Goal: Task Accomplishment & Management: Manage account settings

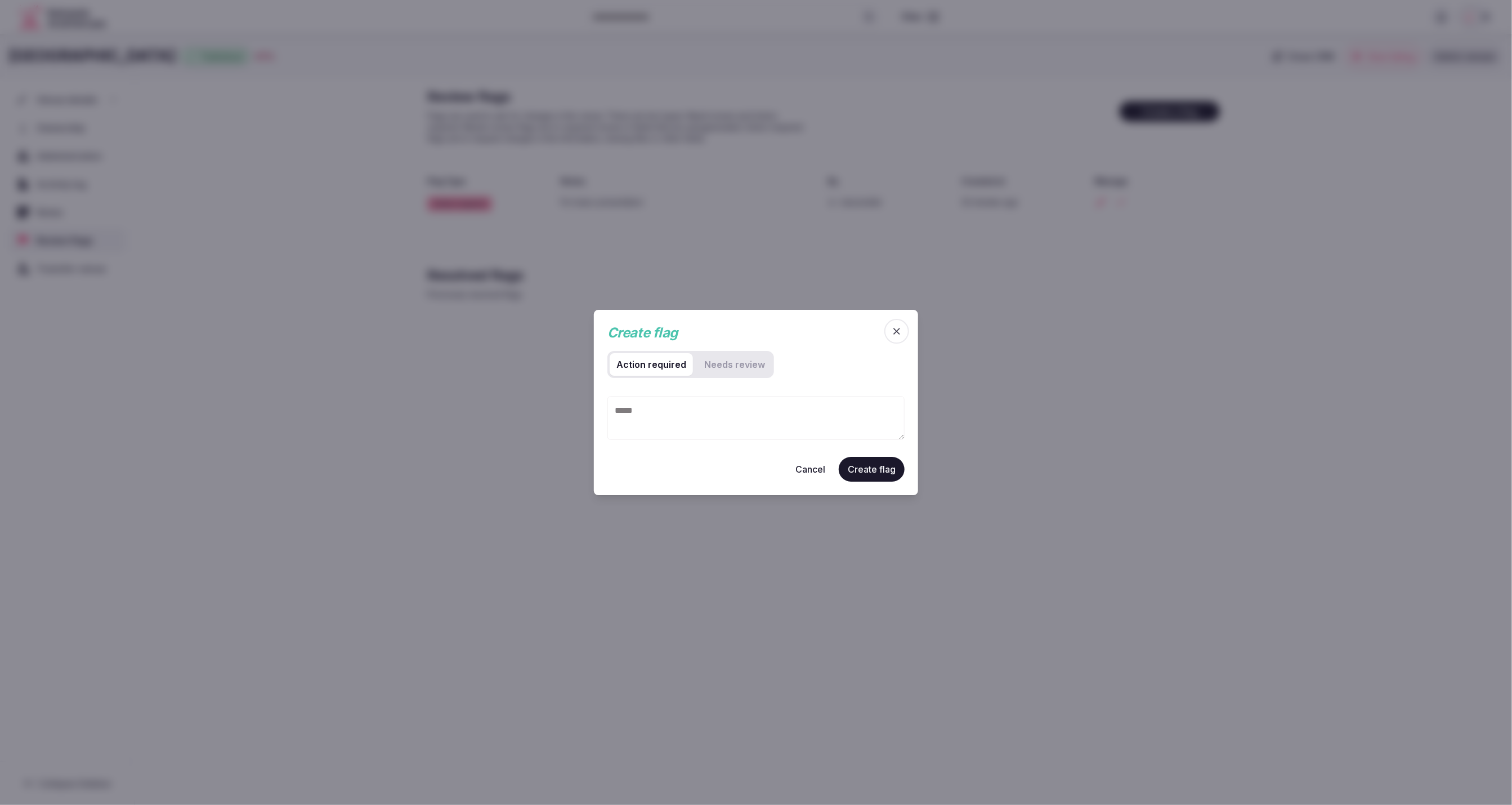
click at [816, 383] on div "Action required Needs review" at bounding box center [756, 368] width 297 height 36
click at [867, 357] on div "Action required Needs review" at bounding box center [756, 368] width 297 height 36
click at [864, 366] on div "Action required Needs review" at bounding box center [756, 368] width 297 height 36
click at [736, 326] on div "Create flag" at bounding box center [746, 332] width 275 height 19
click at [862, 370] on div "Action required Needs review" at bounding box center [756, 368] width 297 height 36
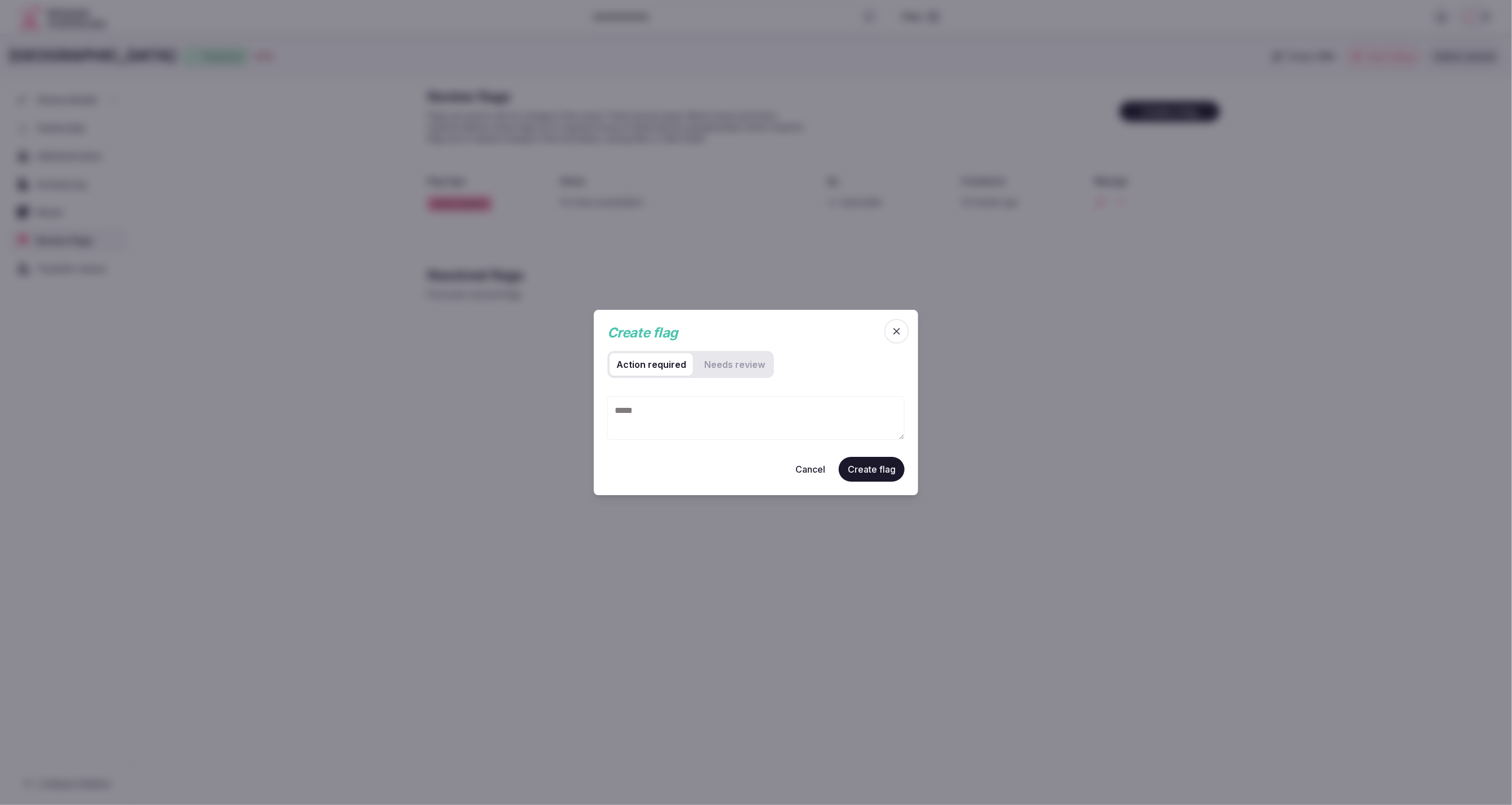
click at [899, 333] on icon "button" at bounding box center [896, 331] width 7 height 7
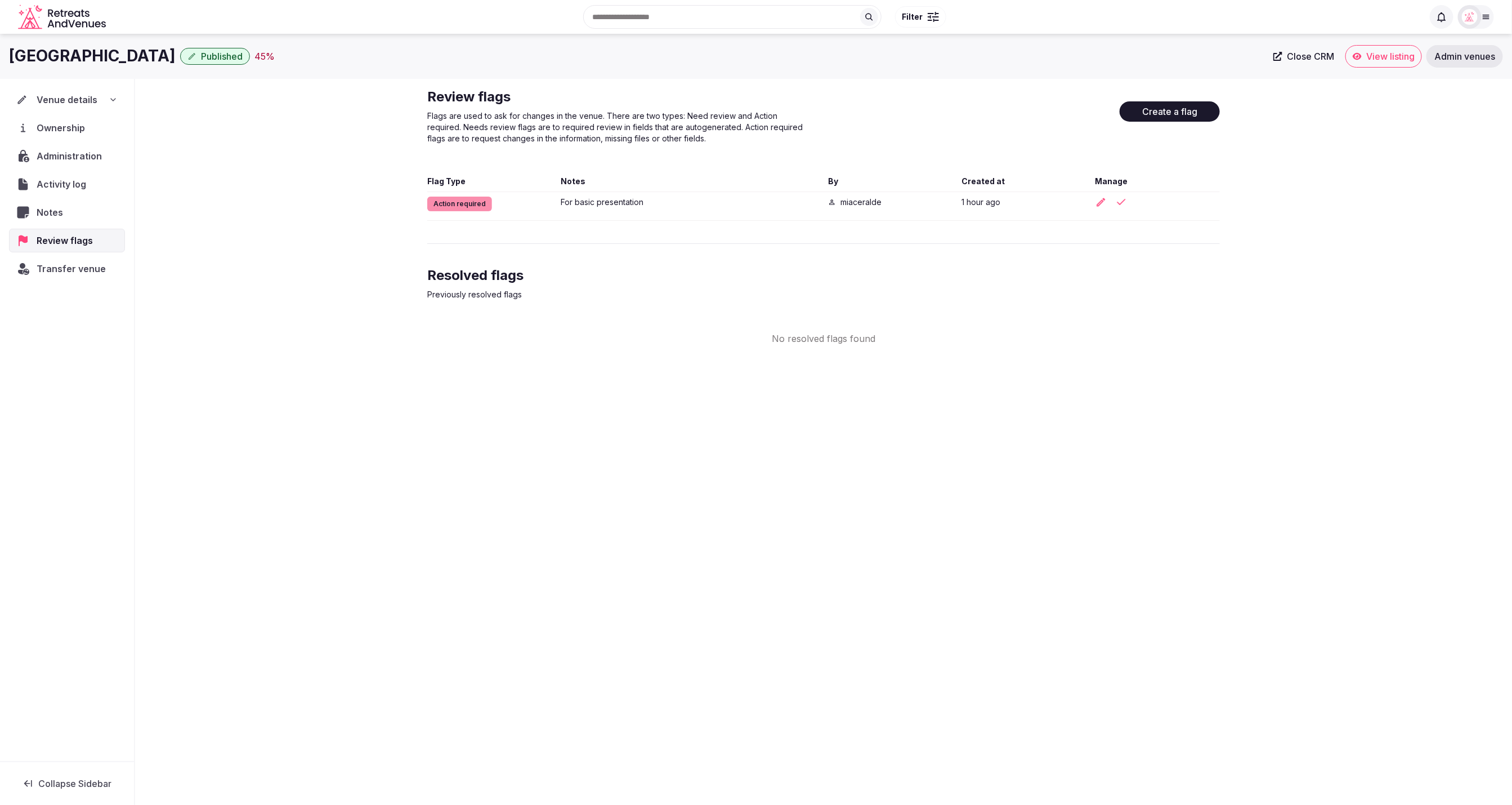
click at [1114, 415] on div "Oak Tree Inn Published 45 % Close CRM View listing Admin venues Venue details O…" at bounding box center [756, 416] width 1512 height 764
click at [1184, 112] on button "Create a flag" at bounding box center [1169, 111] width 100 height 20
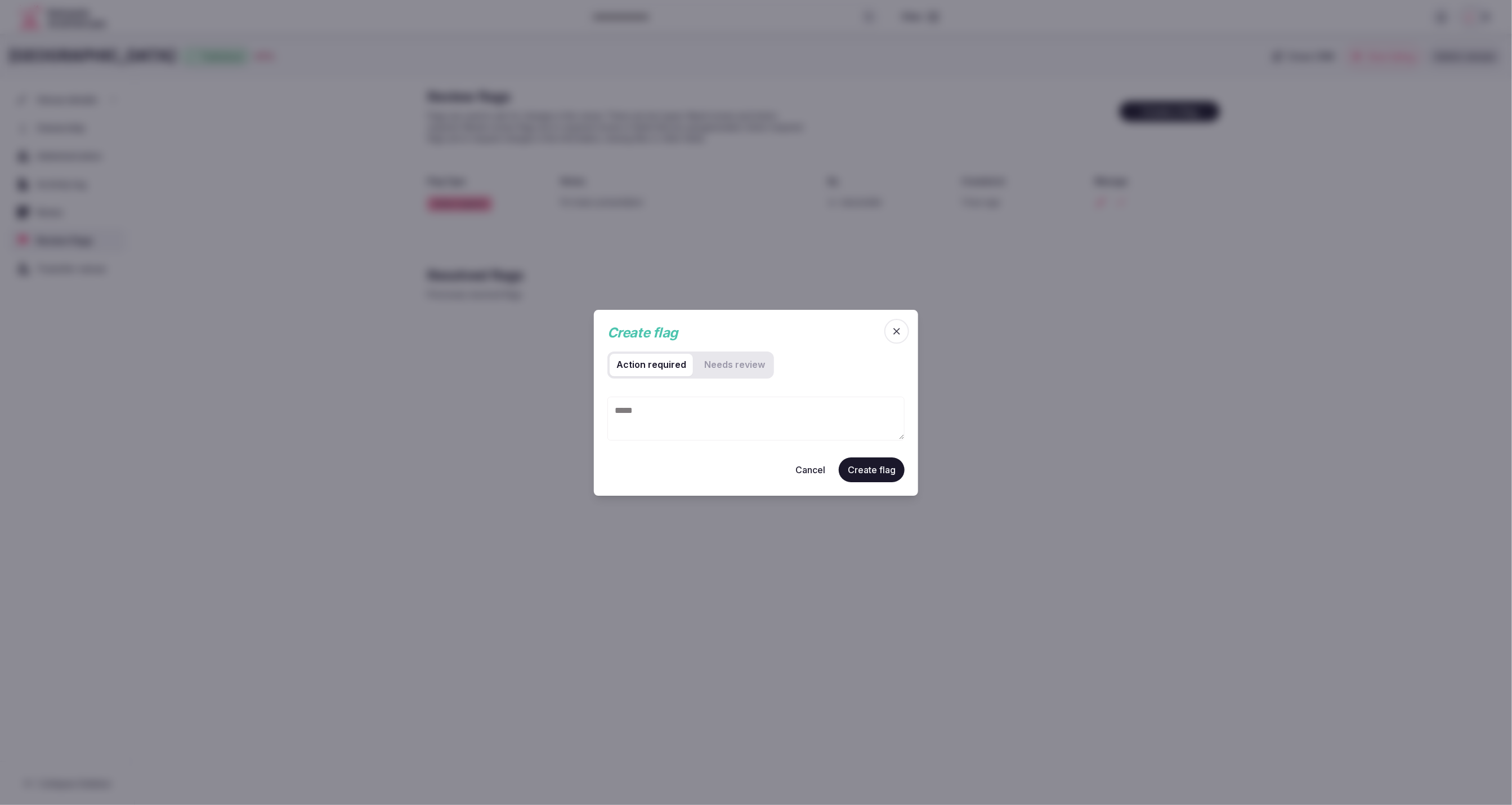
click at [736, 372] on review "Needs review" at bounding box center [735, 364] width 74 height 23
click at [635, 368] on required "Action required" at bounding box center [652, 364] width 83 height 23
click at [754, 426] on textarea at bounding box center [756, 418] width 297 height 44
click at [816, 470] on button "Cancel" at bounding box center [810, 468] width 48 height 25
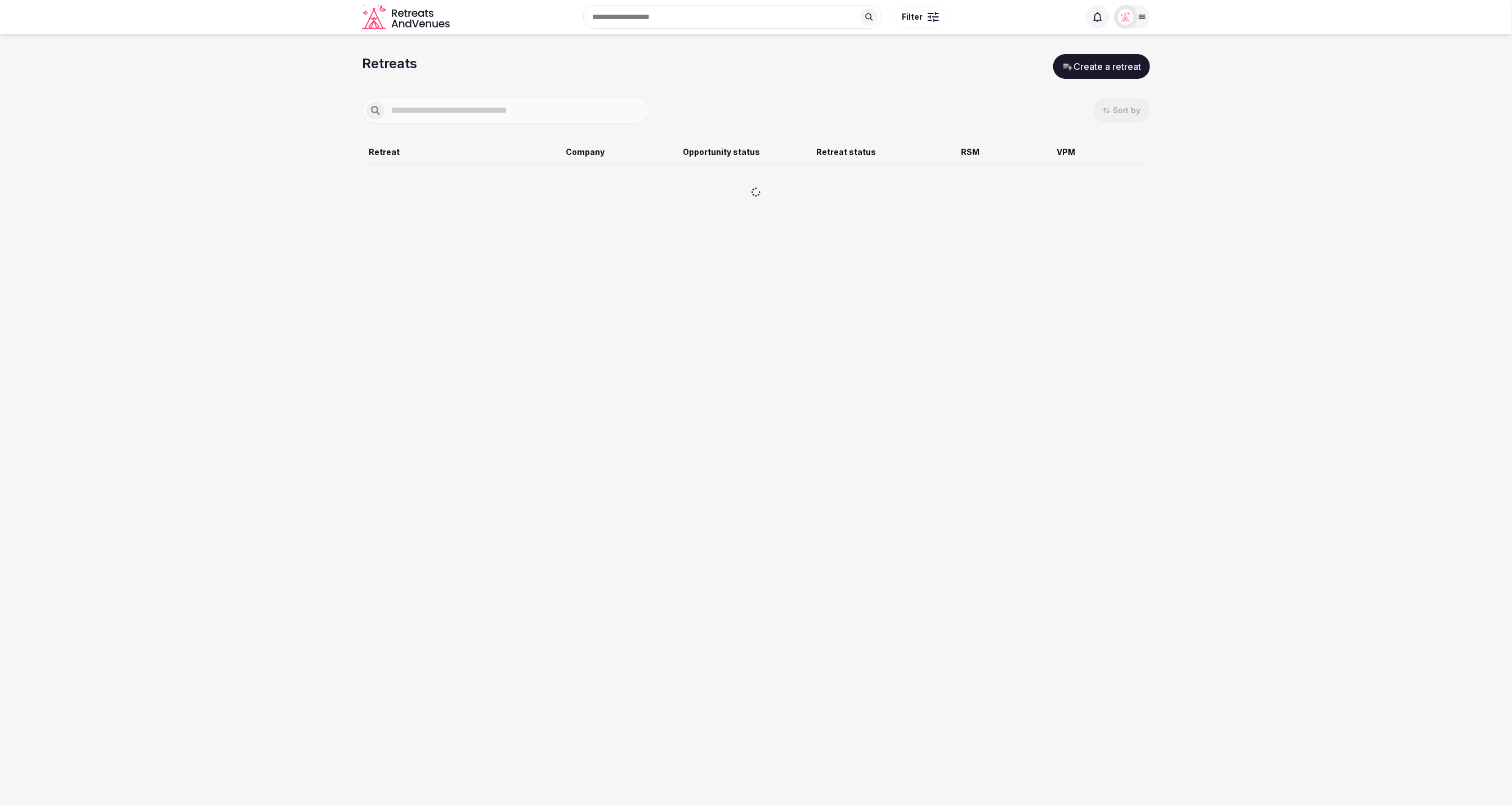
click at [1208, 262] on div "Retreats Create a retreat Sort by Retreat Company Opportunity status Retreat st…" at bounding box center [756, 419] width 1512 height 771
click at [507, 250] on div "Retreats Create a retreat Sort by Retreat Company Opportunity status Retreat st…" at bounding box center [756, 419] width 1512 height 771
click at [524, 110] on input "text" at bounding box center [515, 111] width 261 height 14
type input "****"
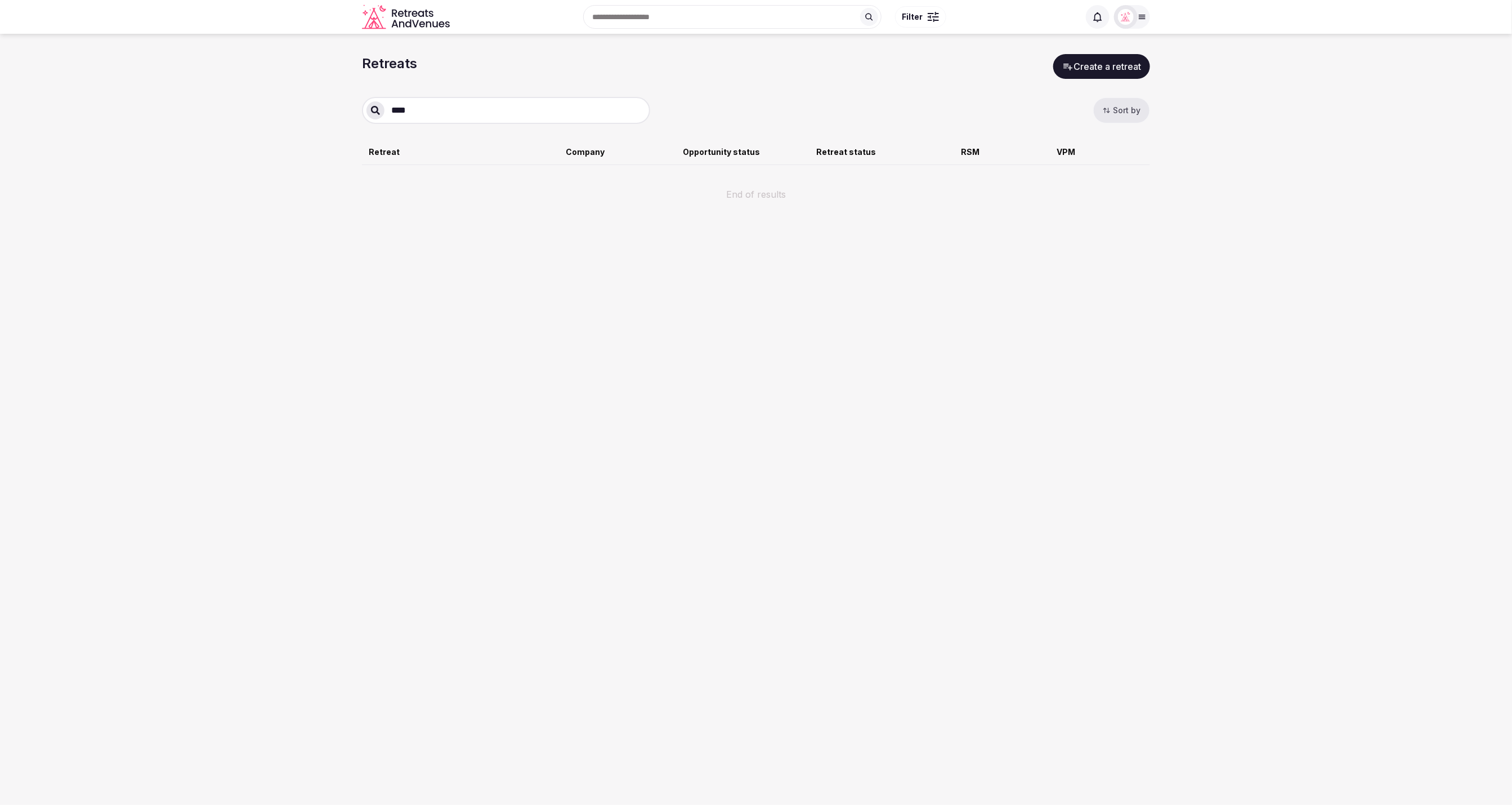
click at [953, 278] on div "Retreats Create a retreat **** Sort by Retreat Company Opportunity status Retre…" at bounding box center [756, 419] width 1512 height 771
click at [1129, 21] on img at bounding box center [1126, 17] width 16 height 16
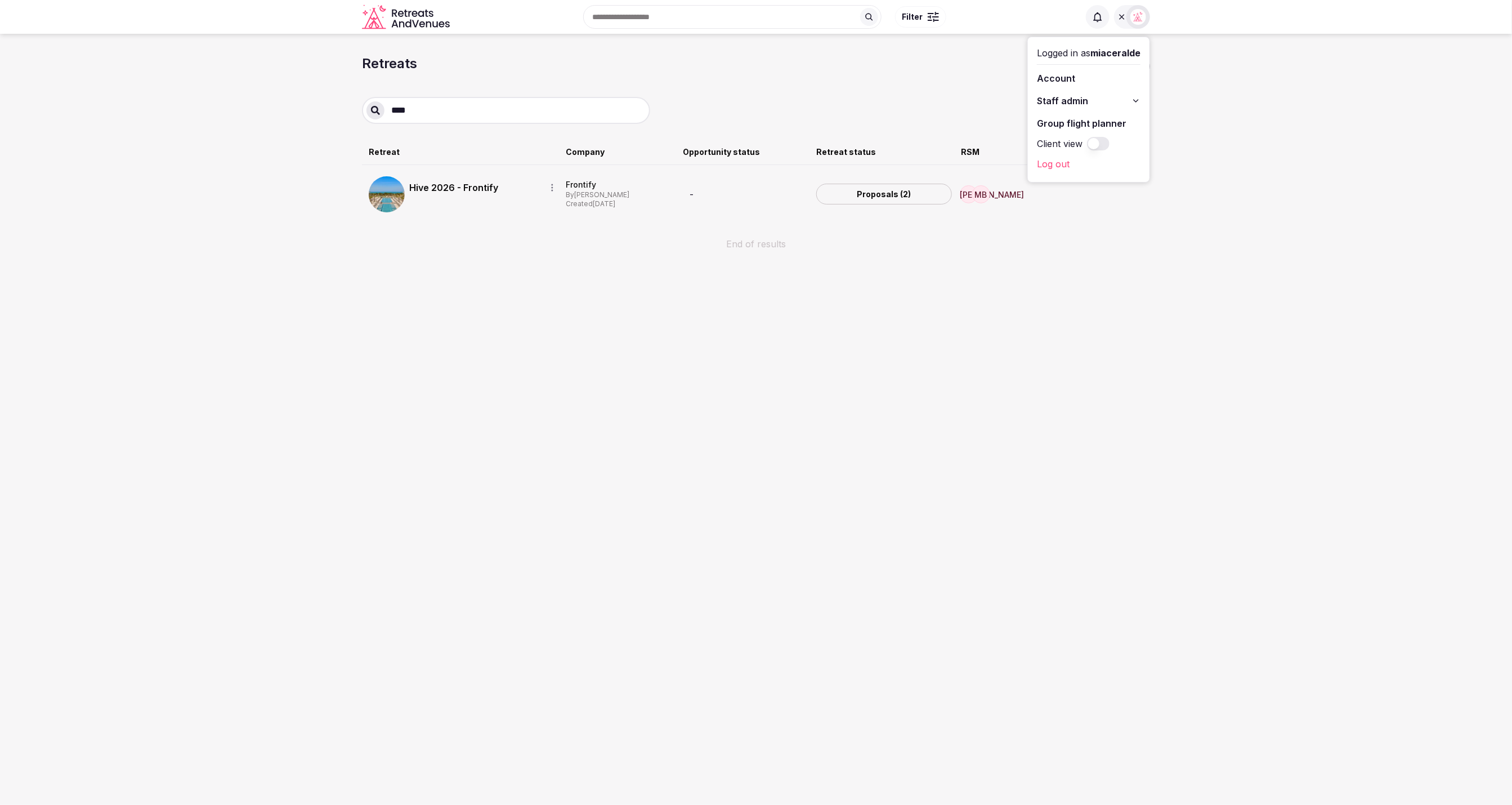
drag, startPoint x: 860, startPoint y: 420, endPoint x: 870, endPoint y: 420, distance: 10.0
click at [863, 421] on div "Retreats Create a retreat **** Sort by Retreat Company Opportunity status Retre…" at bounding box center [756, 419] width 1512 height 771
click at [502, 187] on link "Hive 2026 - Frontify" at bounding box center [472, 188] width 128 height 14
click at [471, 188] on link "Hive 2026 - Frontify" at bounding box center [472, 188] width 128 height 14
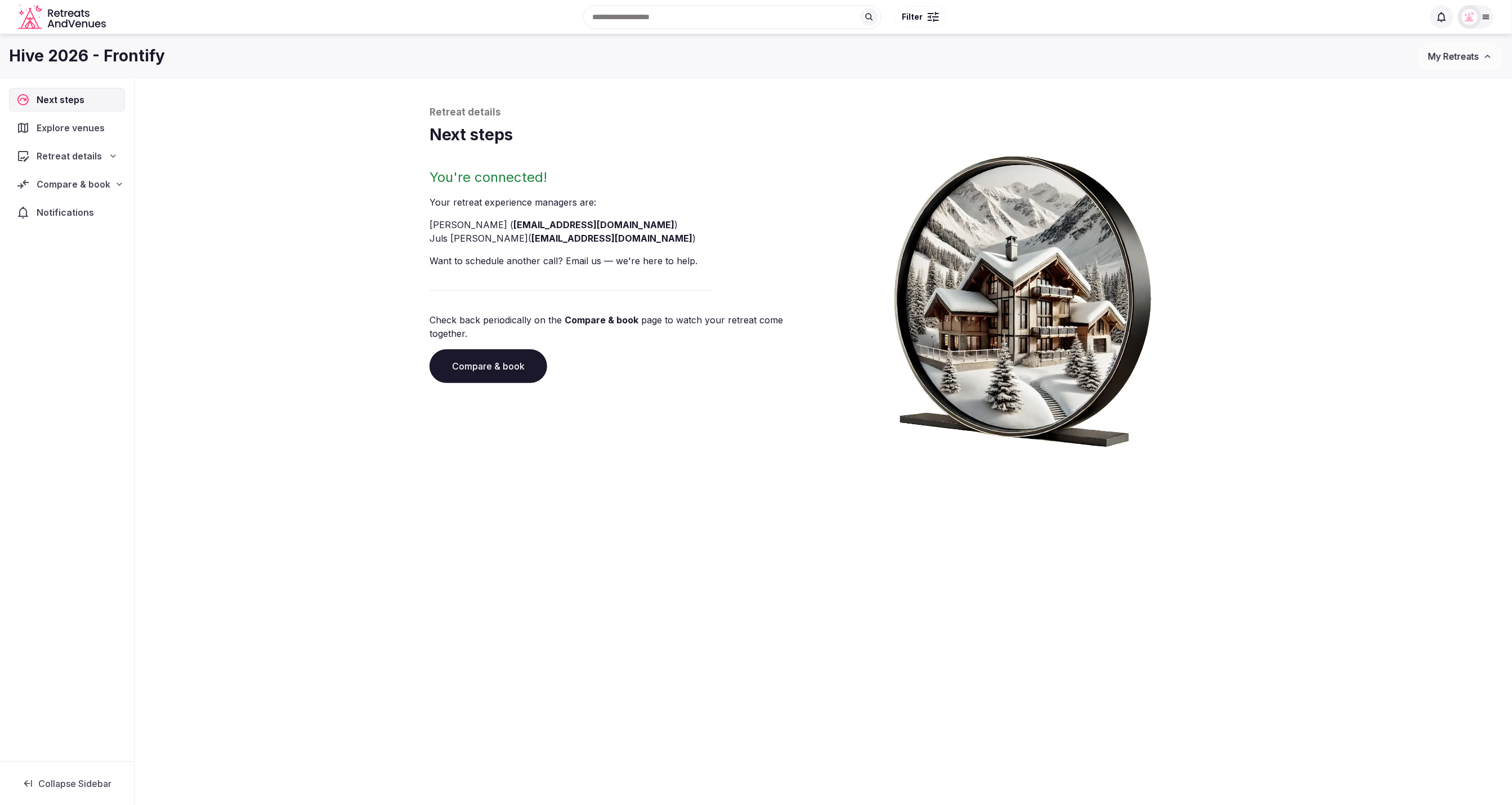
click at [912, 291] on img at bounding box center [1023, 296] width 300 height 301
click at [117, 182] on icon at bounding box center [119, 183] width 9 height 9
click at [66, 204] on span "Shortlisted venues (8)" at bounding box center [70, 205] width 87 height 11
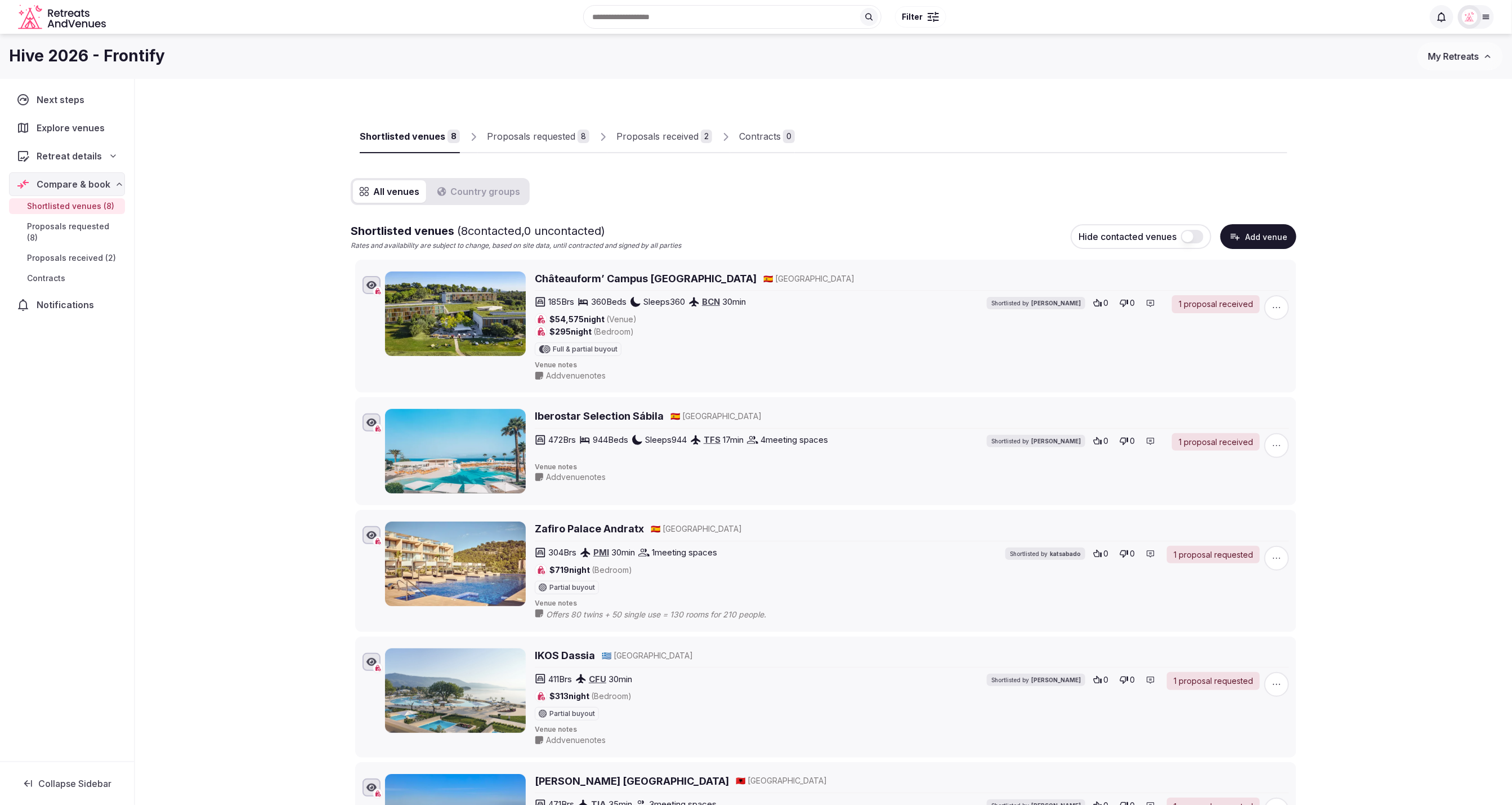
click at [1289, 309] on span "button" at bounding box center [1276, 307] width 25 height 25
click at [1265, 305] on span "button" at bounding box center [1276, 307] width 25 height 25
click at [50, 298] on span "Notifications" at bounding box center [67, 305] width 60 height 14
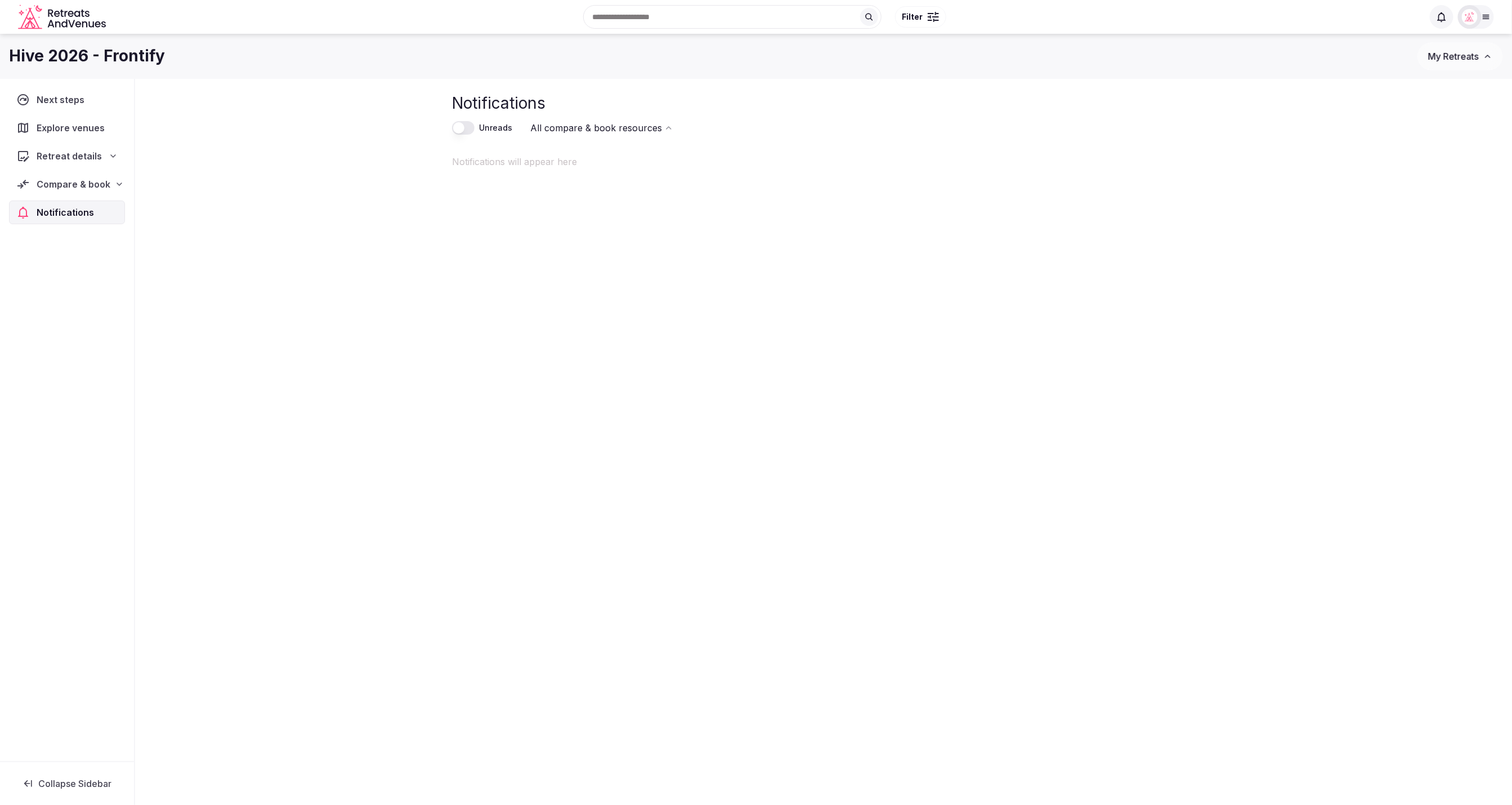
click at [1179, 88] on div "Notifications Unreads All compare & book resources Notifications will appear he…" at bounding box center [824, 124] width 753 height 89
click at [1477, 21] on div at bounding box center [1470, 17] width 16 height 16
click at [1474, 103] on button "Staff admin" at bounding box center [1433, 101] width 104 height 18
click at [110, 192] on div "Compare & book" at bounding box center [66, 184] width 116 height 24
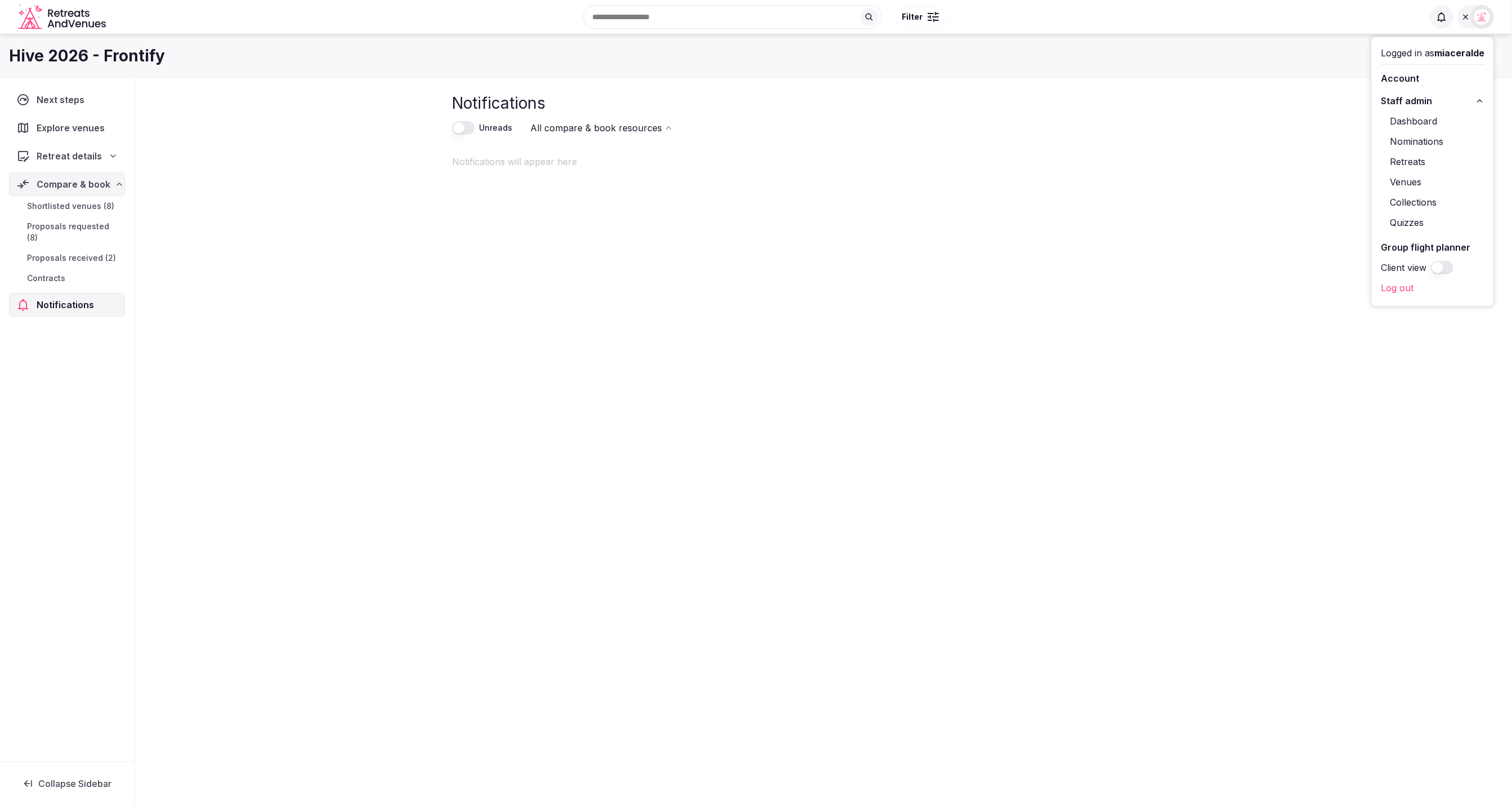
click at [85, 212] on link "Shortlisted venues (8)" at bounding box center [66, 206] width 116 height 16
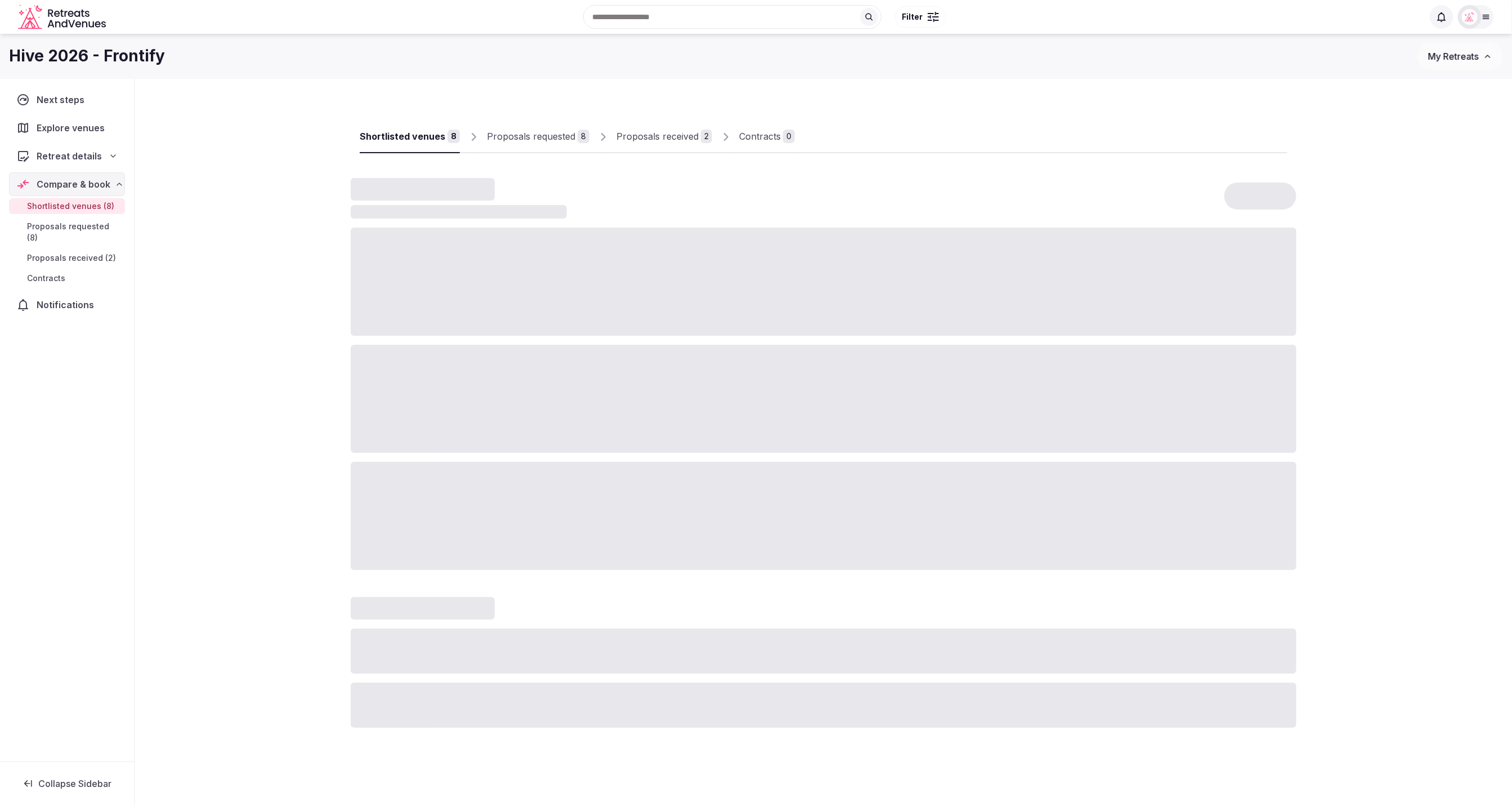
click at [1422, 302] on div "Shortlisted venues 8 Proposals requested 8 Proposals received 2 Contracts 0" at bounding box center [823, 461] width 1377 height 765
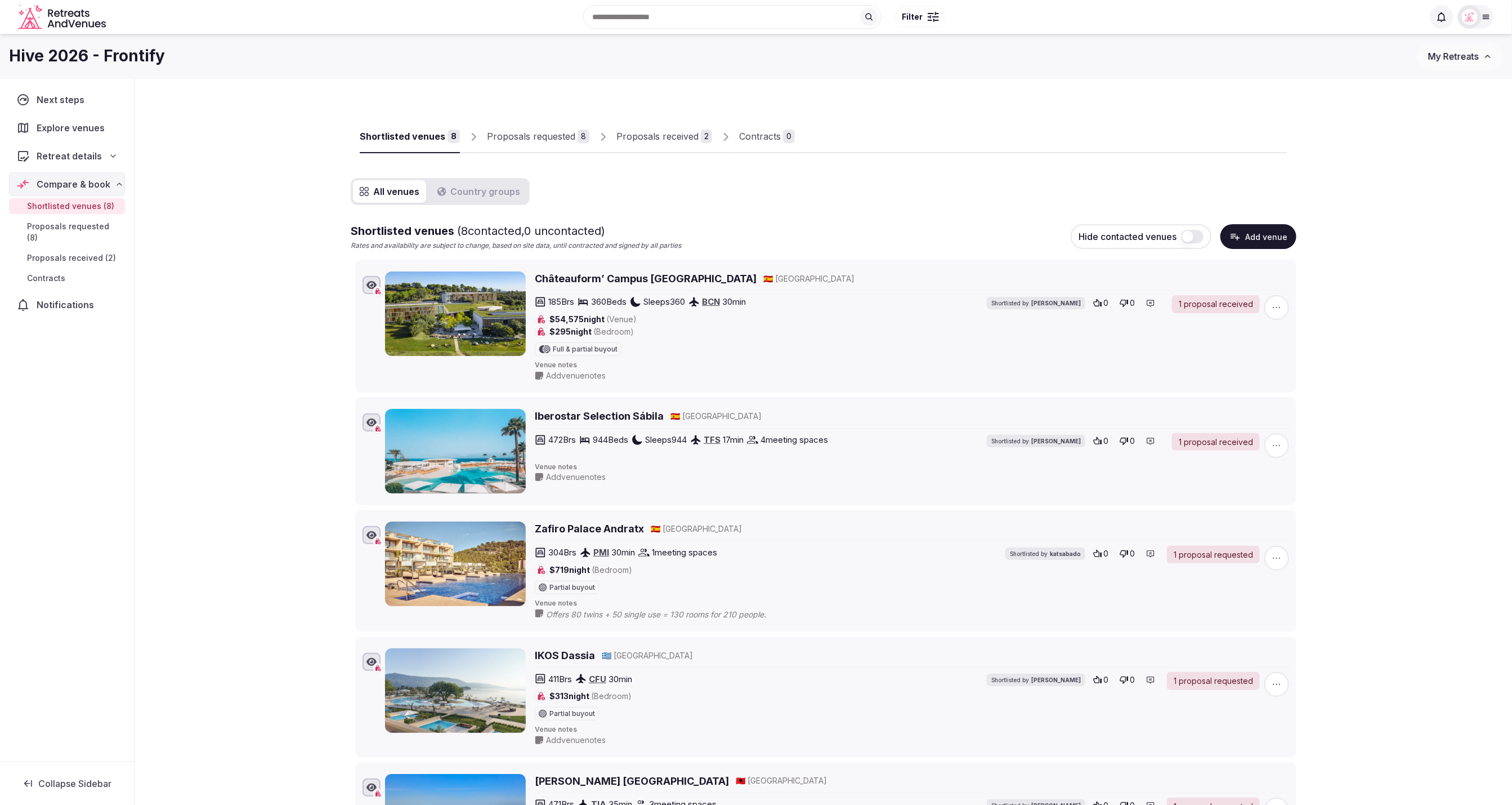
click at [1152, 301] on icon at bounding box center [1151, 302] width 9 height 9
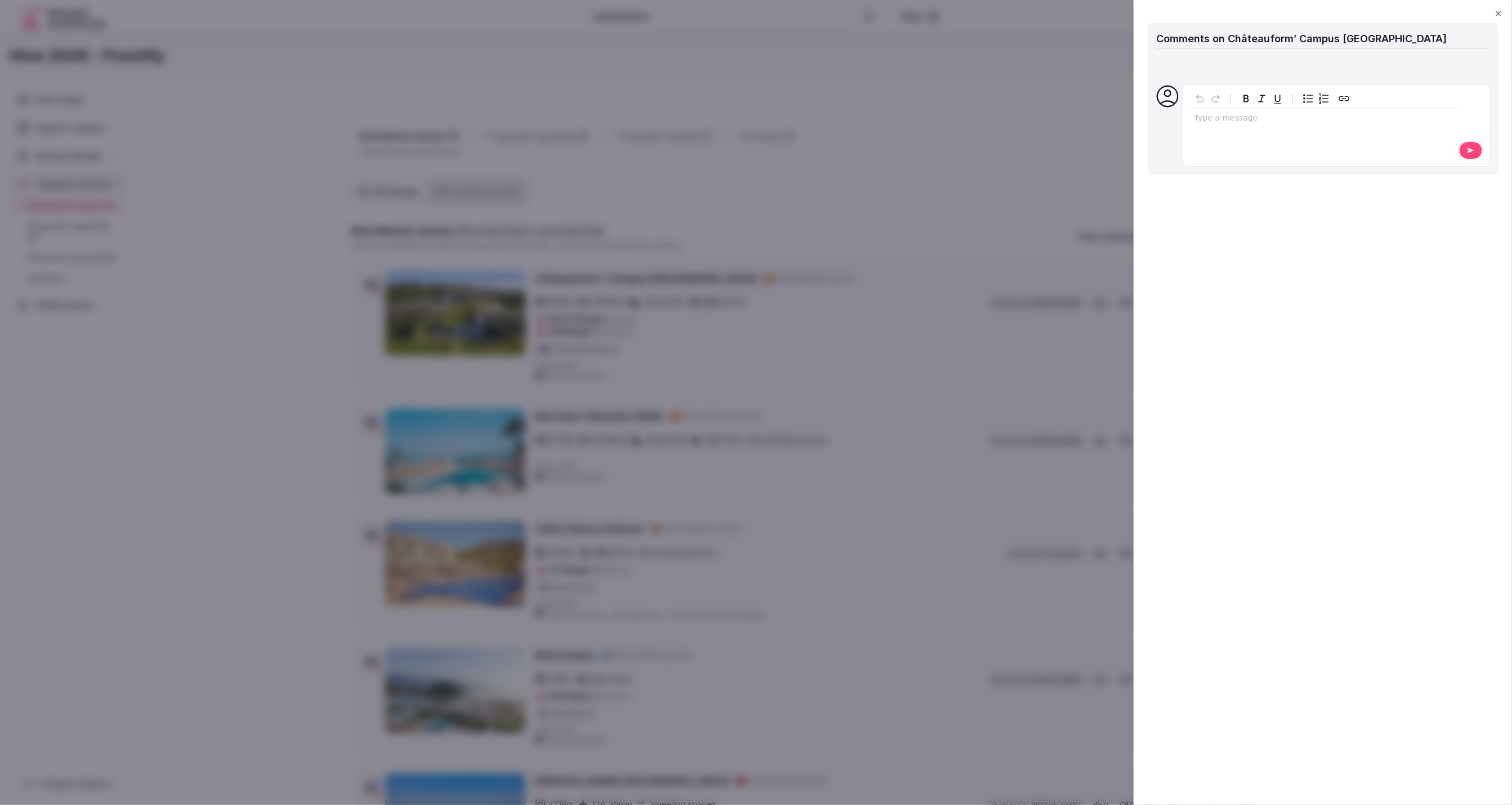
click at [1499, 12] on icon "button" at bounding box center [1498, 13] width 9 height 9
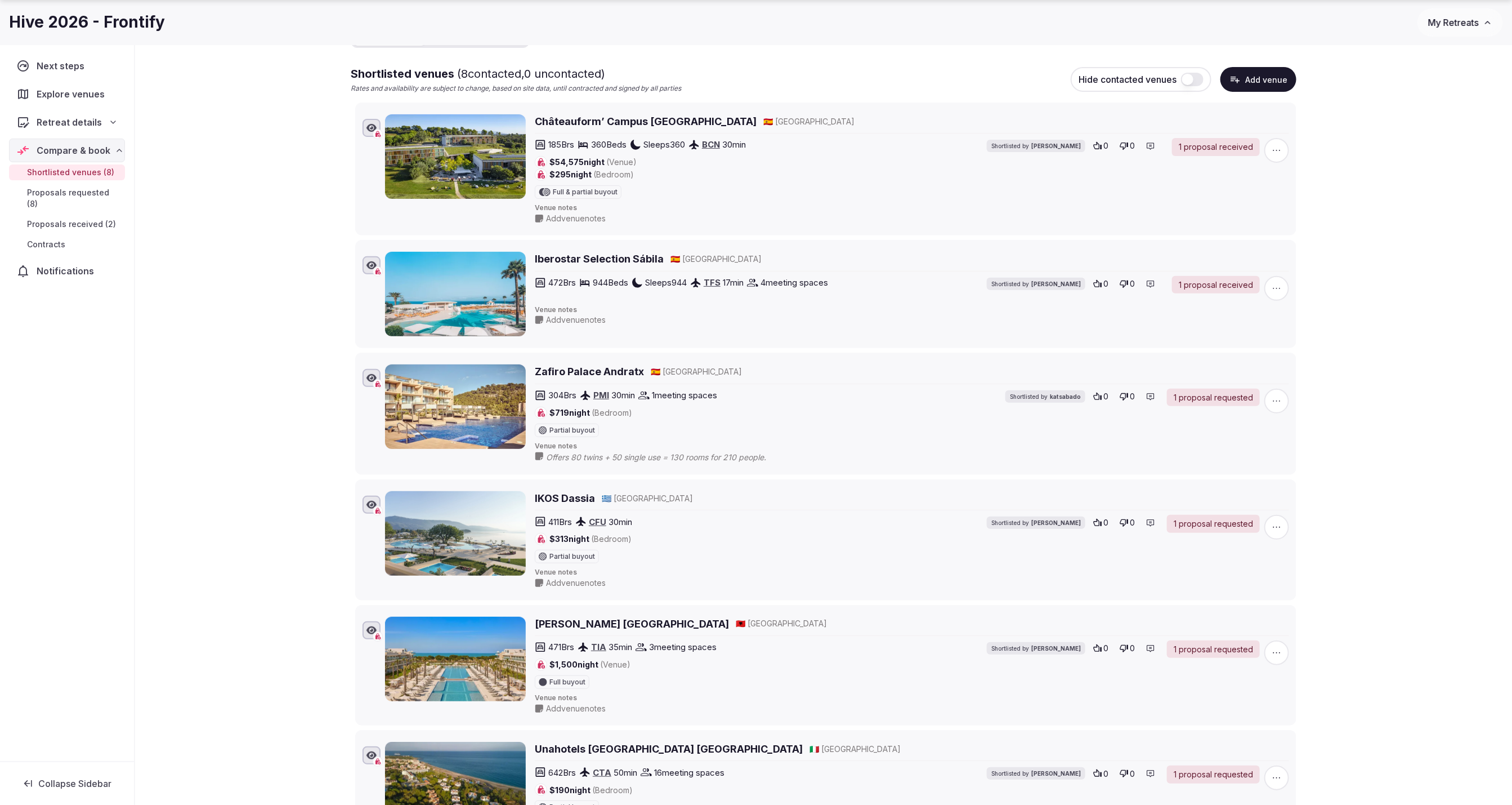
scroll to position [163, 0]
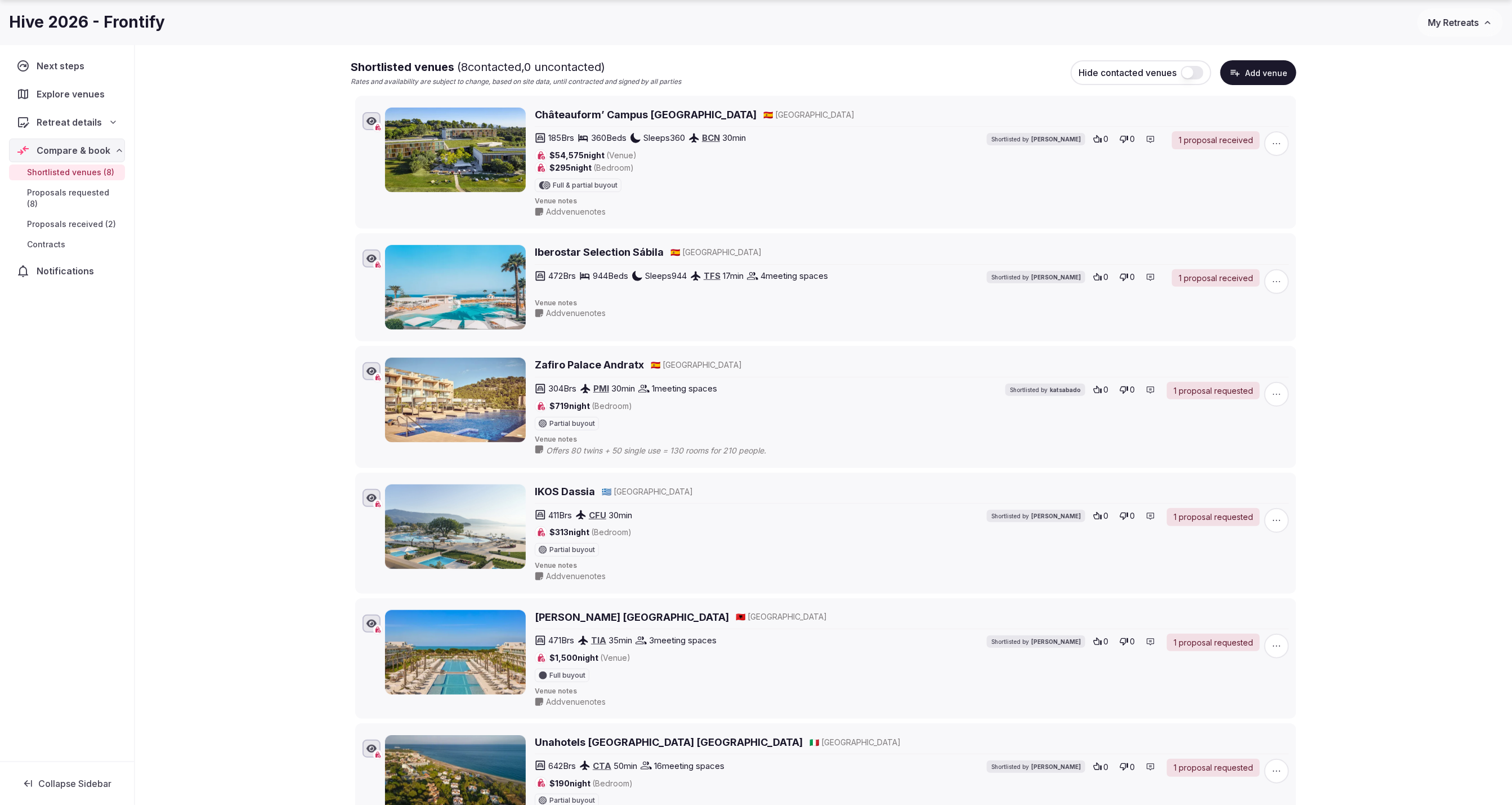
click at [558, 449] on span "Offers 80 twins + 50 single use = 130 rooms for 210 people." at bounding box center [667, 450] width 243 height 11
click at [1274, 394] on icon "button" at bounding box center [1276, 393] width 11 height 11
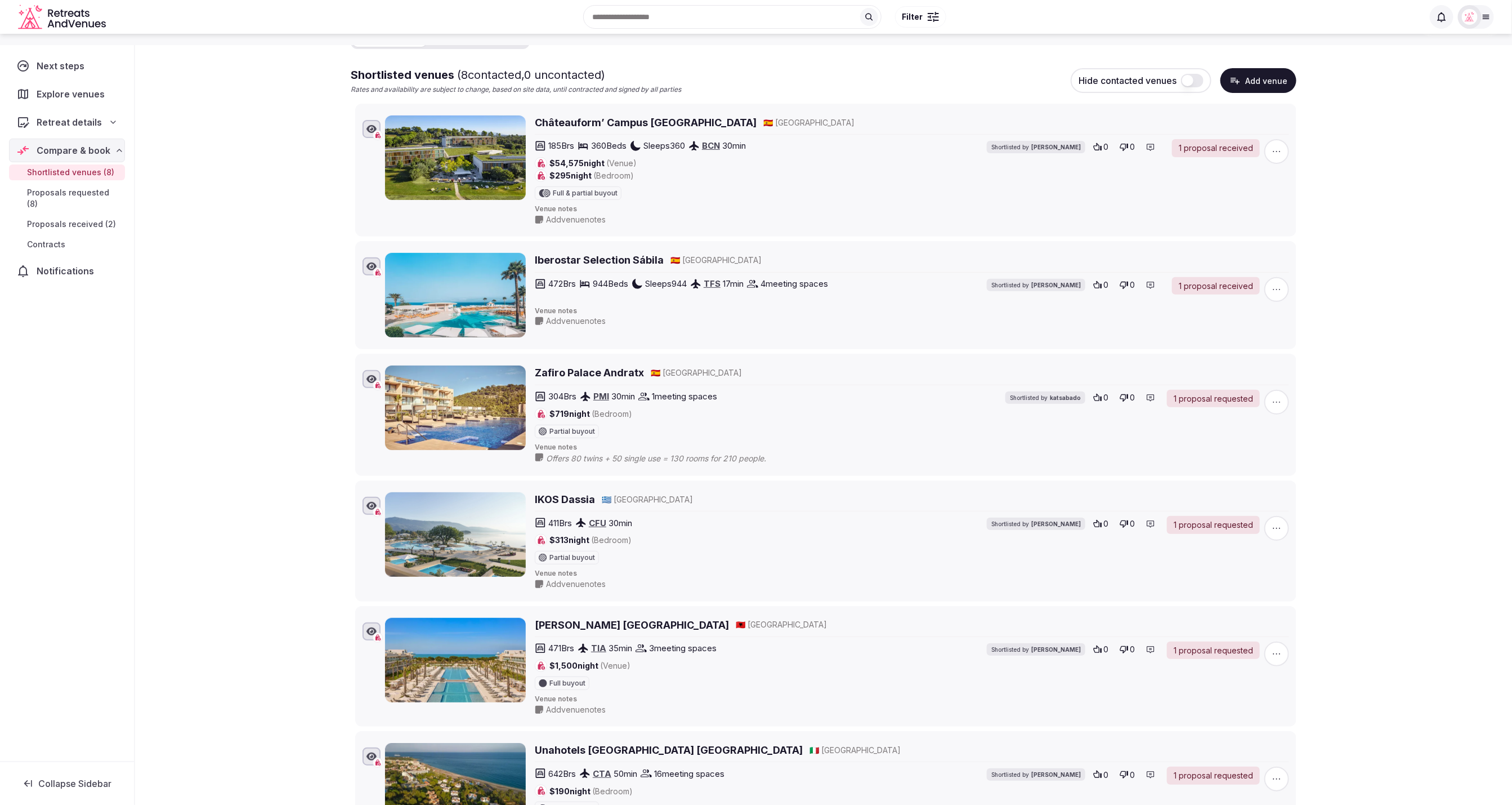
scroll to position [150, 0]
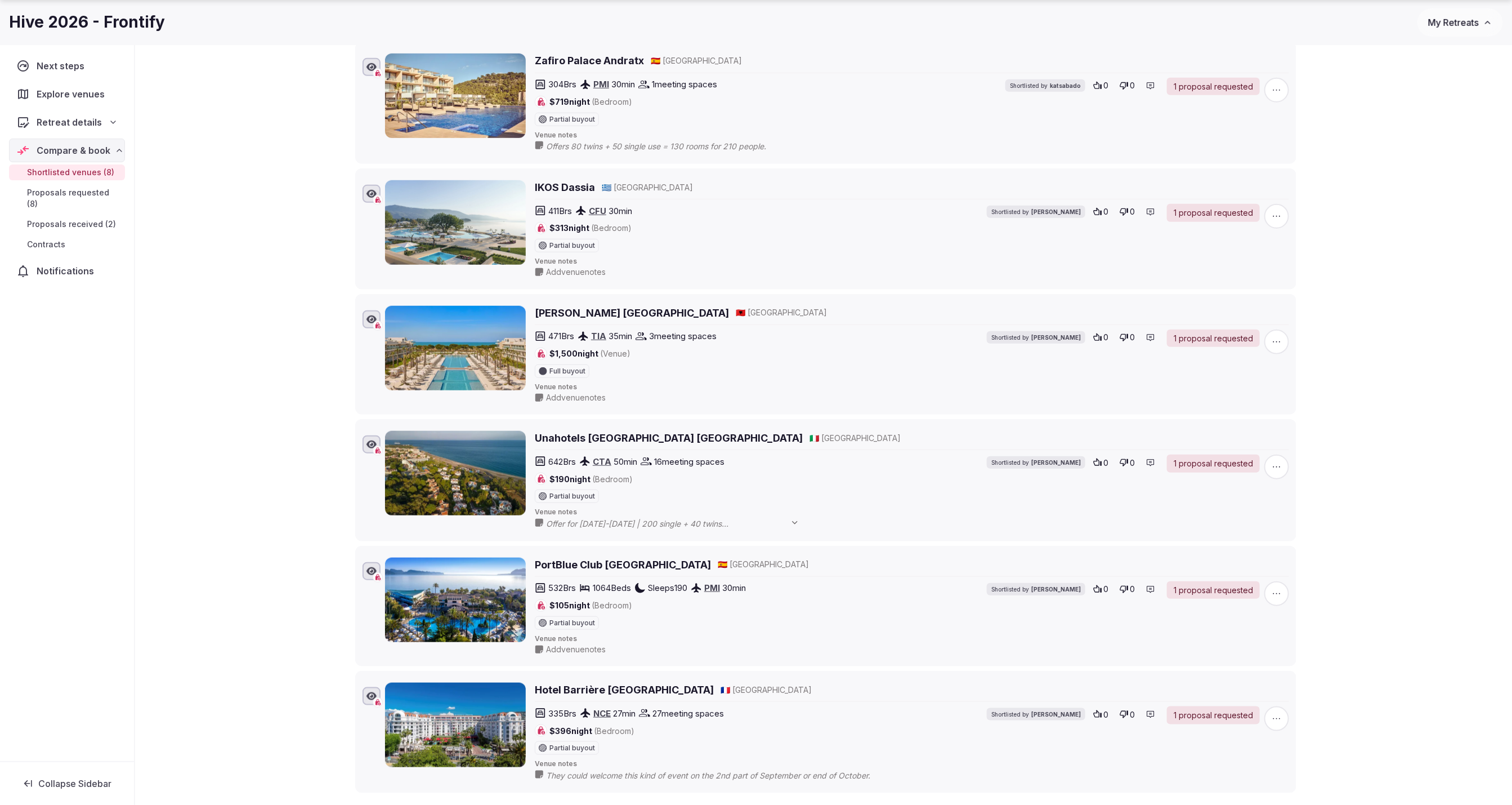
scroll to position [468, 0]
click at [798, 518] on icon at bounding box center [794, 522] width 9 height 9
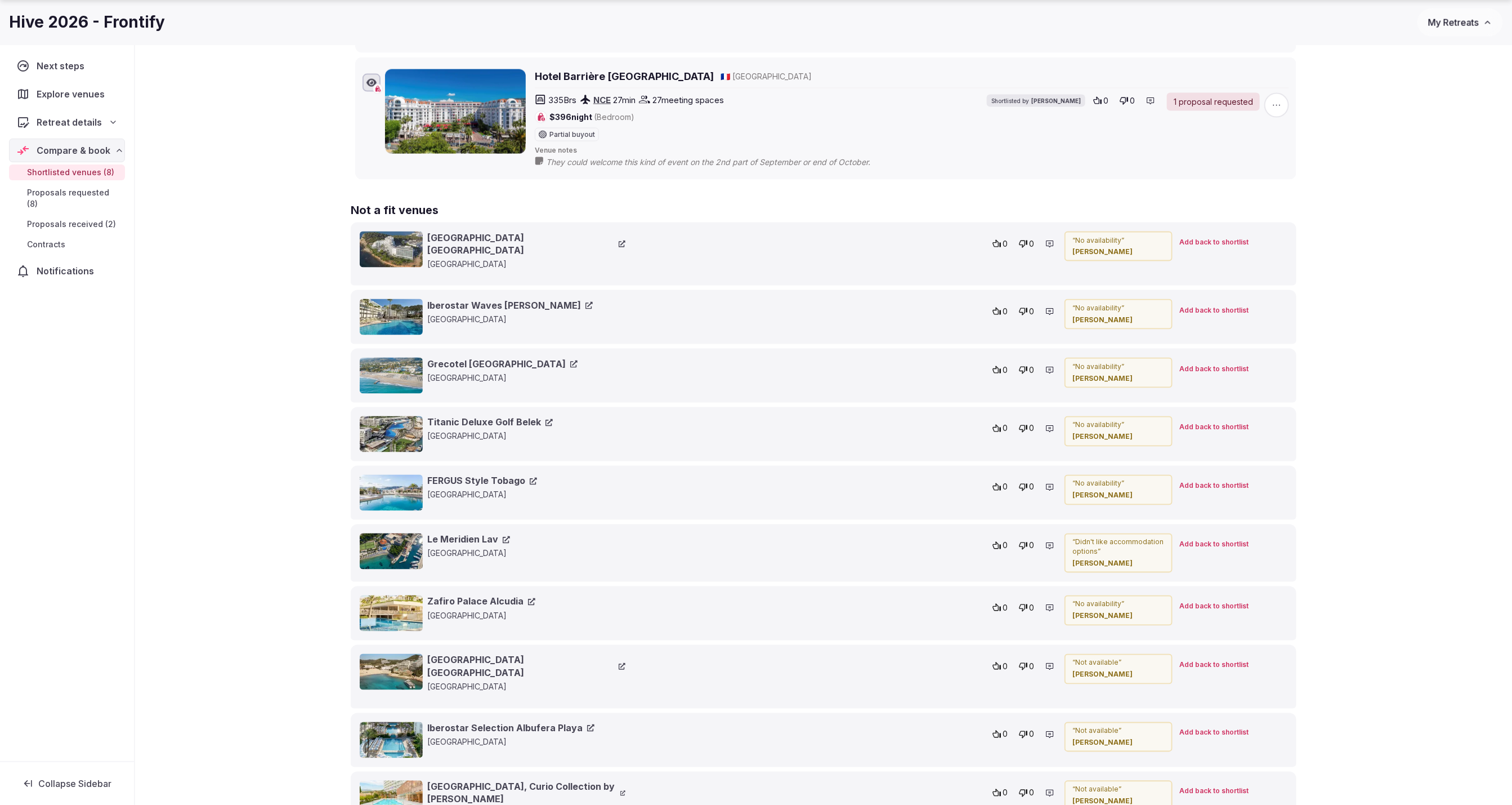
scroll to position [1122, 0]
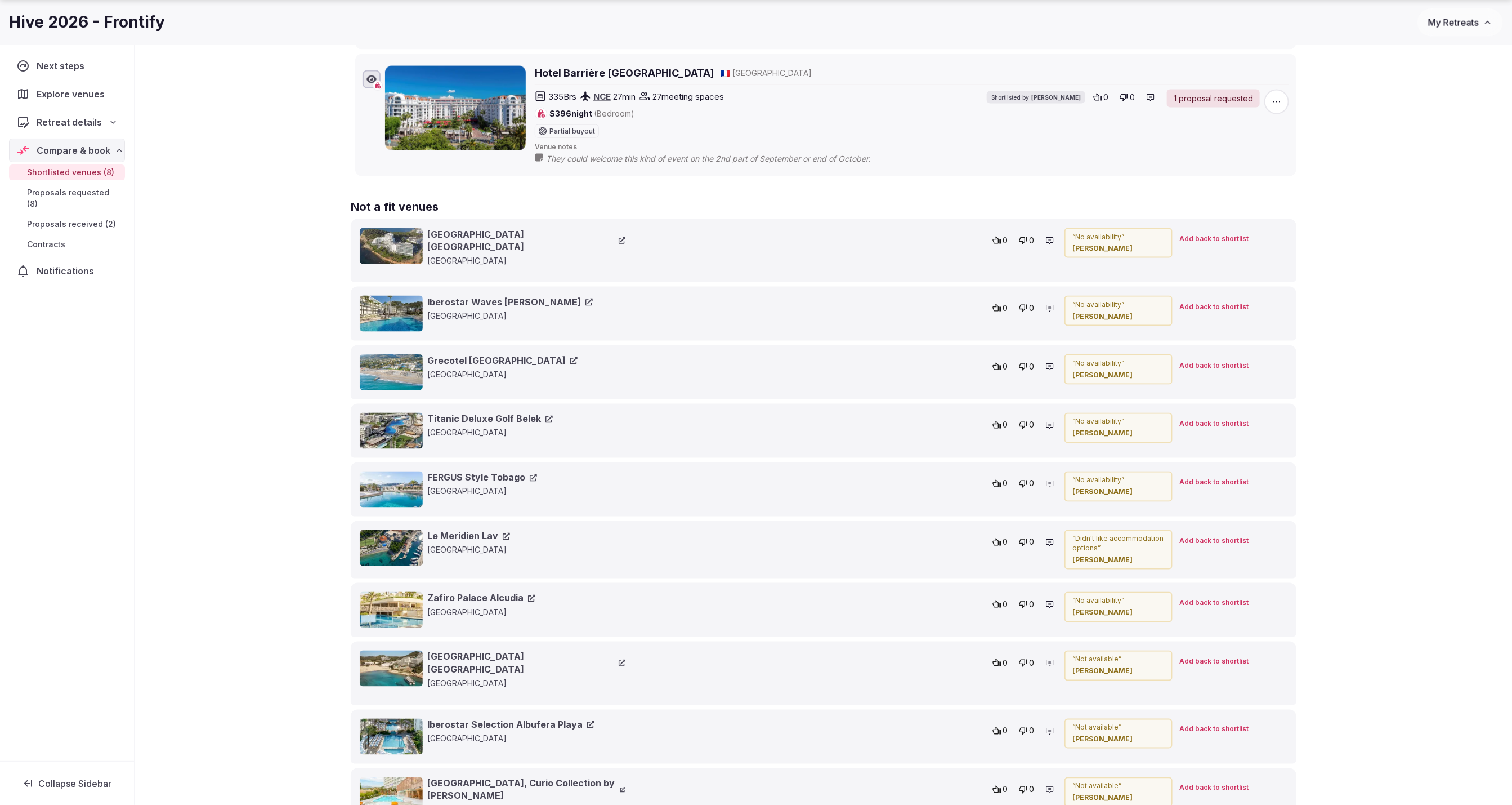
click at [1053, 421] on icon at bounding box center [1050, 425] width 9 height 9
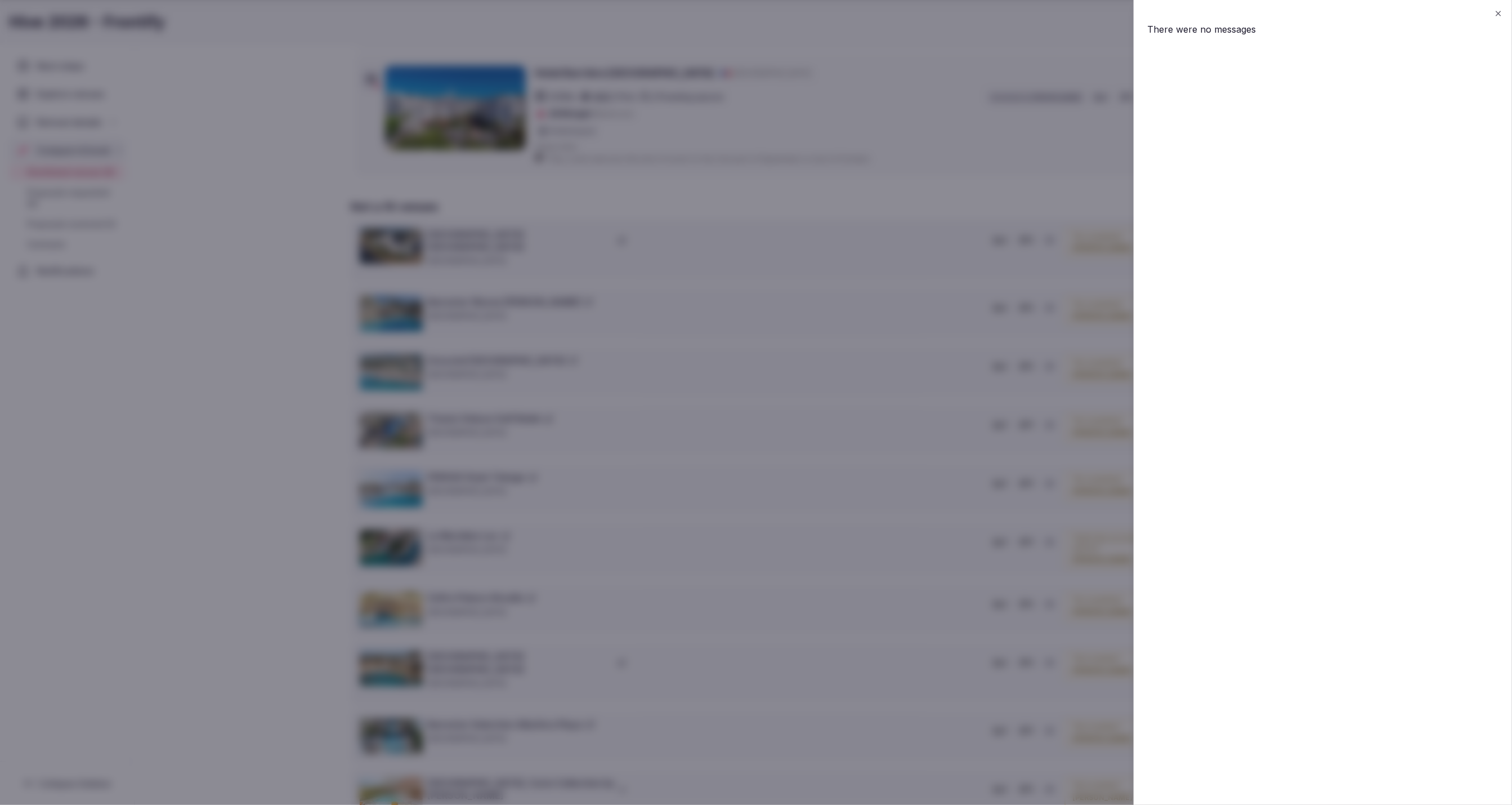
click at [1497, 13] on icon "button" at bounding box center [1498, 13] width 9 height 9
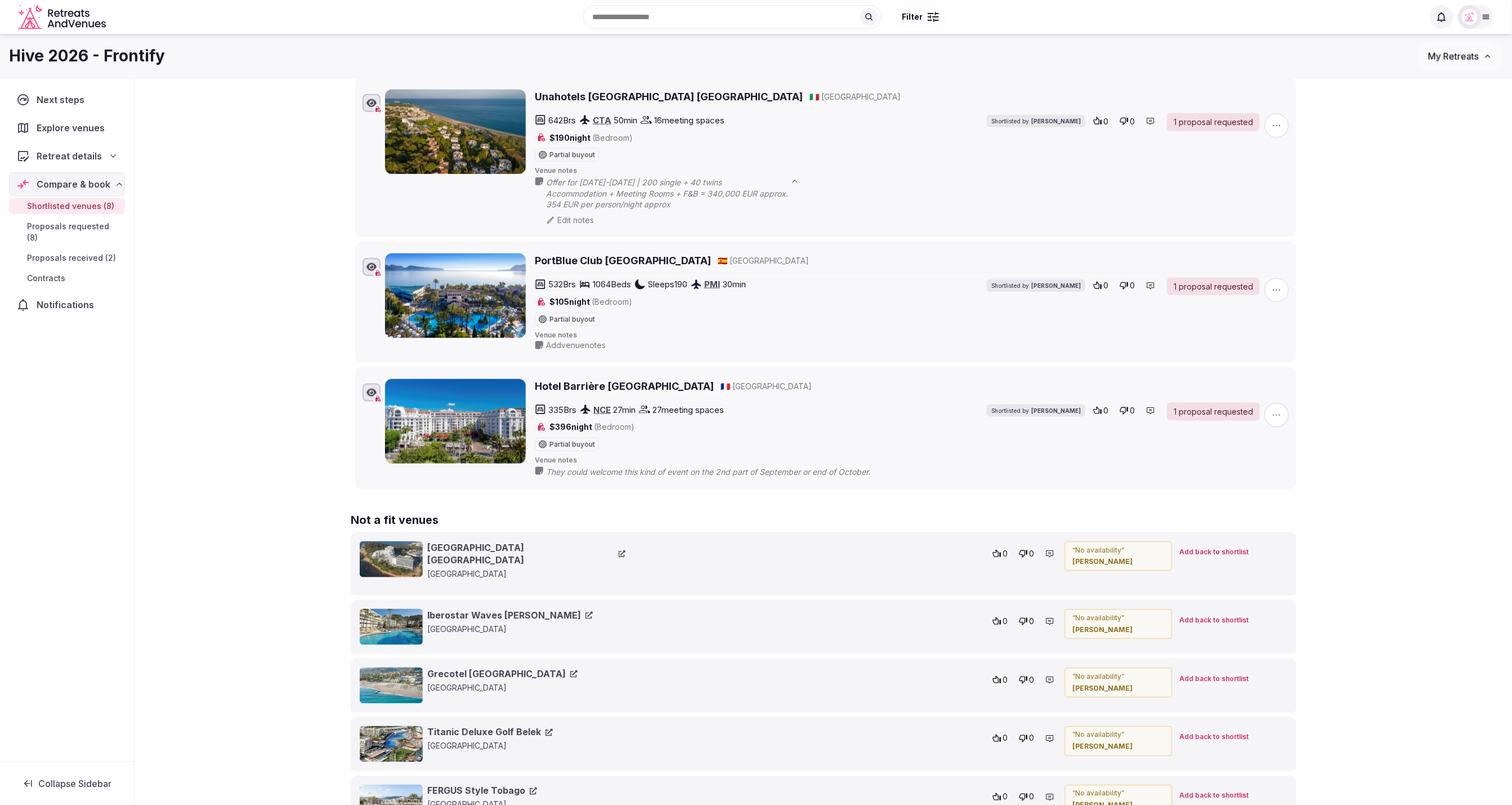
scroll to position [799, 0]
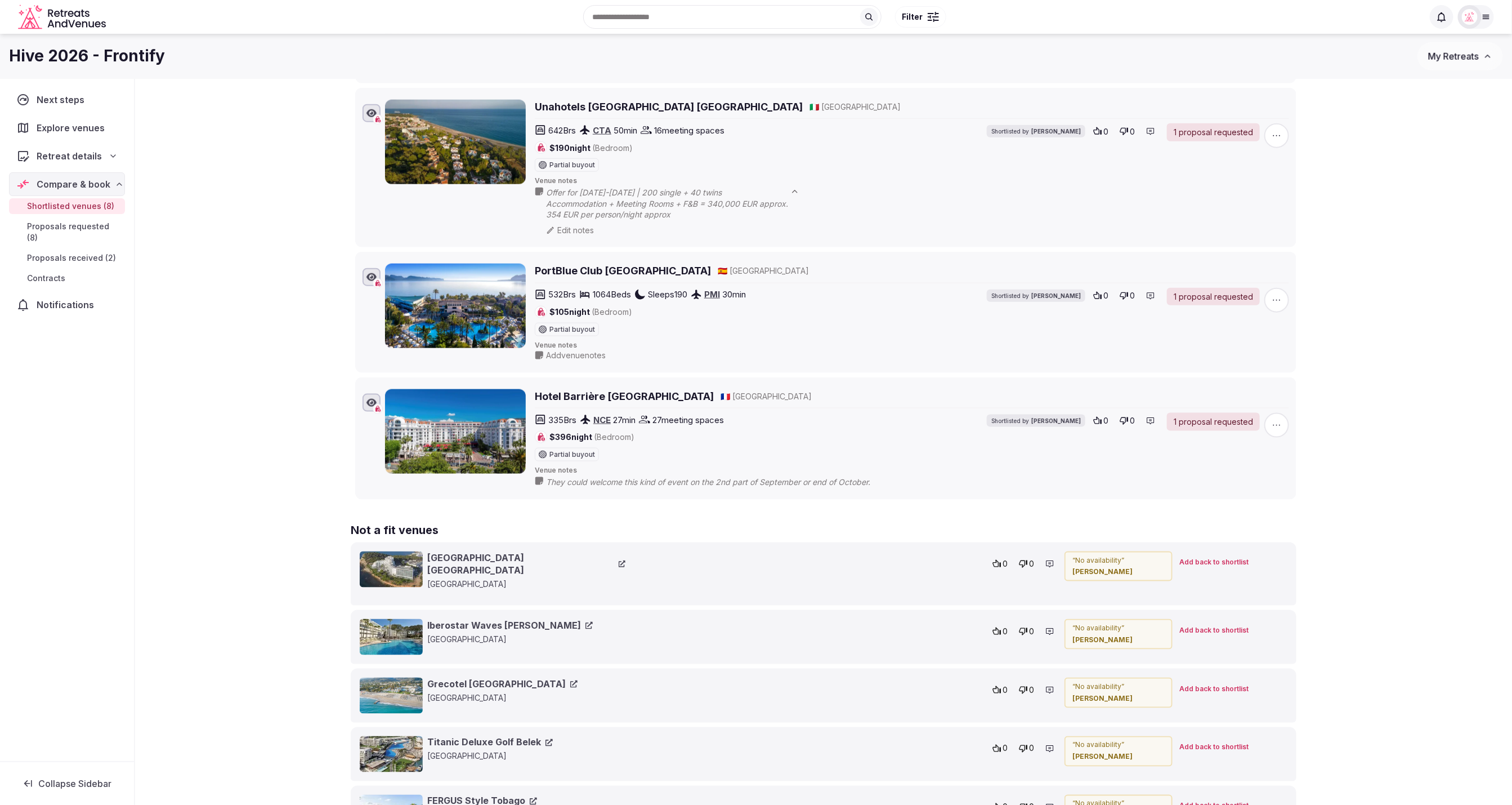
click at [1154, 416] on icon at bounding box center [1151, 420] width 9 height 9
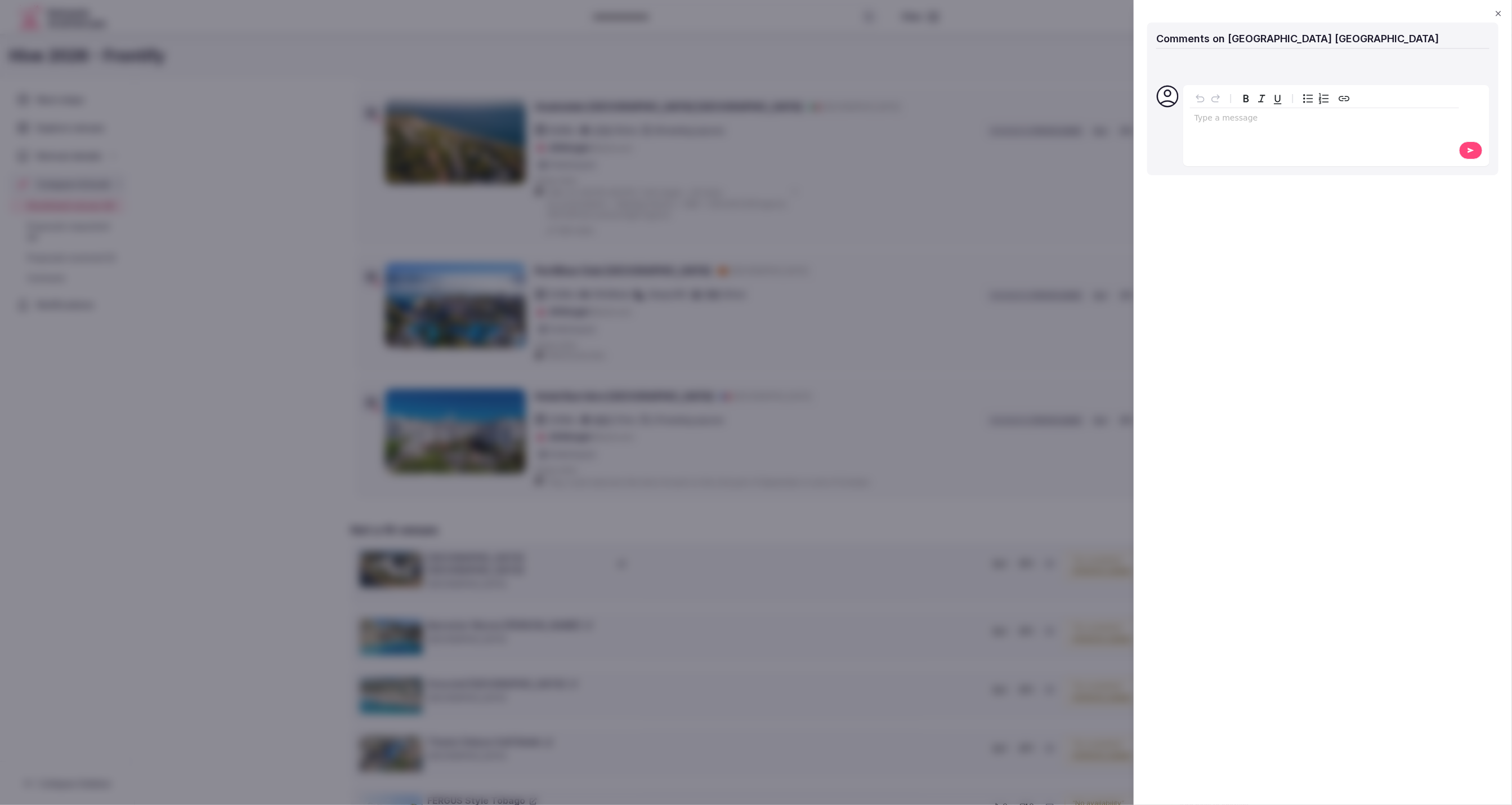
click at [1497, 13] on icon "button" at bounding box center [1498, 13] width 9 height 9
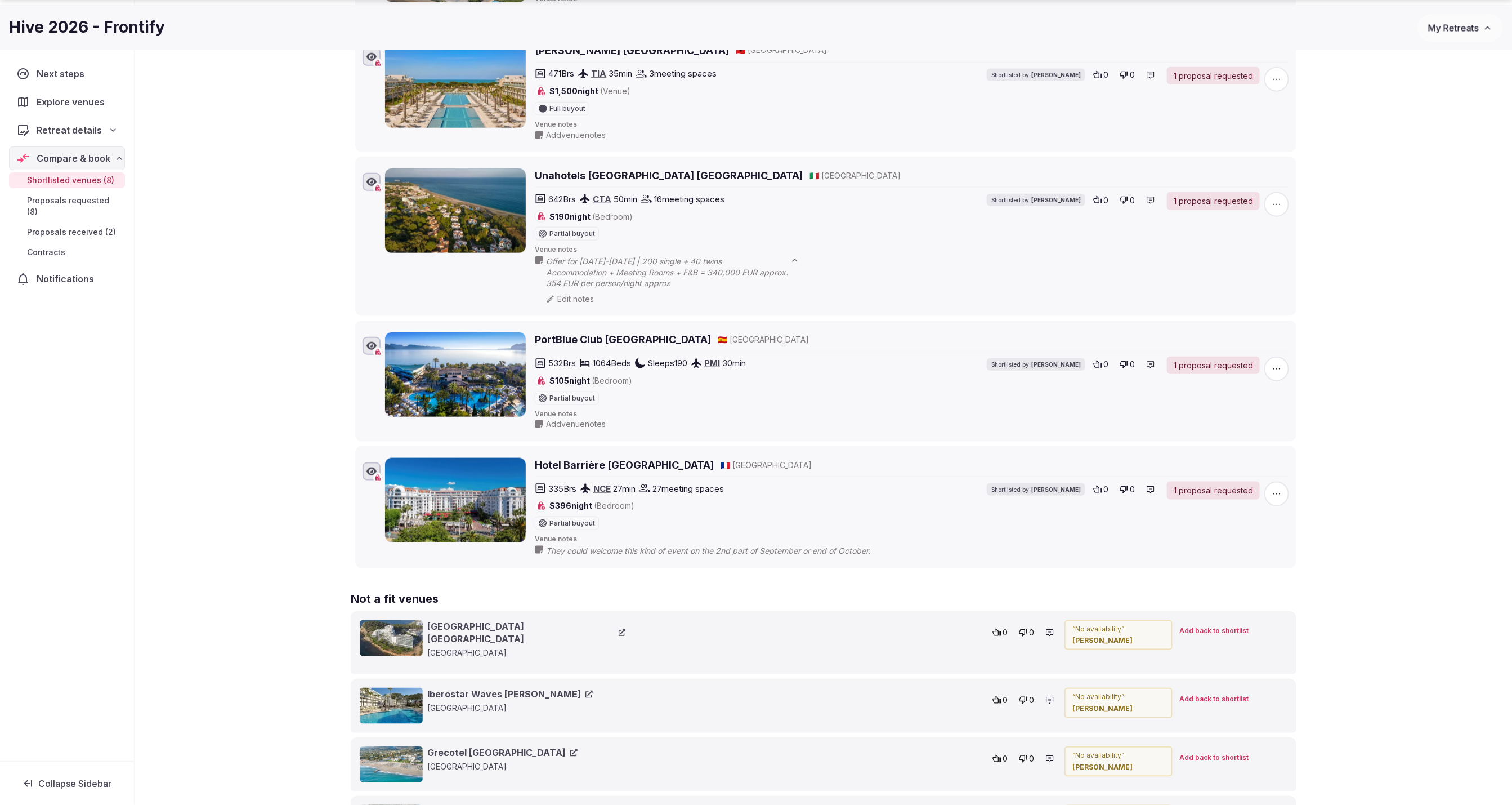
scroll to position [736, 0]
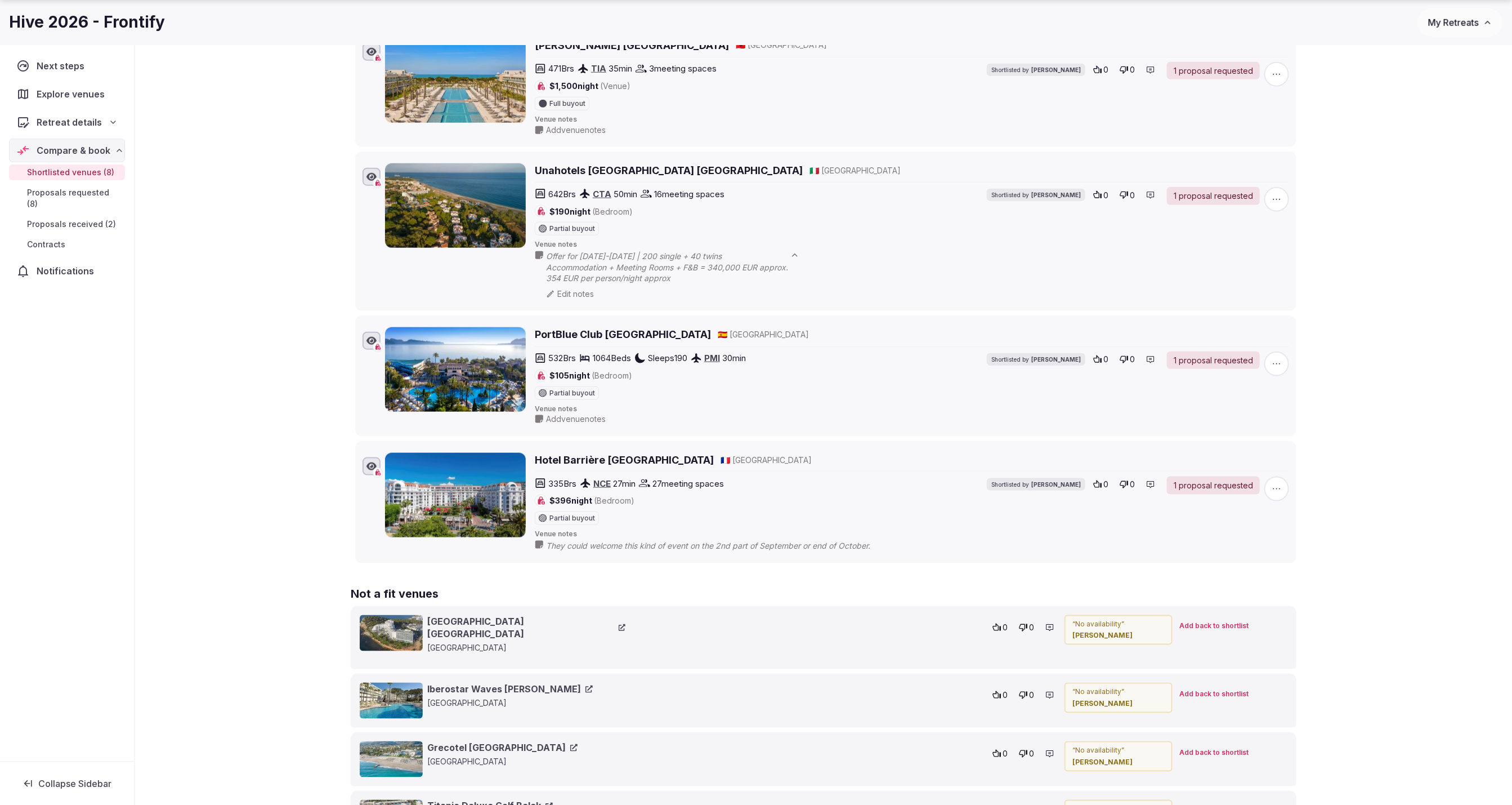
click at [1372, 352] on div "Shortlisted venues 8 Proposals requested 8 Proposals received 2 Contracts 0 All…" at bounding box center [823, 496] width 1377 height 2306
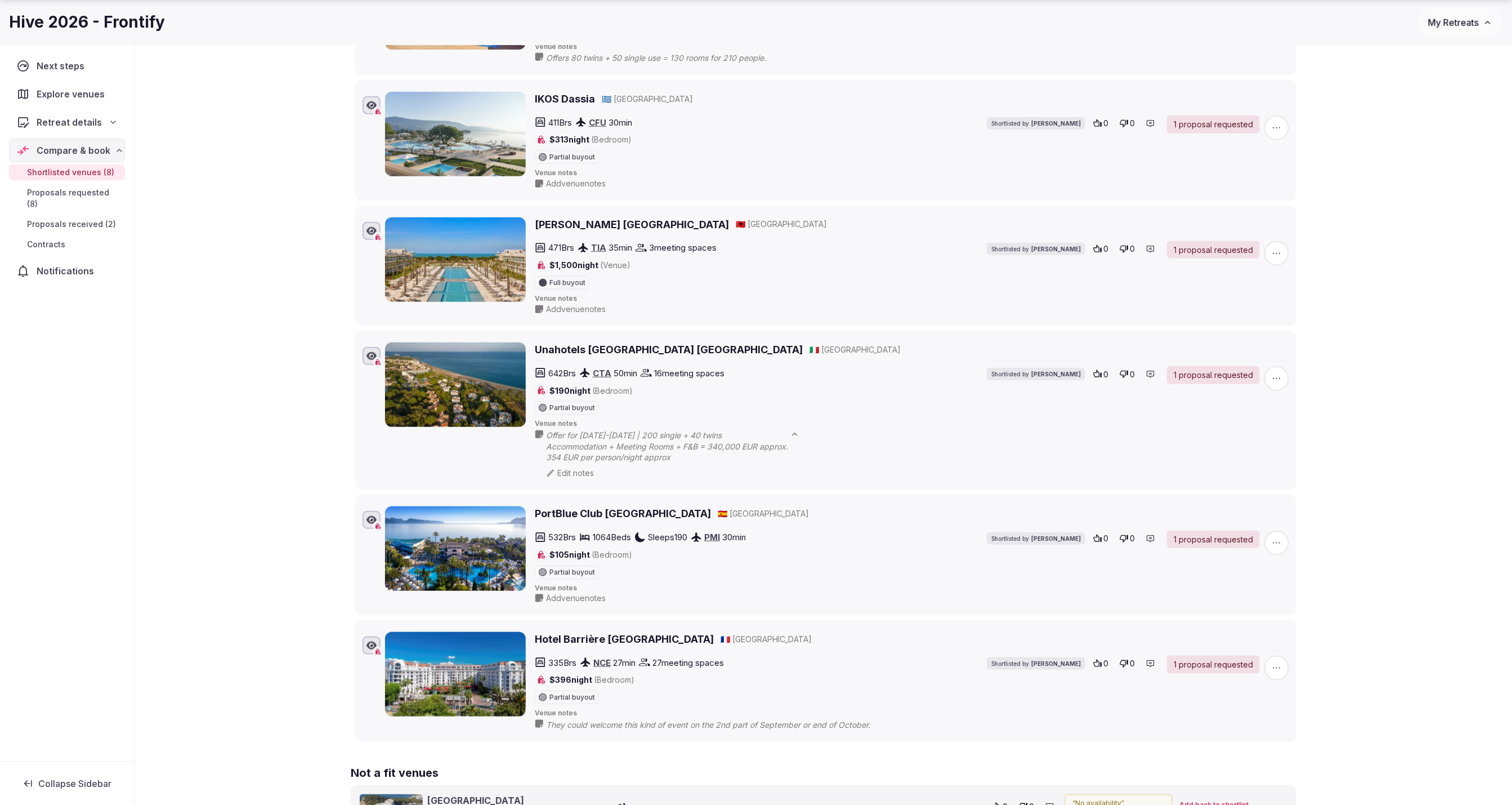
scroll to position [561, 0]
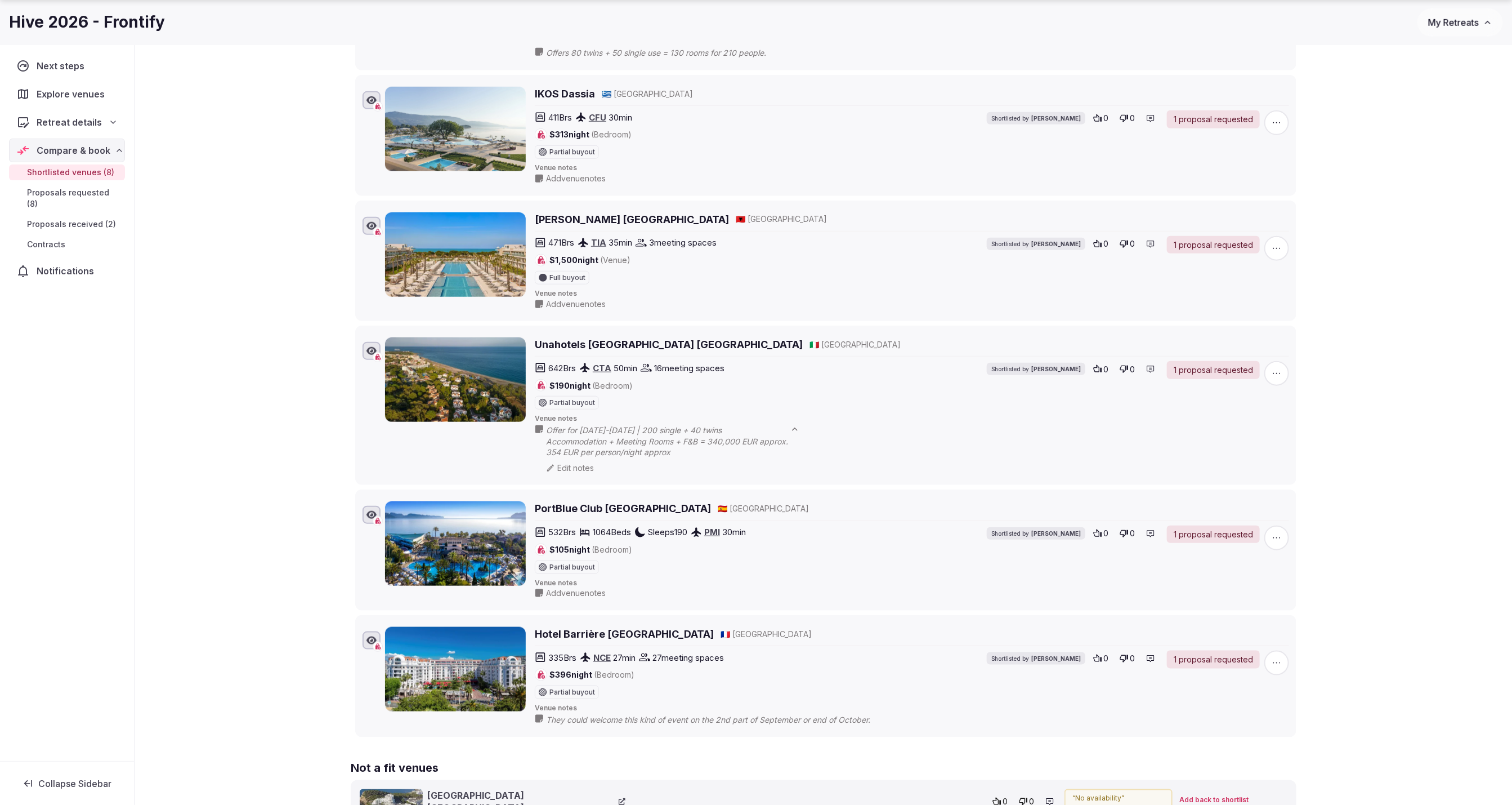
click at [1434, 217] on div "Shortlisted venues 8 Proposals requested 8 Proposals received 2 Contracts 0 All…" at bounding box center [823, 670] width 1377 height 2306
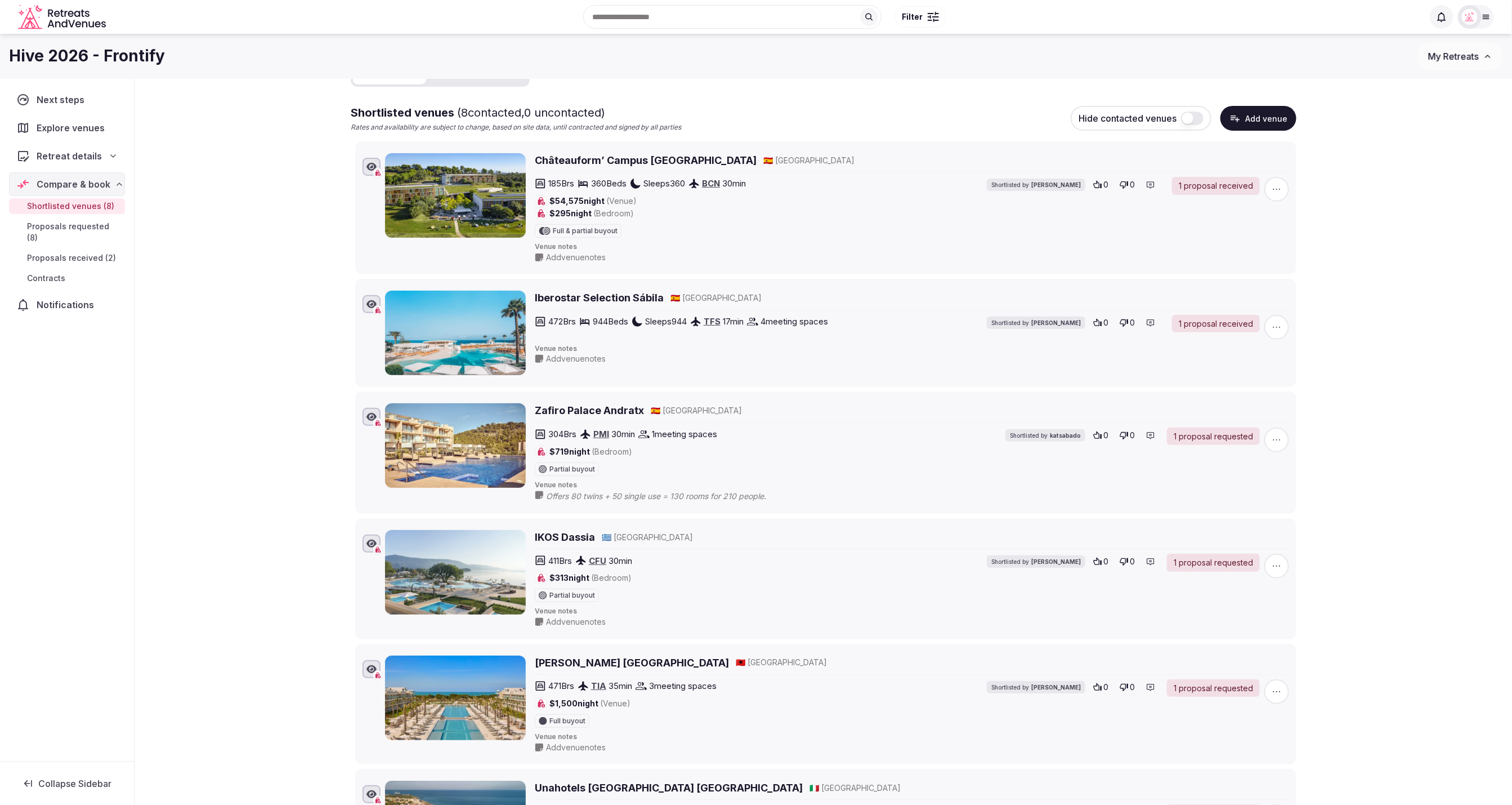
scroll to position [115, 0]
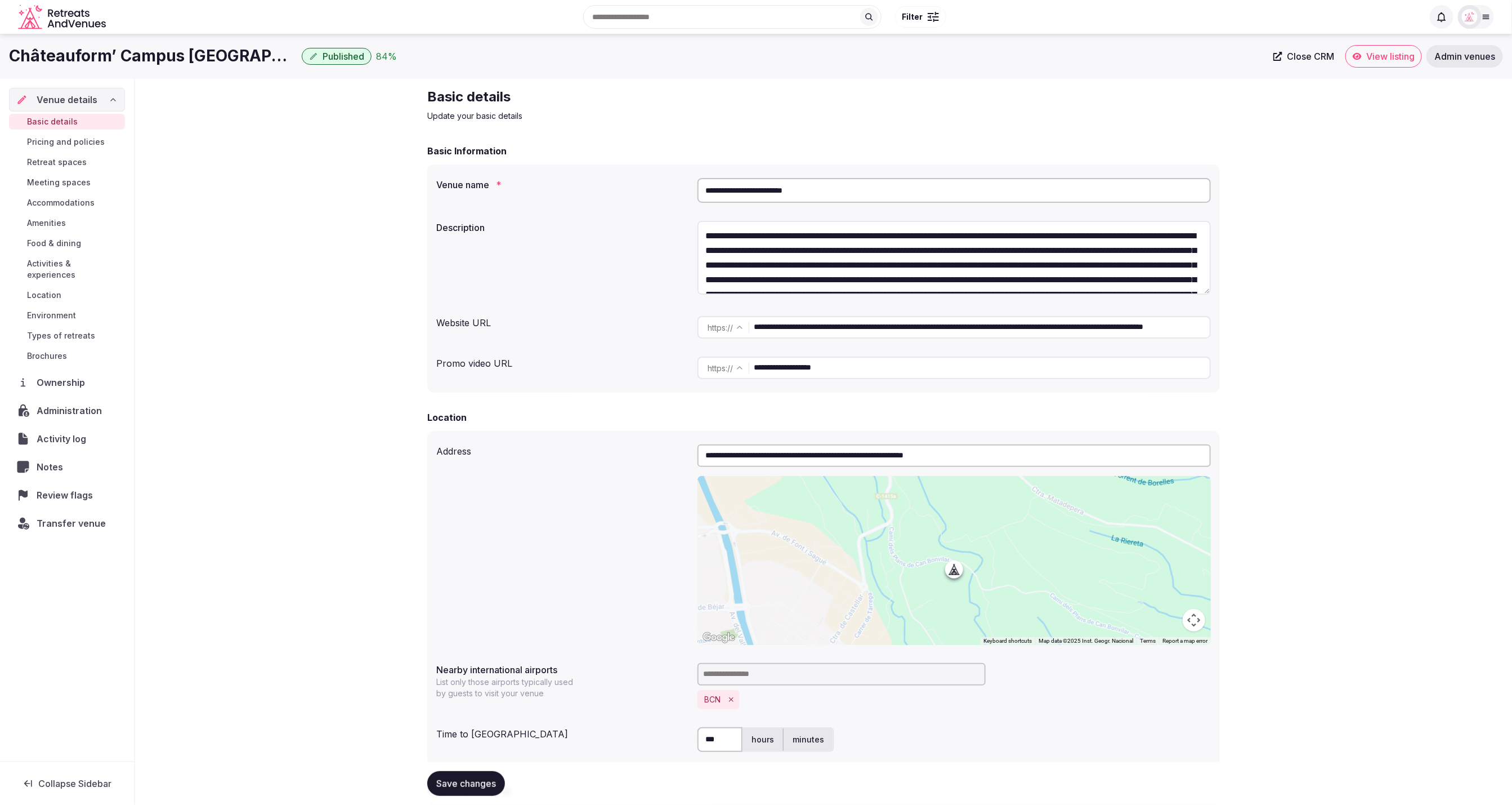
click at [62, 483] on div "Review flags" at bounding box center [66, 495] width 116 height 24
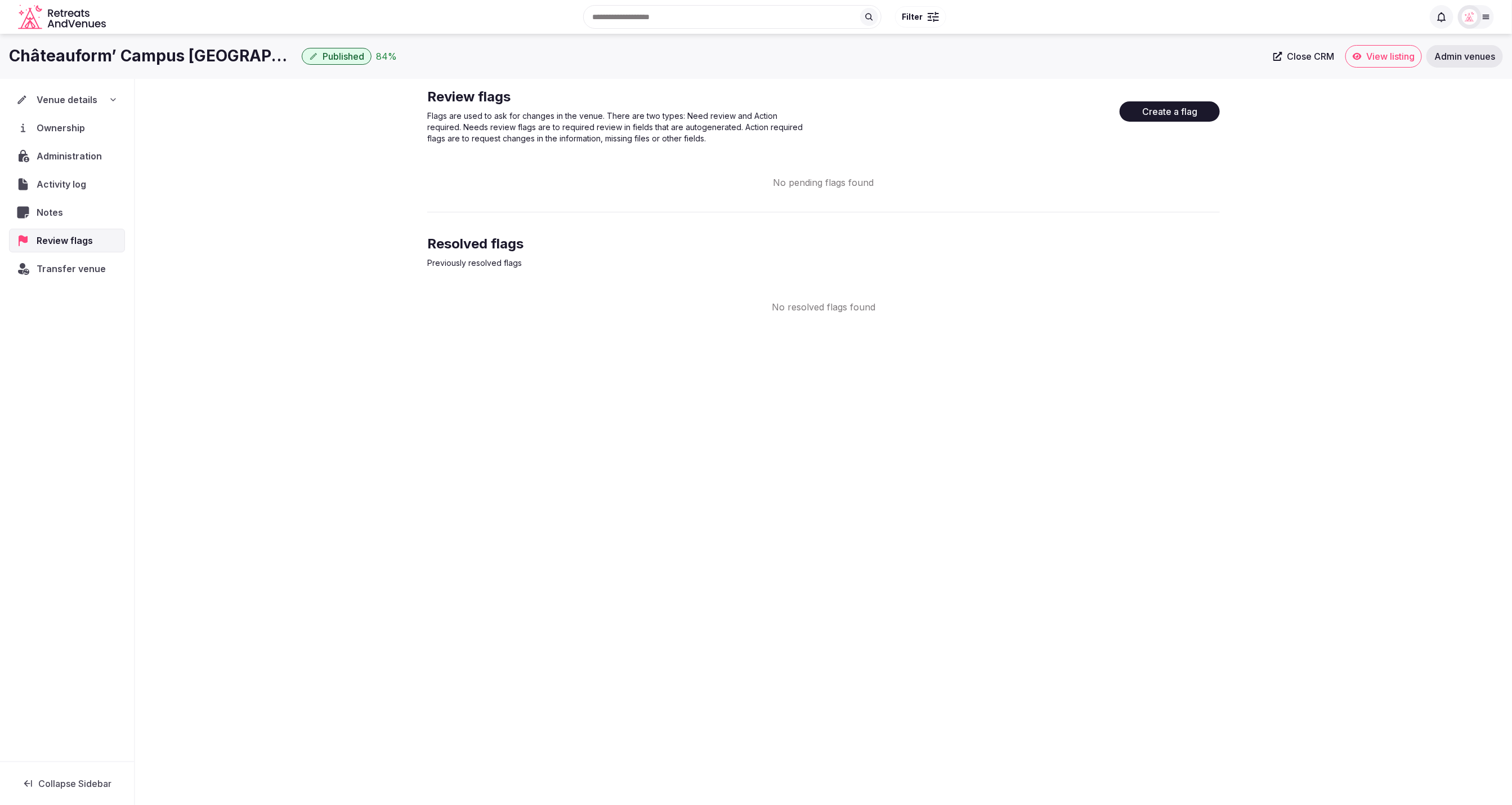
click at [1372, 208] on div "Review flags Flags are used to ask for changes in the venue. There are two type…" at bounding box center [823, 201] width 1377 height 244
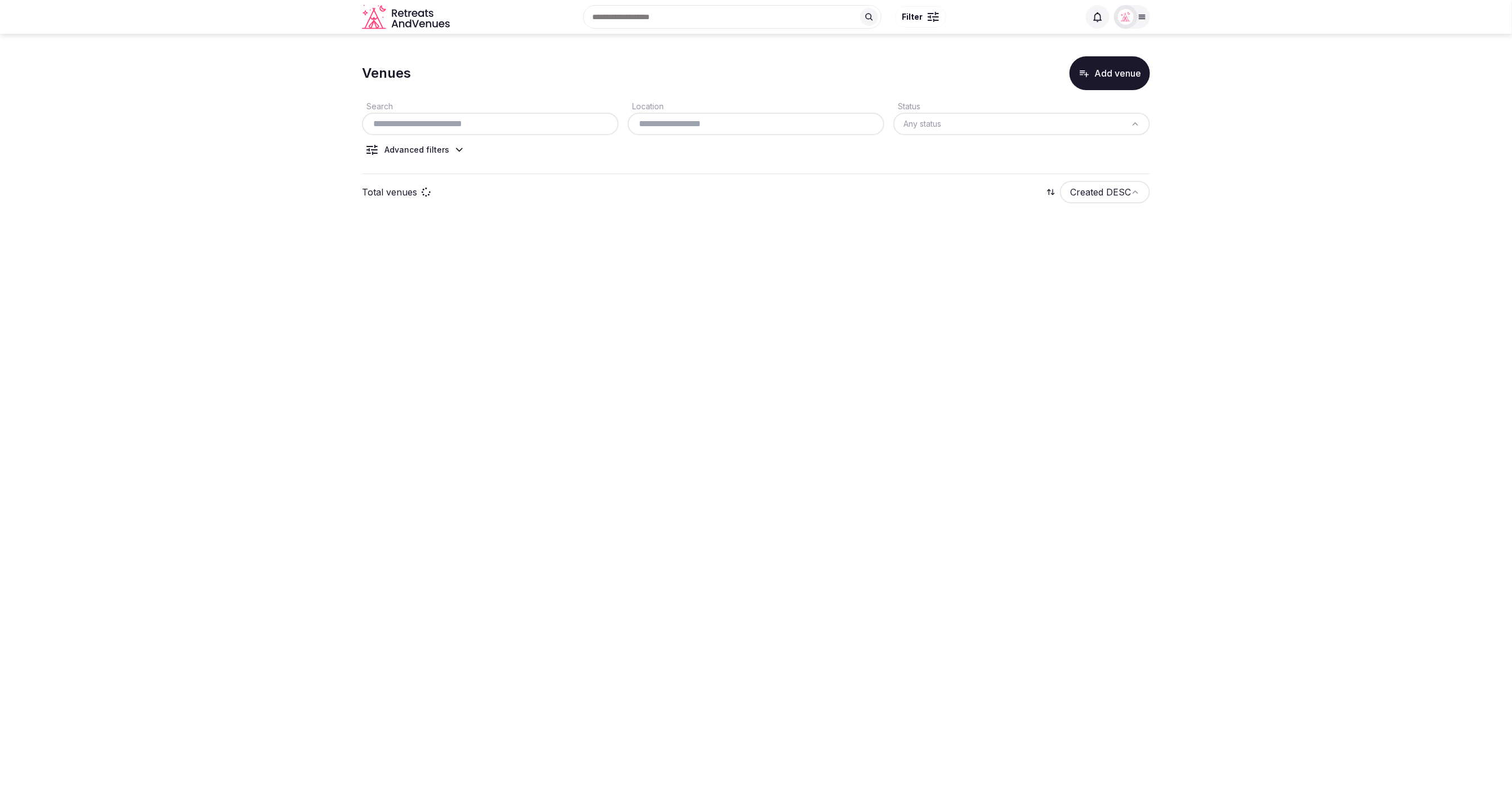
click at [462, 150] on div "Advanced filters" at bounding box center [416, 150] width 108 height 11
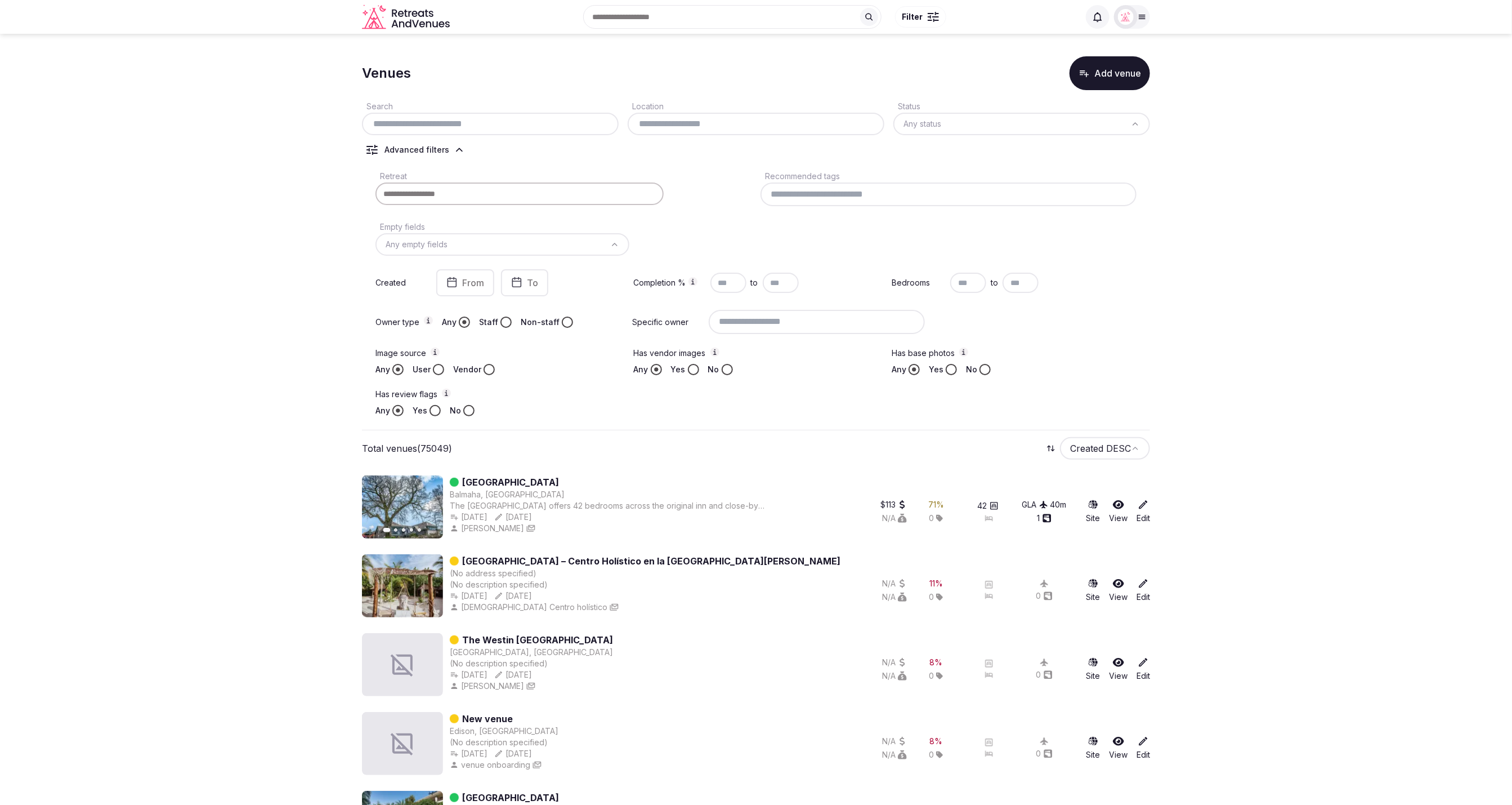
click at [437, 409] on button "Yes" at bounding box center [435, 410] width 11 height 11
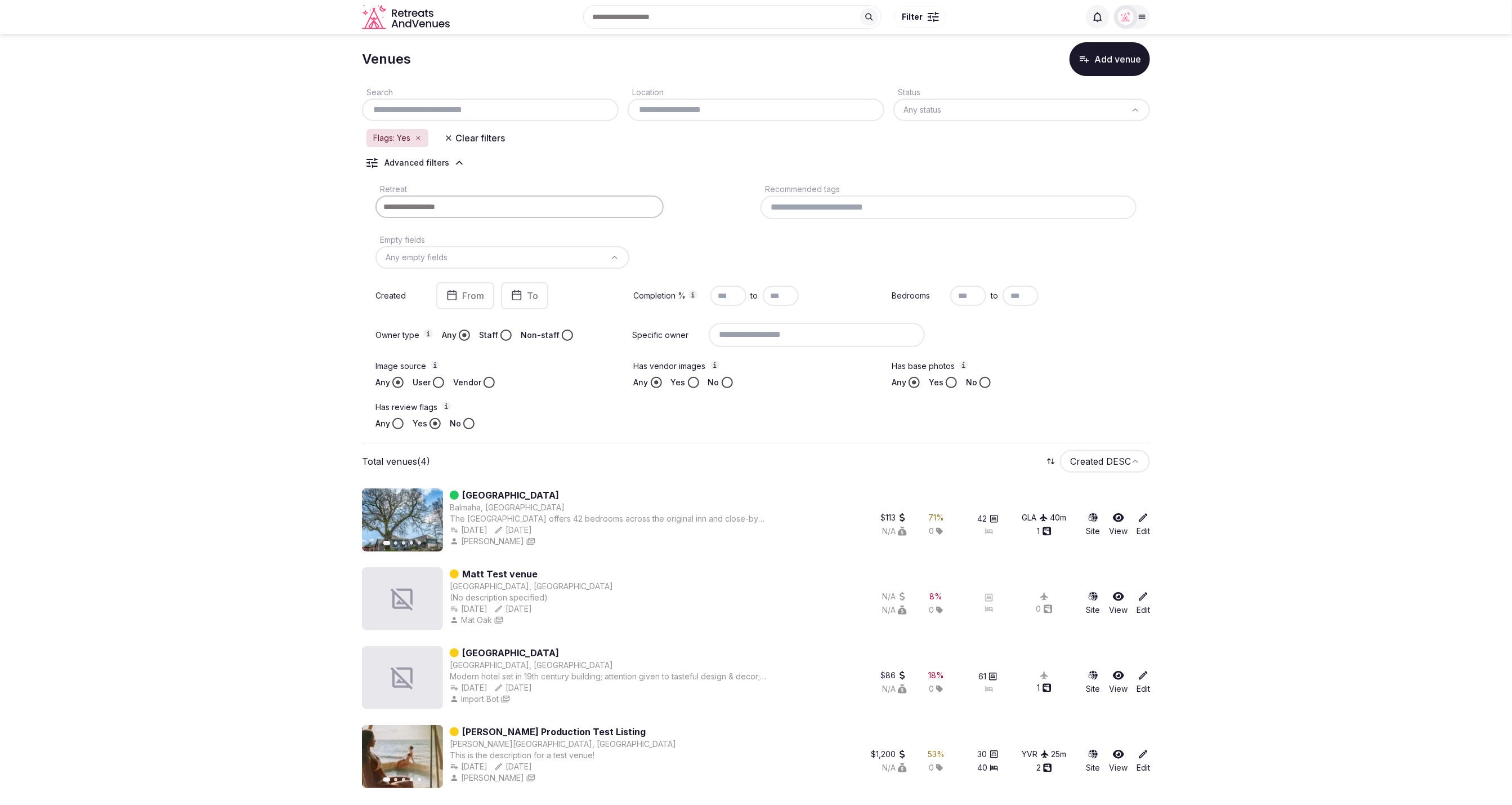
scroll to position [3, 0]
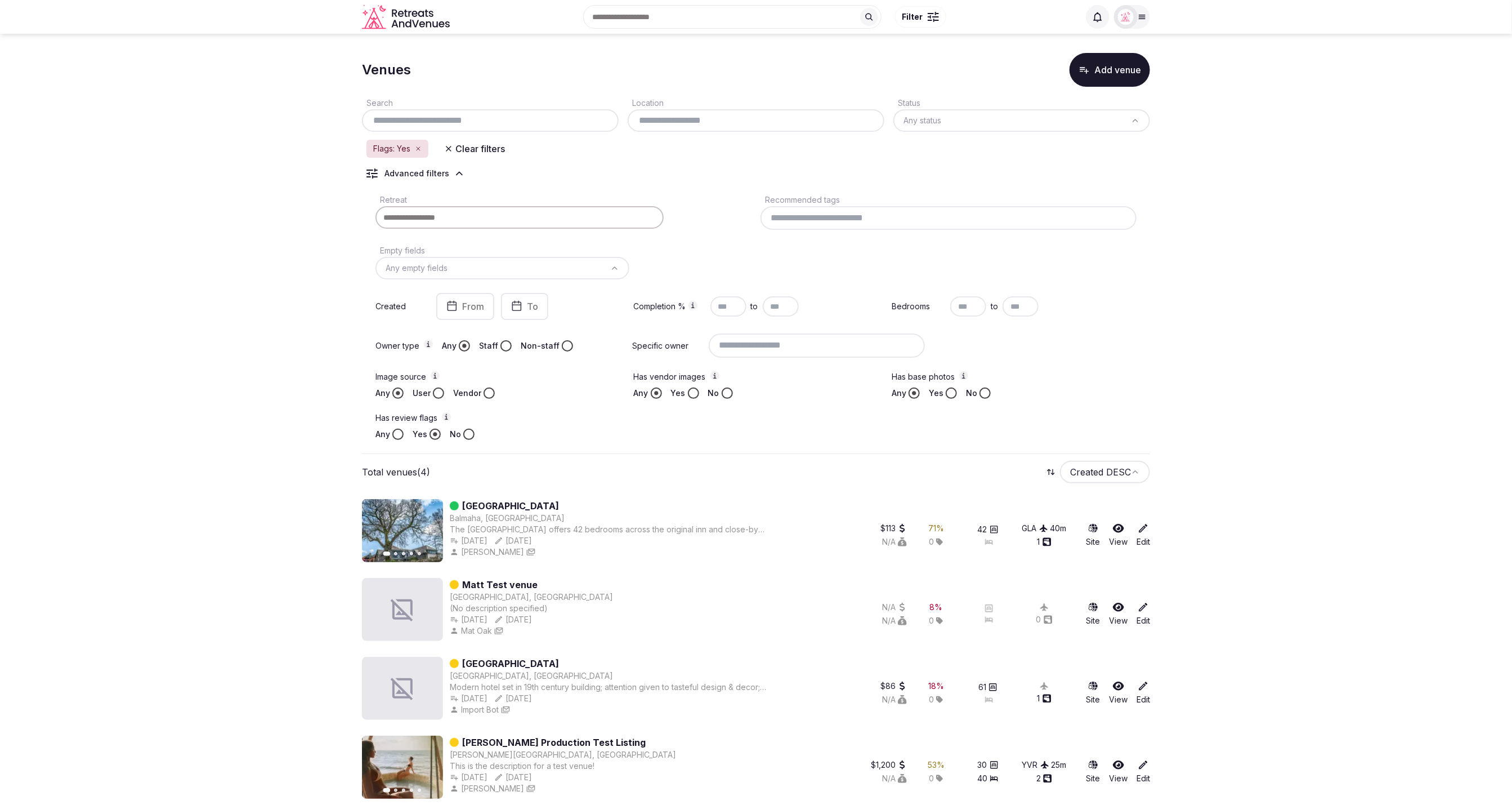
click at [1237, 430] on section "Venues Add venue Search Location Status Any status Flags: Yes Clear filters Adv…" at bounding box center [756, 424] width 1512 height 786
click at [1213, 481] on section "Venues Add venue Search Location Status Any status Flags: Yes Clear filters Adv…" at bounding box center [756, 423] width 1512 height 786
click at [1204, 473] on section "Venues Add venue Search Location Status Any status Flags: Yes Clear filters Adv…" at bounding box center [756, 425] width 1512 height 786
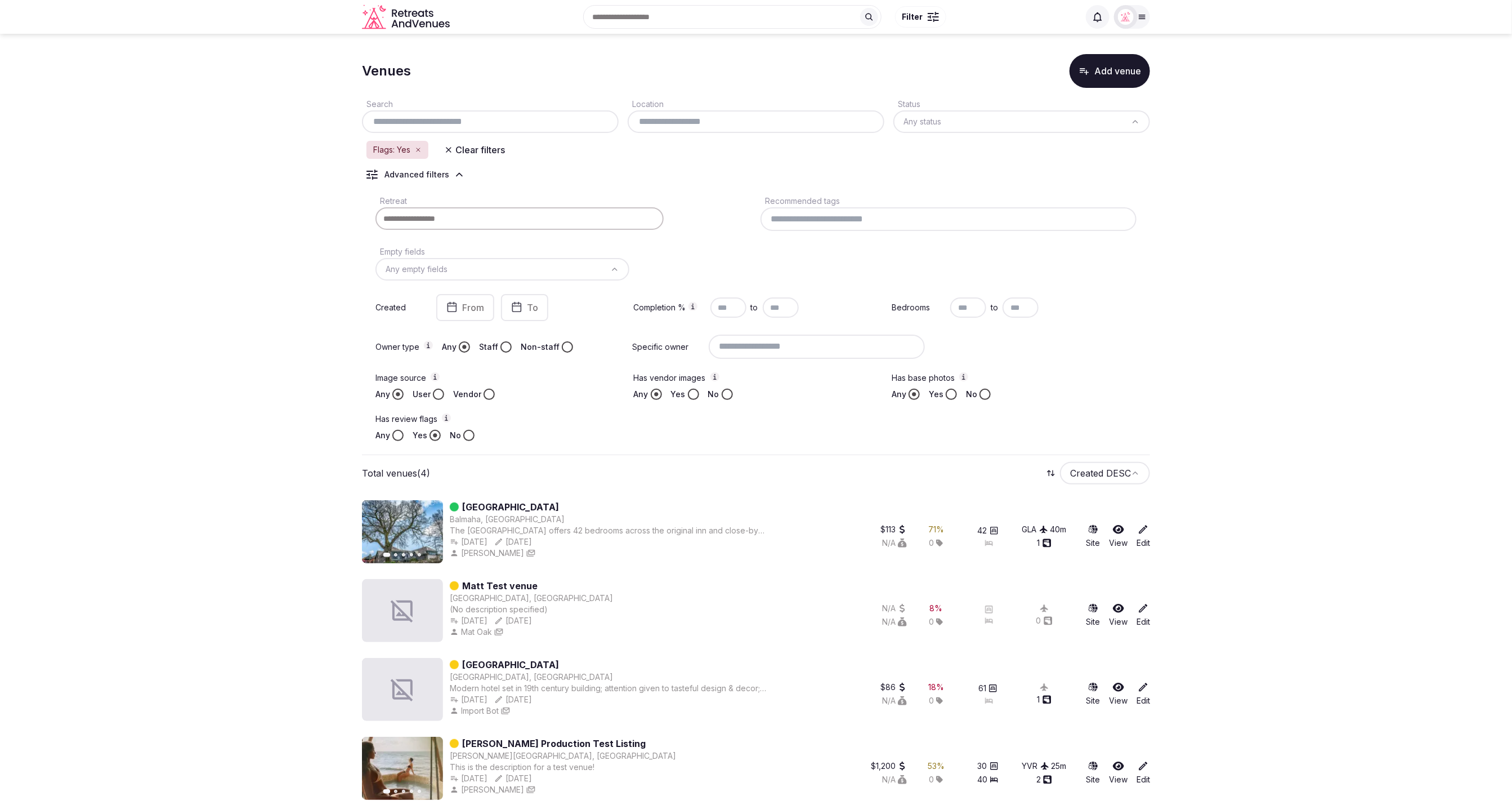
click at [1196, 478] on section "Venues Add venue Search Location Status Any status Flags: Yes Clear filters Adv…" at bounding box center [756, 425] width 1512 height 786
click at [1196, 474] on section "Venues Add venue Search Location Status Any status Flags: Yes Clear filters Adv…" at bounding box center [756, 427] width 1512 height 786
click at [286, 537] on section "Venues Add venue Search Location Status Any status Flags: Yes Clear filters Adv…" at bounding box center [756, 427] width 1512 height 786
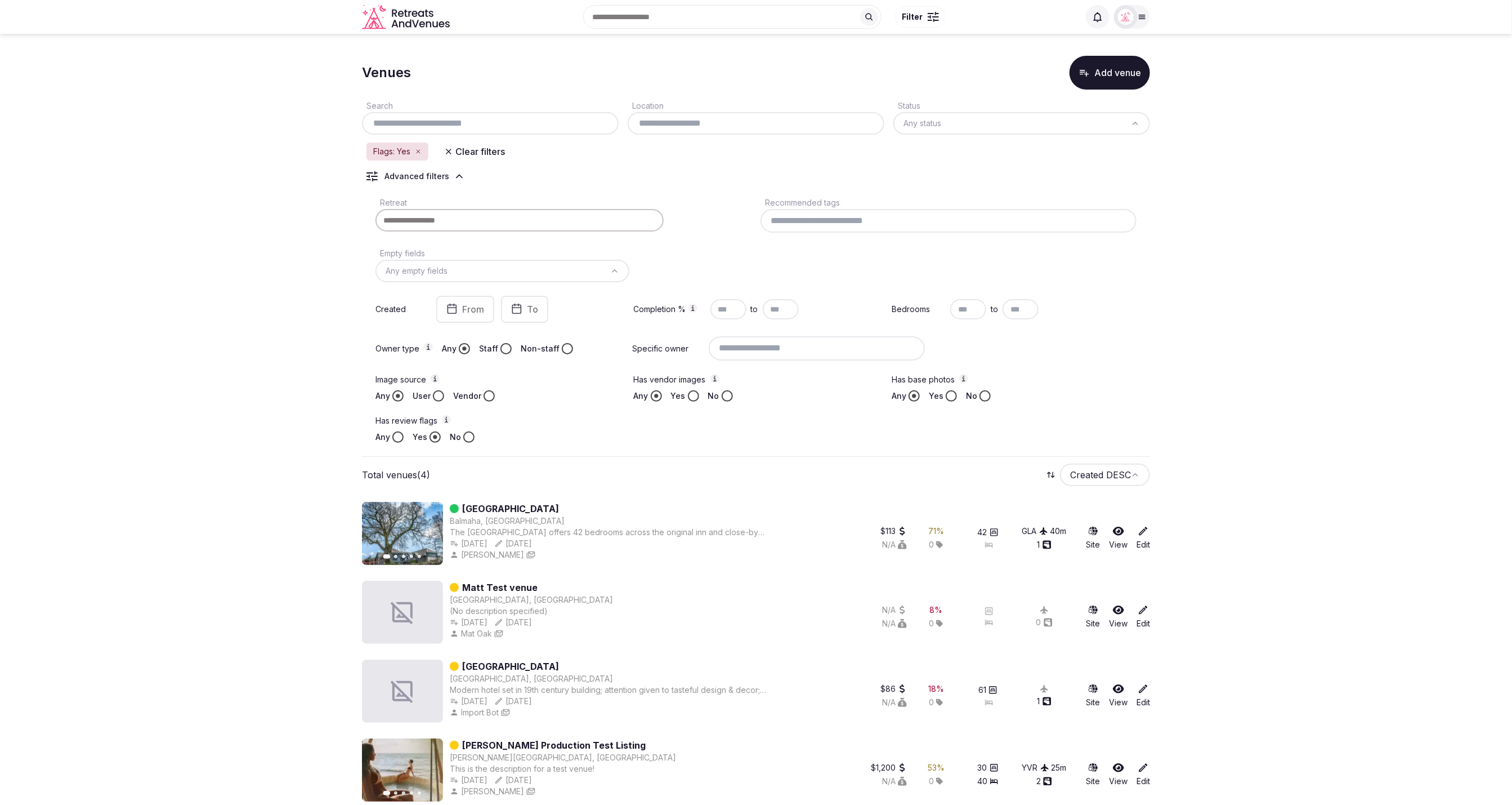
click at [1261, 592] on section "Venues Add venue Search Location Status Any status Flags: Yes Clear filters Adv…" at bounding box center [756, 427] width 1512 height 786
click at [199, 319] on section "Venues Add venue Search Location Status Any status Flags: Yes Clear filters Adv…" at bounding box center [756, 427] width 1512 height 786
click at [1207, 452] on section "Venues Add venue Search Location Status Any status Flags: Yes Clear filters Adv…" at bounding box center [756, 427] width 1512 height 786
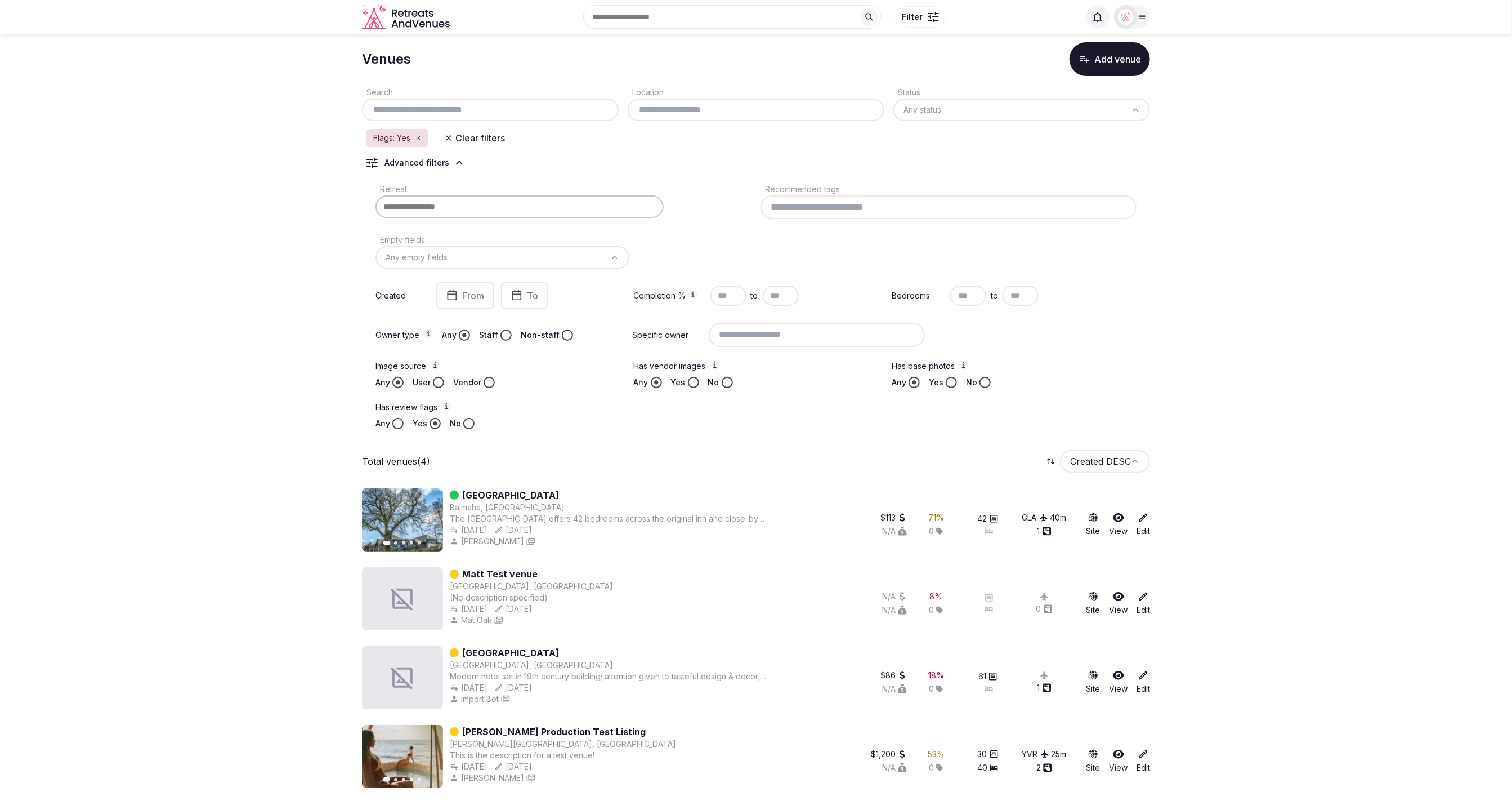
click at [1283, 76] on section "Venues Add venue Search Location Status Any status Flags: Yes Clear filters Adv…" at bounding box center [756, 413] width 1512 height 786
click at [1144, 598] on icon at bounding box center [1143, 596] width 11 height 11
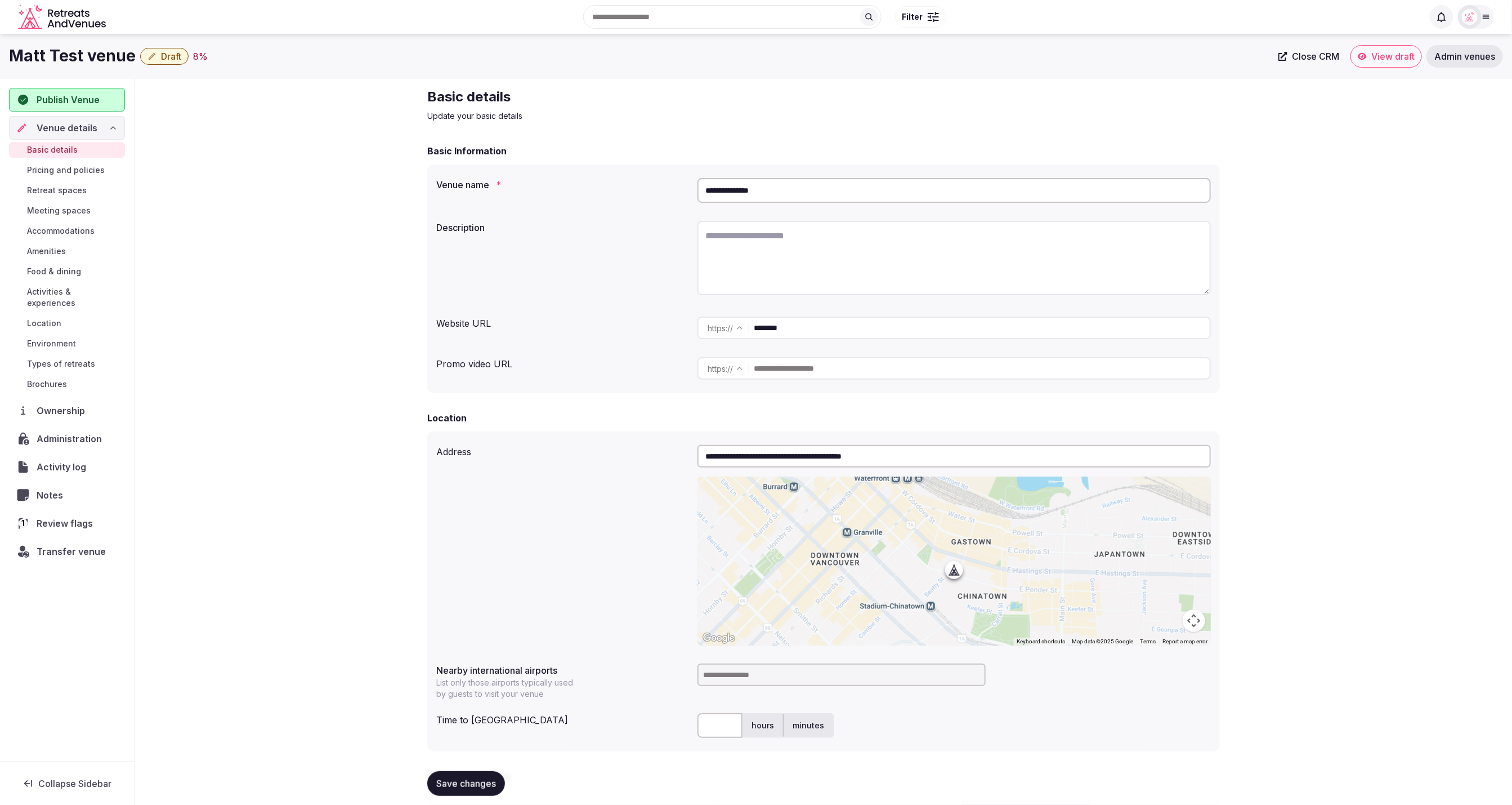
click at [192, 252] on div "**********" at bounding box center [823, 686] width 1377 height 1214
click at [51, 516] on span "Review flags" at bounding box center [66, 523] width 60 height 14
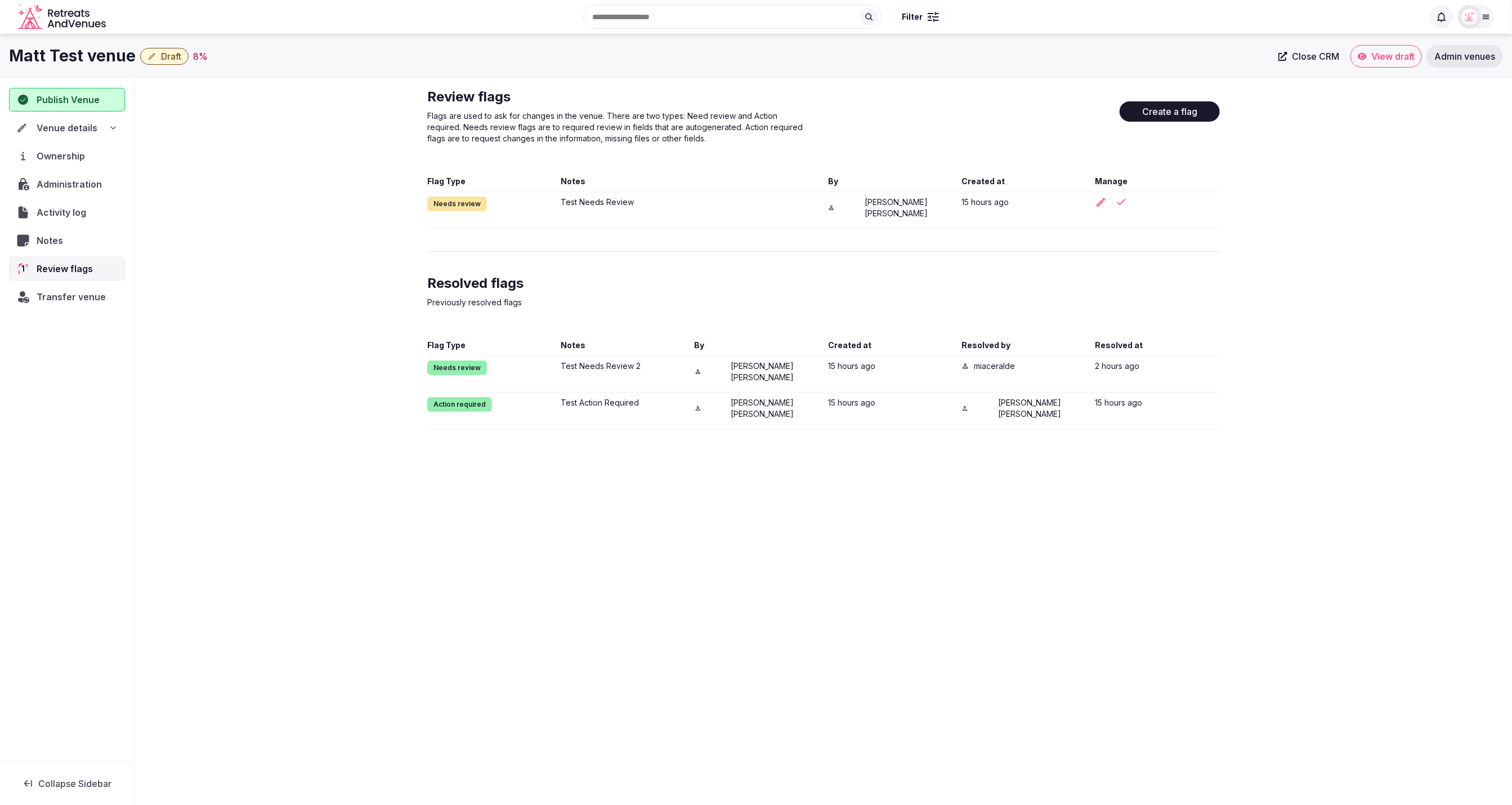
click at [662, 549] on div "Matt Test venue Draft 8 % Close CRM View draft Admin venues Publish Venue Venue…" at bounding box center [756, 416] width 1512 height 764
click at [1343, 191] on div "Review flags Flags are used to ask for changes in the venue. There are two type…" at bounding box center [823, 258] width 1377 height 359
click at [1120, 203] on icon "button" at bounding box center [1121, 201] width 11 height 11
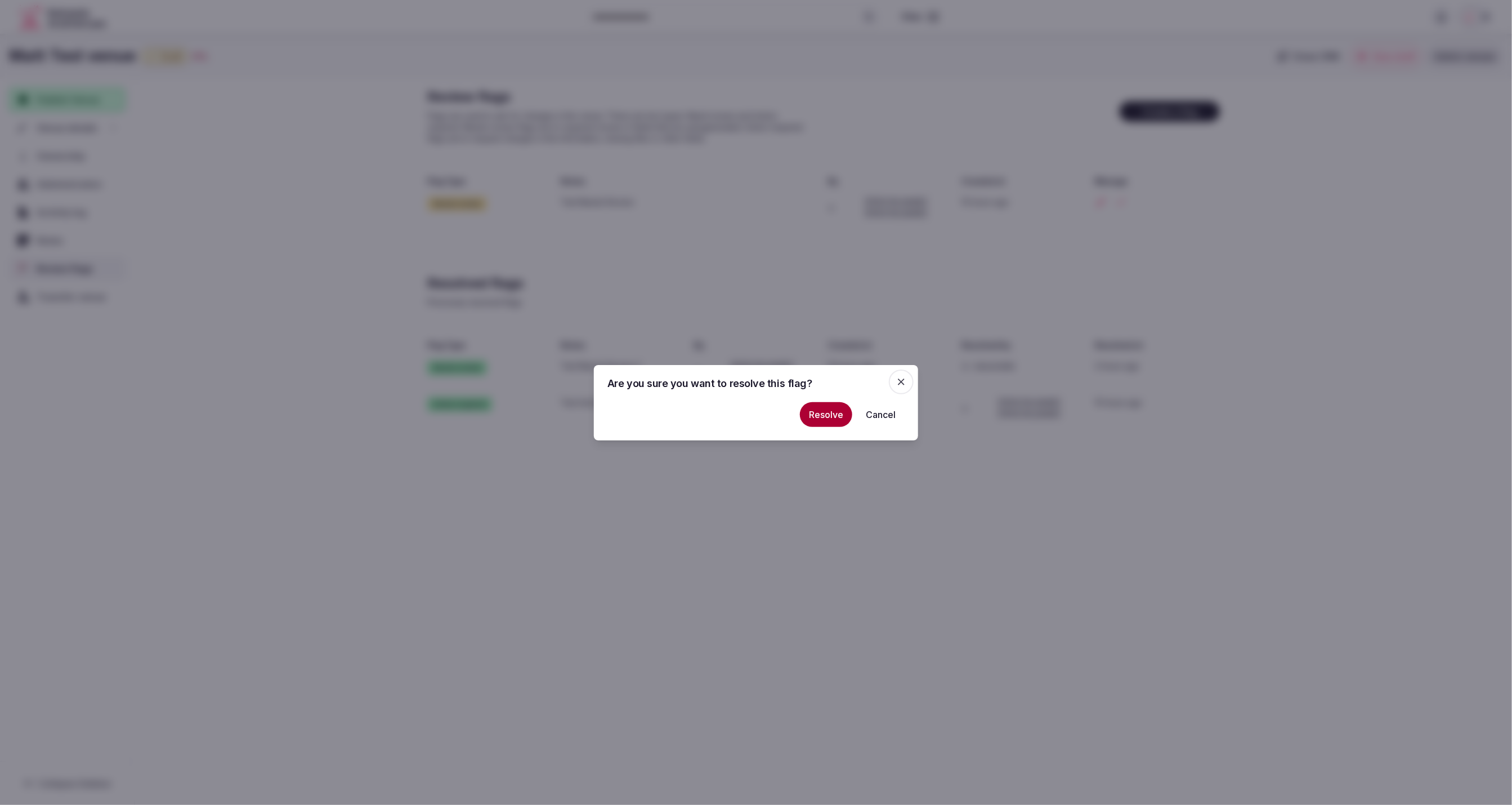
click at [827, 420] on button "Resolve" at bounding box center [826, 414] width 52 height 25
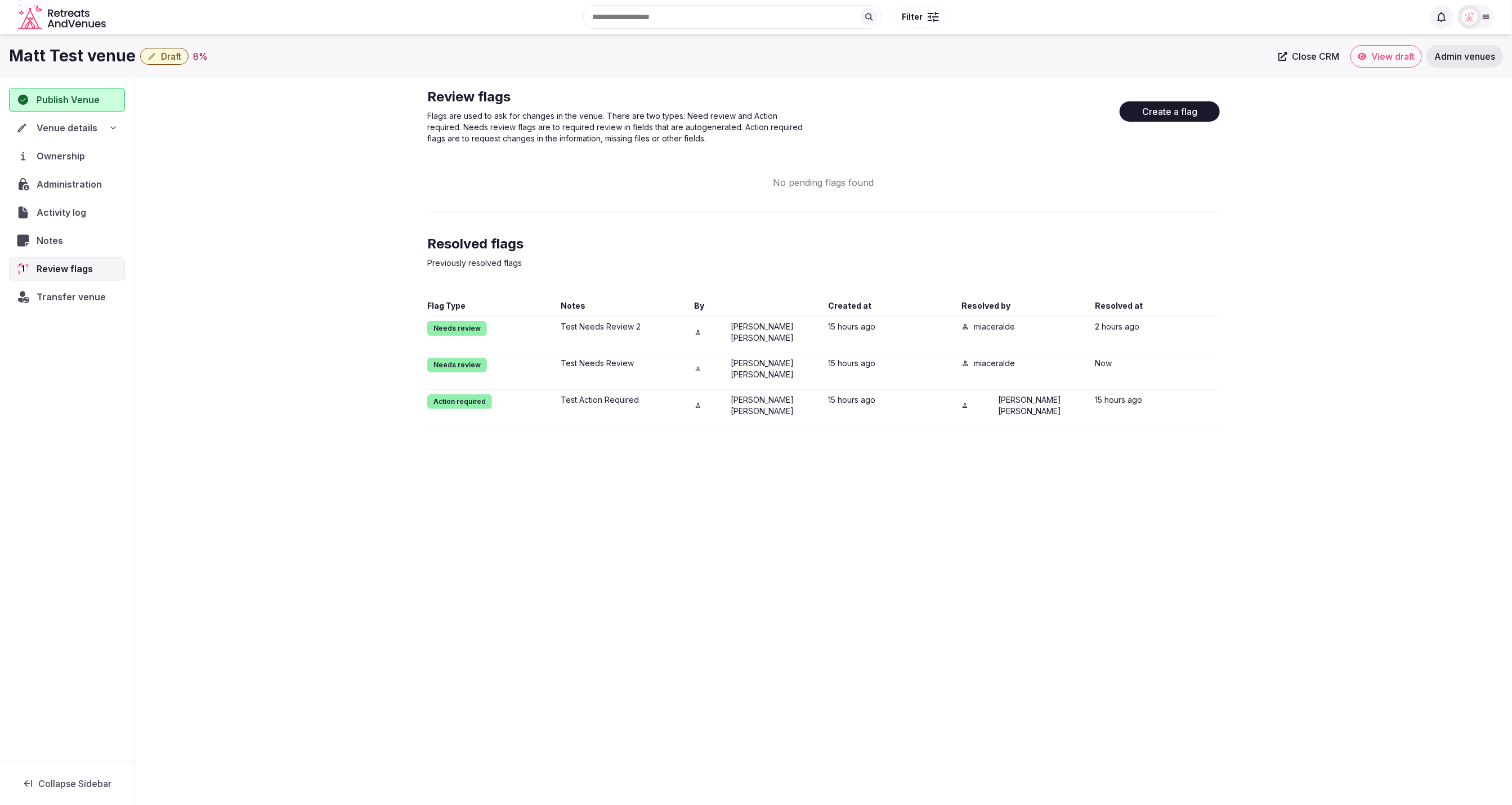
click at [955, 487] on div "Matt Test venue Draft 8 % Close CRM View draft Admin venues Publish Venue Venue…" at bounding box center [756, 416] width 1512 height 764
click at [1319, 333] on div "Review flags Flags are used to ask for changes in the venue. There are two type…" at bounding box center [823, 257] width 1377 height 356
click at [1293, 182] on div "Review flags Flags are used to ask for changes in the venue. There are two type…" at bounding box center [823, 257] width 1377 height 356
click at [1443, 183] on div "Review flags Flags are used to ask for changes in the venue. There are two type…" at bounding box center [823, 257] width 1377 height 356
click at [1030, 442] on div "Matt Test venue Draft 8 % Close CRM View draft Admin venues Publish Venue Venue…" at bounding box center [756, 416] width 1512 height 764
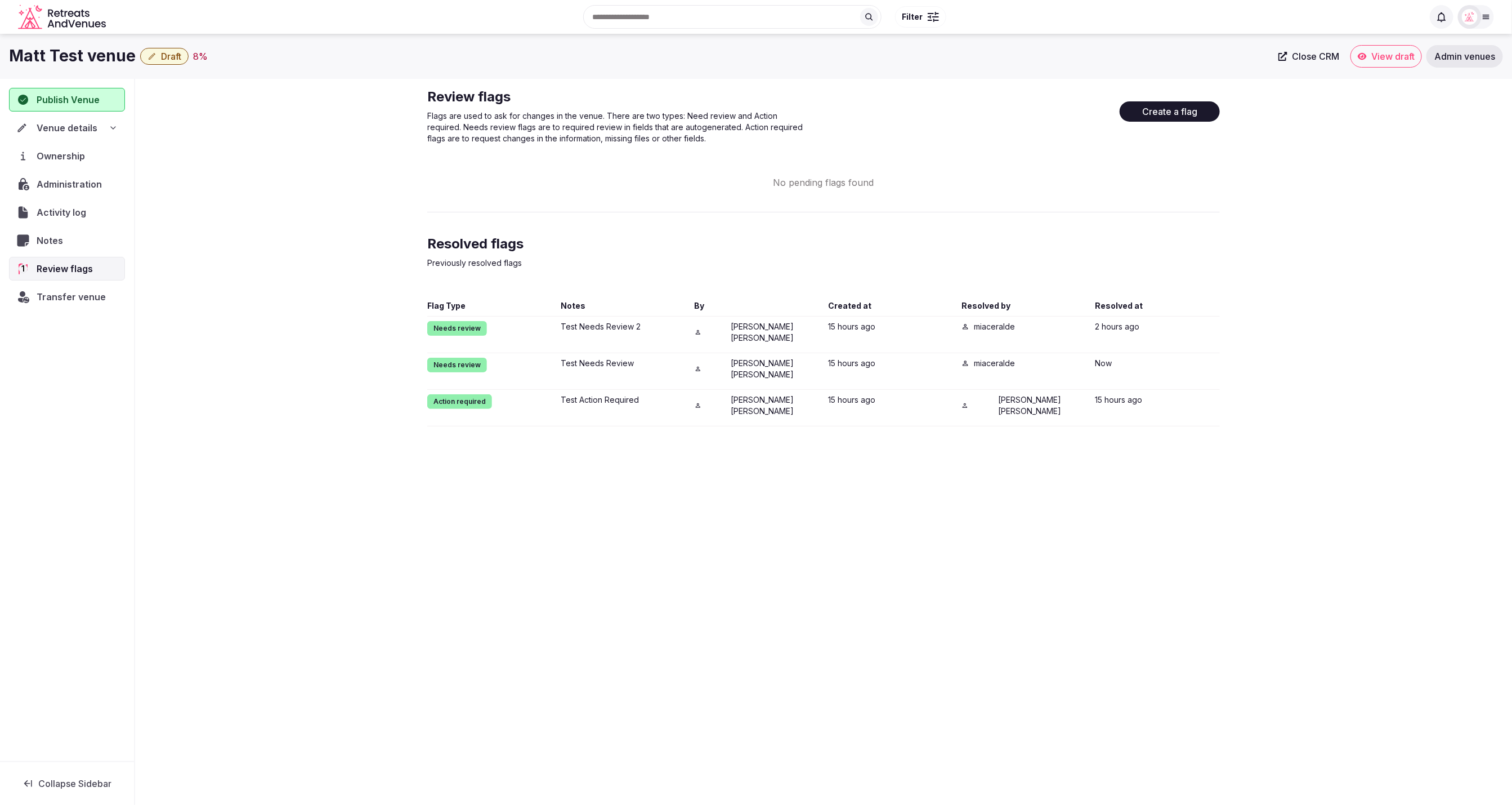
click at [938, 256] on div "Resolved flags Previously resolved flags" at bounding box center [824, 258] width 793 height 48
click at [842, 244] on div "Resolved flags Previously resolved flags" at bounding box center [824, 258] width 793 height 48
click at [1442, 18] on icon at bounding box center [1442, 16] width 11 height 11
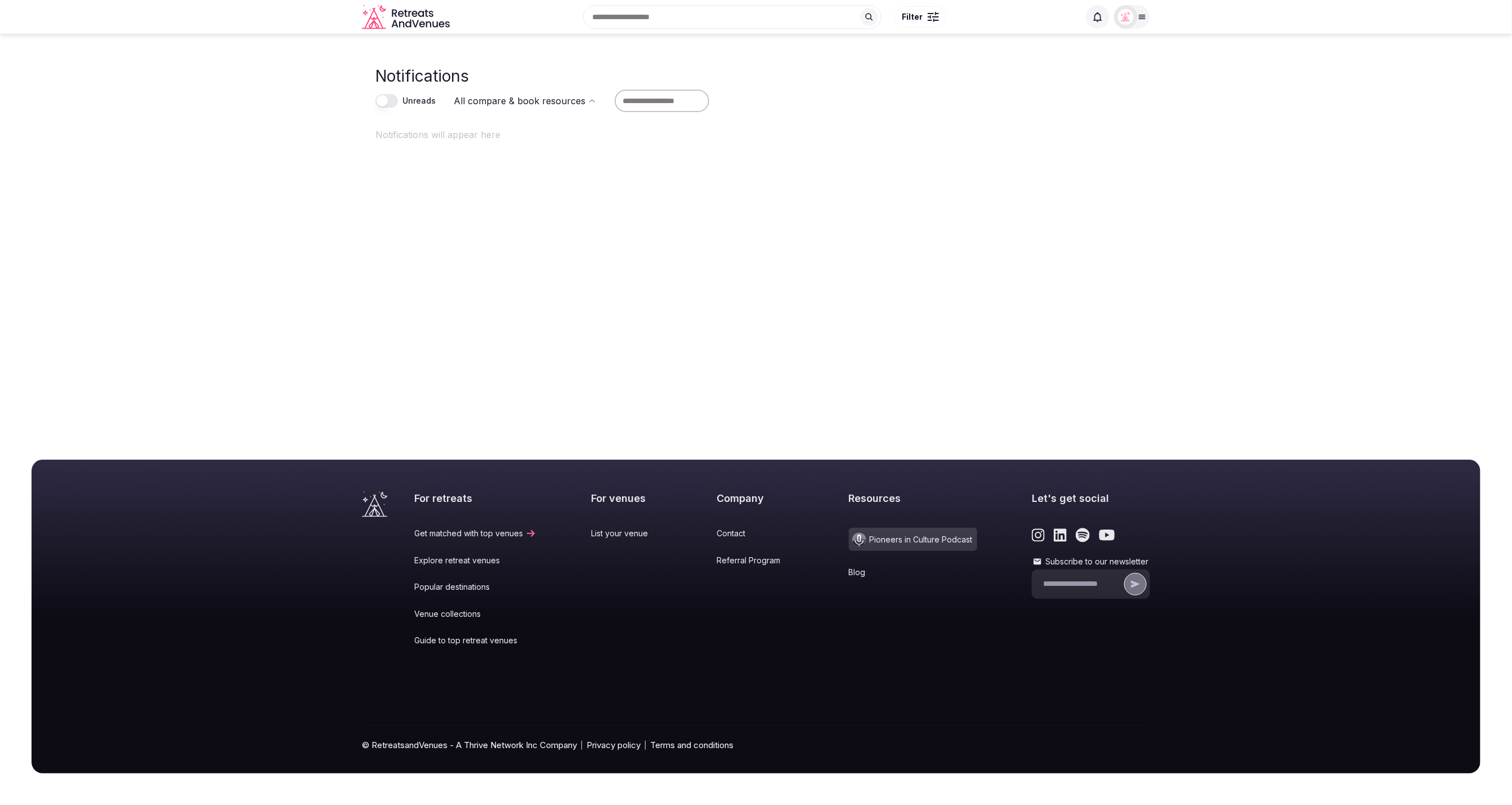
click at [1443, 18] on div "Search Popular Destinations Toscana, Italy Riviera Maya, Mexico Indonesia, Bali…" at bounding box center [756, 17] width 1512 height 34
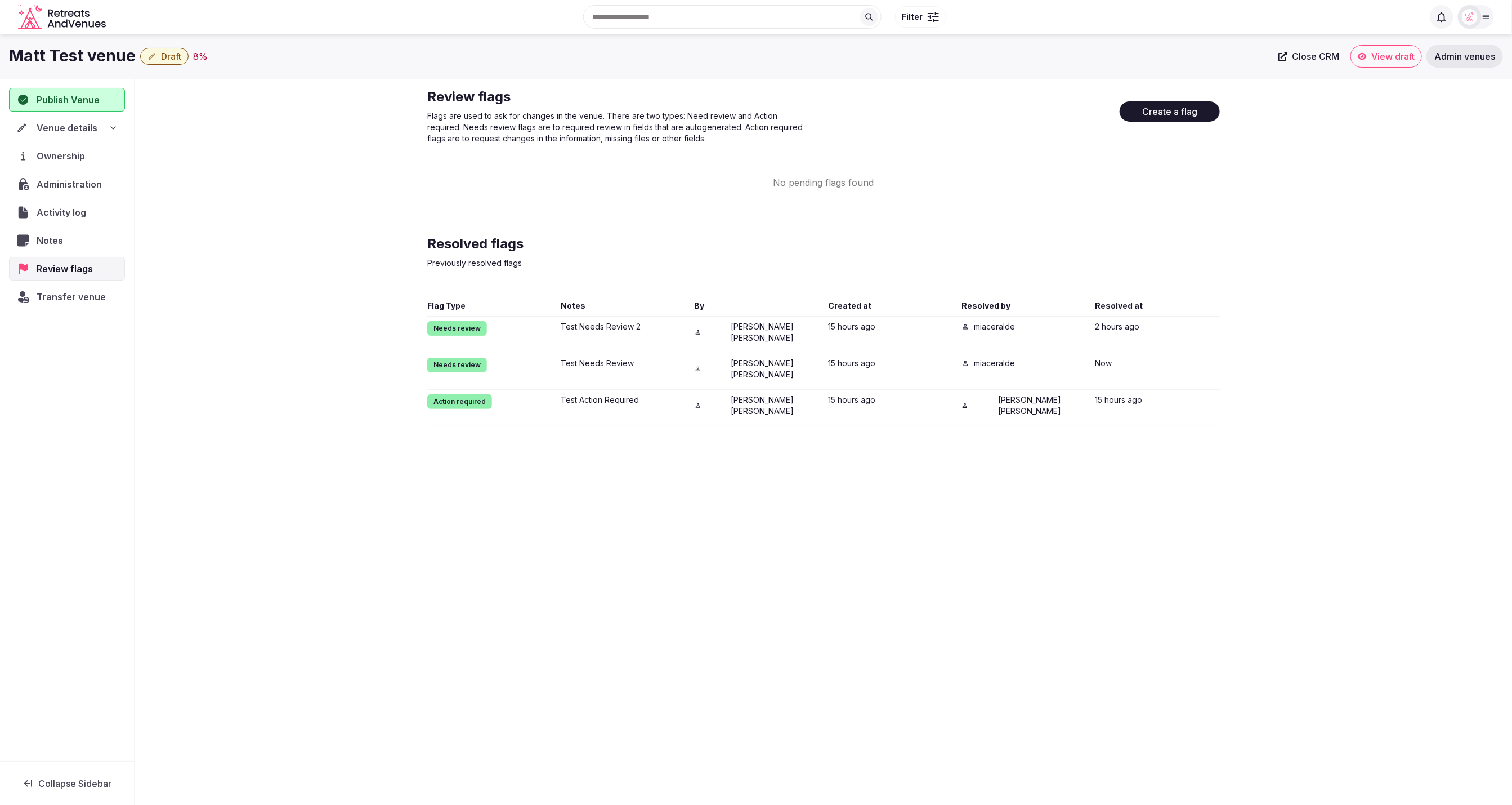
click at [1371, 326] on div "Review flags Flags are used to ask for changes in the venue. There are two type…" at bounding box center [823, 257] width 1377 height 356
click at [56, 212] on span "Activity log" at bounding box center [63, 213] width 54 height 14
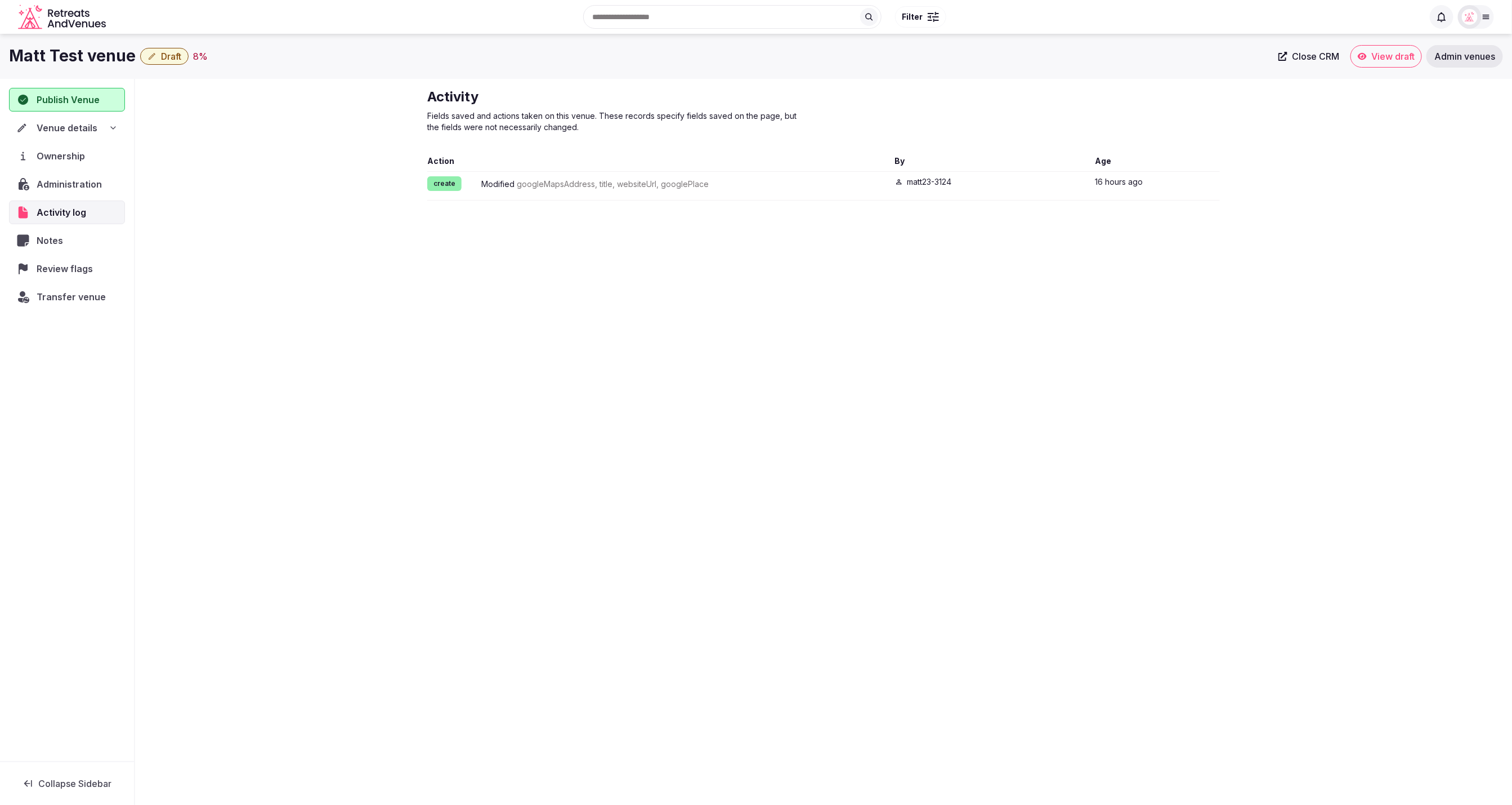
click at [68, 267] on span "Review flags" at bounding box center [66, 268] width 60 height 14
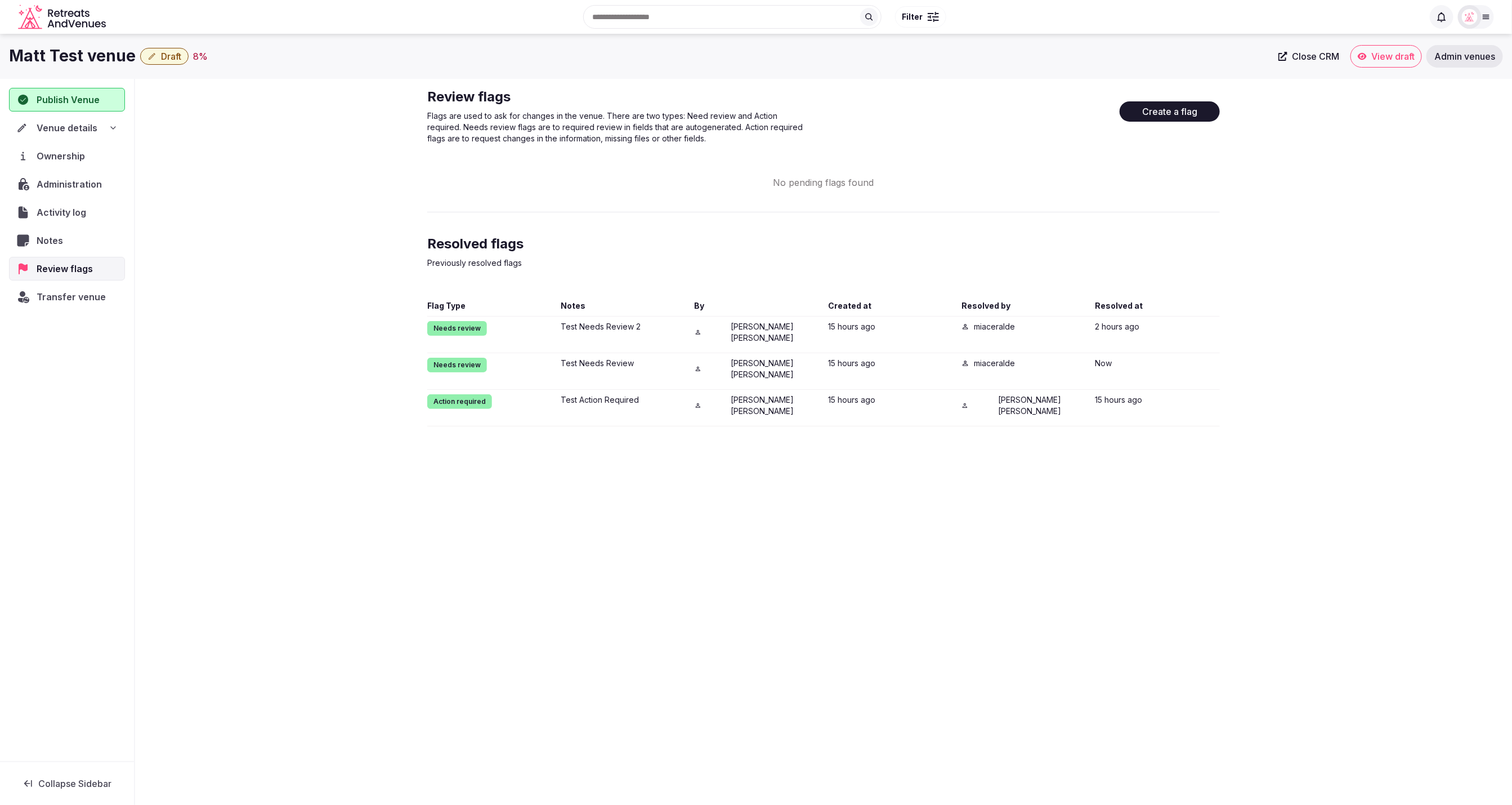
click at [1303, 211] on div "Review flags Flags are used to ask for changes in the venue. There are two type…" at bounding box center [823, 257] width 1377 height 356
click at [1402, 126] on div "Review flags Flags are used to ask for changes in the venue. There are two type…" at bounding box center [823, 257] width 1377 height 356
click at [1174, 398] on div "Action required Test Action Required Matt Grant Oakes 15 hours ago Matt Grant O…" at bounding box center [824, 410] width 793 height 32
click at [1185, 348] on div "Flag Type Notes By Created at Resolved by Resolved at Needs review Test Needs R…" at bounding box center [824, 362] width 793 height 126
click at [1297, 341] on div "Review flags Flags are used to ask for changes in the venue. There are two type…" at bounding box center [823, 257] width 1377 height 356
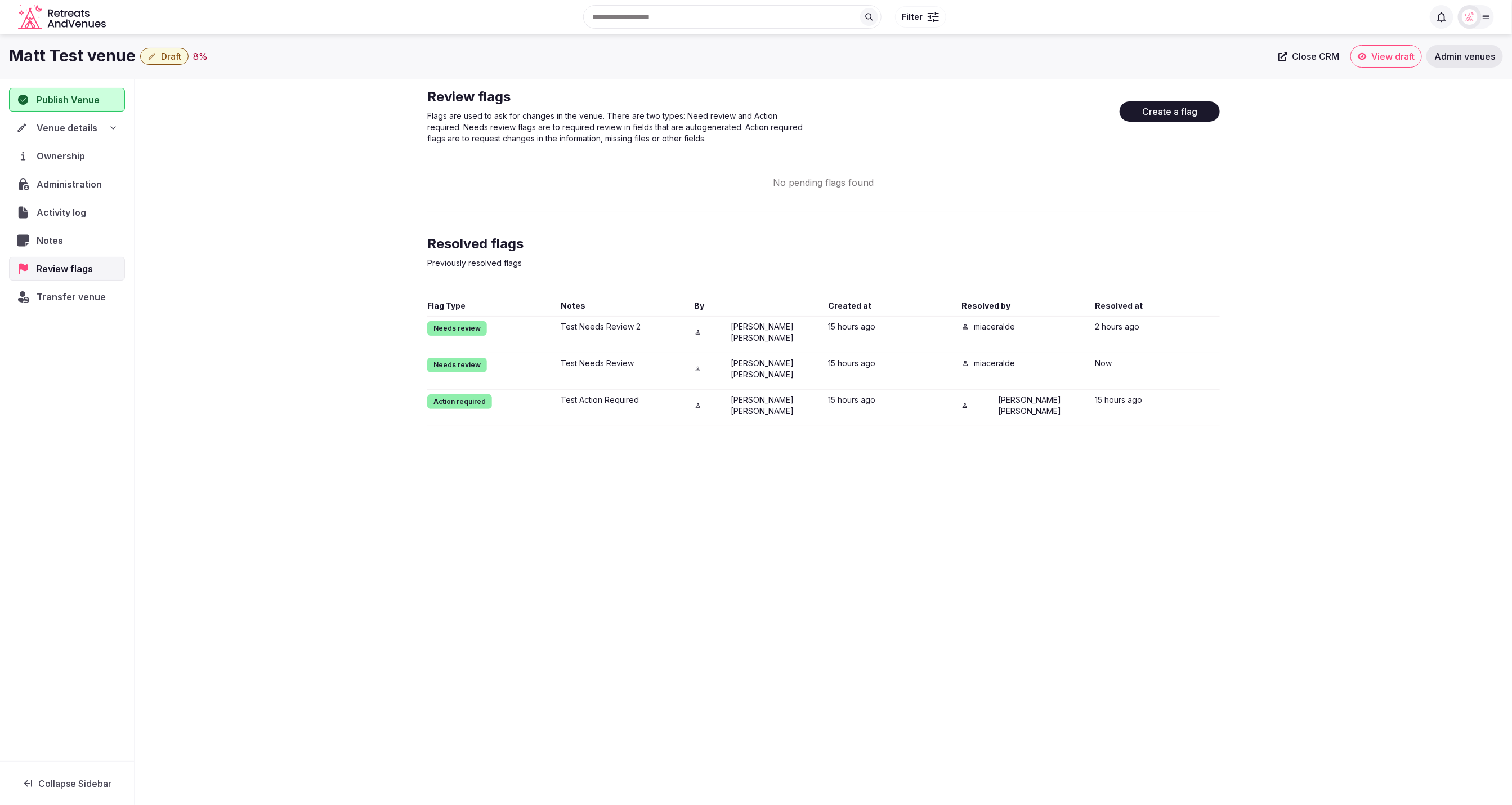
click at [1297, 341] on div "Review flags Flags are used to ask for changes in the venue. There are two type…" at bounding box center [823, 257] width 1377 height 356
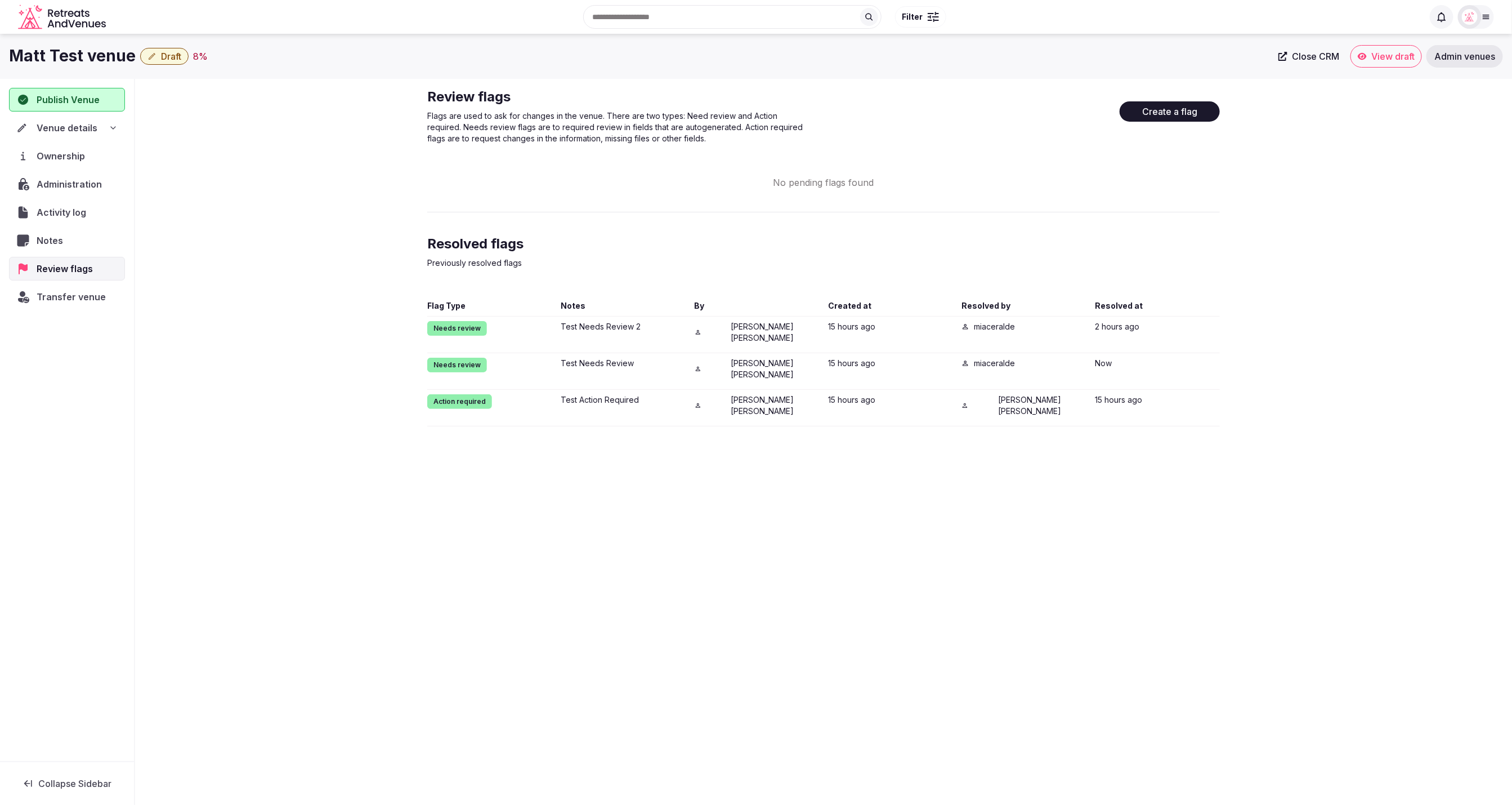
click at [1072, 195] on div "Review flags Flags are used to ask for changes in the venue. There are two type…" at bounding box center [824, 257] width 793 height 339
click at [1442, 21] on icon at bounding box center [1442, 18] width 9 height 10
click at [1220, 201] on div "Review flags Flags are used to ask for changes in the venue. There are two type…" at bounding box center [824, 257] width 793 height 339
click at [1442, 21] on icon at bounding box center [1442, 18] width 9 height 10
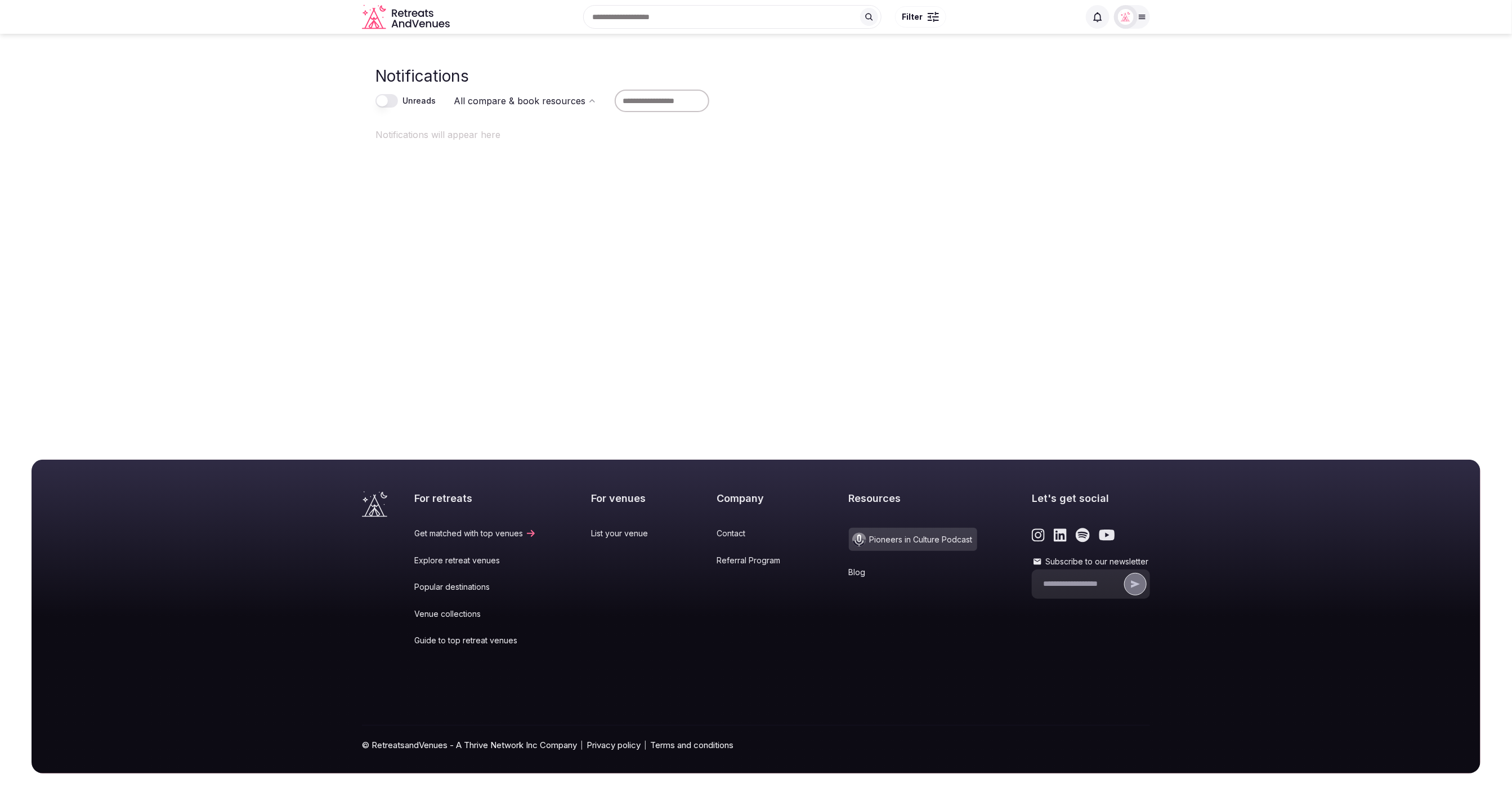
click at [389, 99] on button "Unreads" at bounding box center [386, 101] width 23 height 14
drag, startPoint x: 235, startPoint y: 180, endPoint x: 217, endPoint y: 173, distance: 19.3
click at [235, 180] on main "Notifications Unreads All compare & book resources Notifications will appear he…" at bounding box center [756, 142] width 1512 height 216
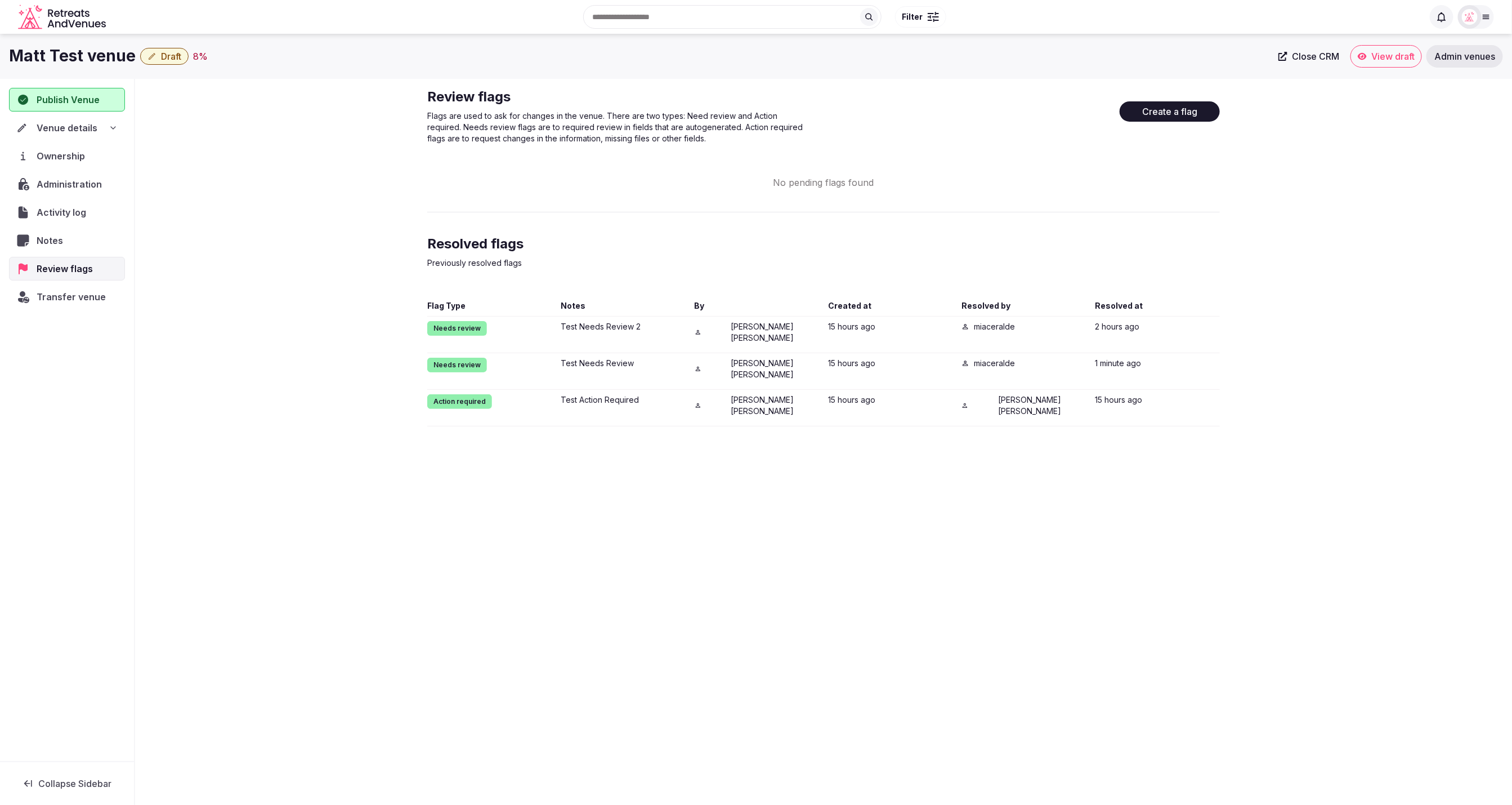
click at [1199, 188] on div "No pending flags found" at bounding box center [824, 182] width 793 height 14
click at [1174, 107] on button "Create a flag" at bounding box center [1169, 111] width 100 height 20
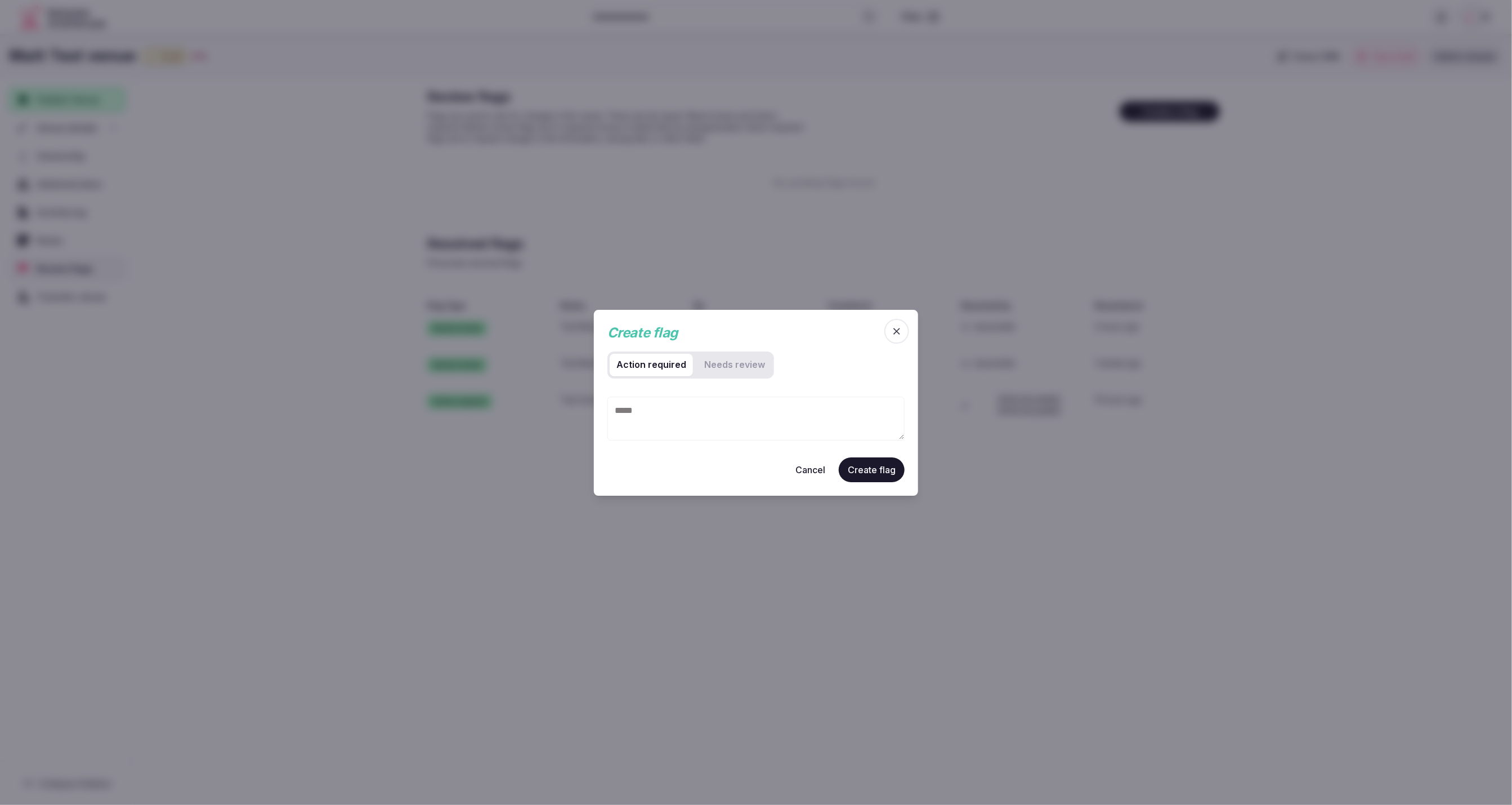
click at [651, 405] on textarea at bounding box center [756, 418] width 297 height 44
type textarea "**********"
click at [867, 477] on button "Create flag" at bounding box center [871, 468] width 66 height 25
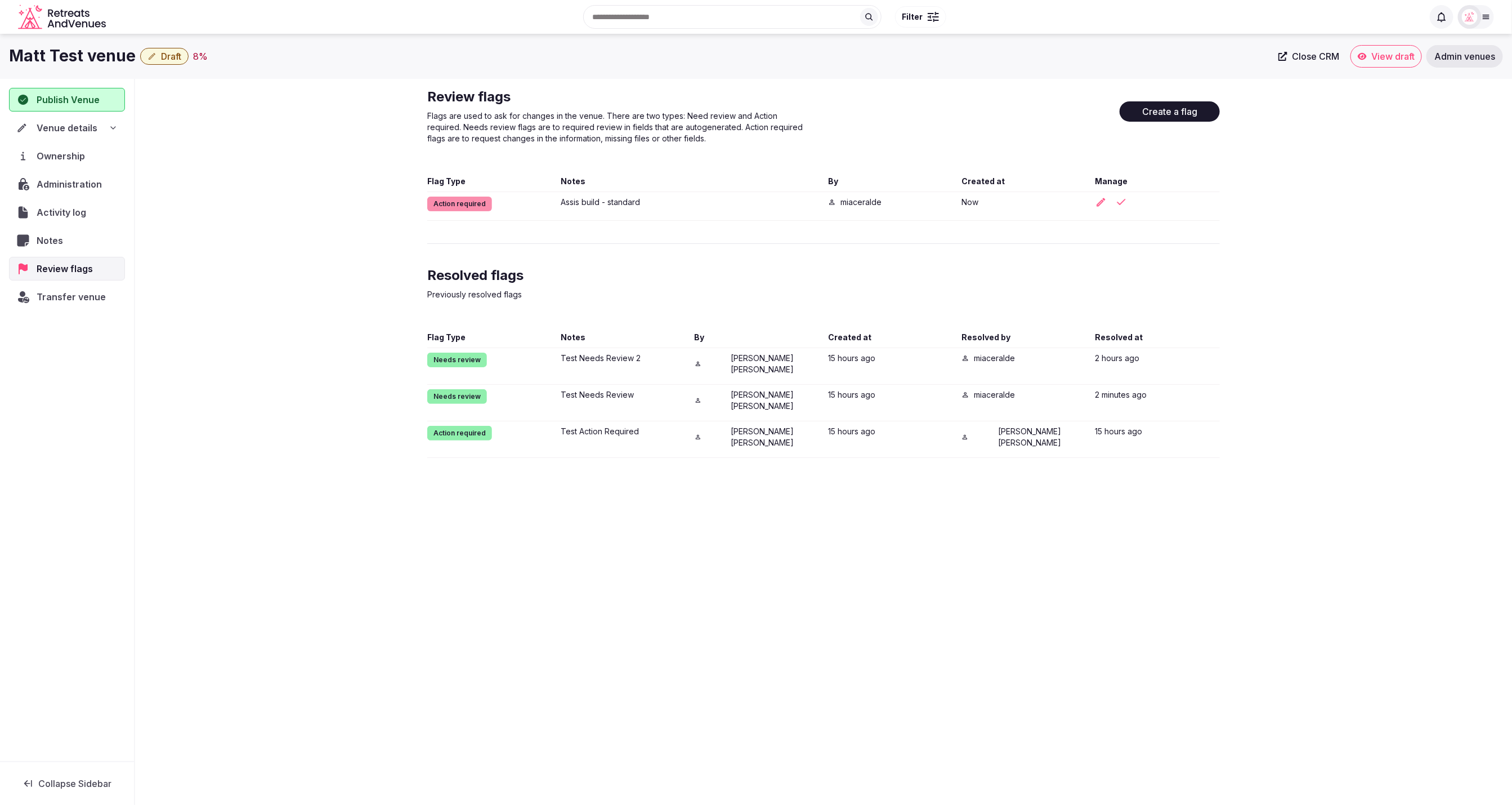
click at [1105, 497] on div "Matt Test venue Draft 8 % Close CRM View draft Admin venues Publish Venue Venue…" at bounding box center [756, 416] width 1512 height 764
click at [1167, 113] on button "Create a flag" at bounding box center [1169, 111] width 100 height 20
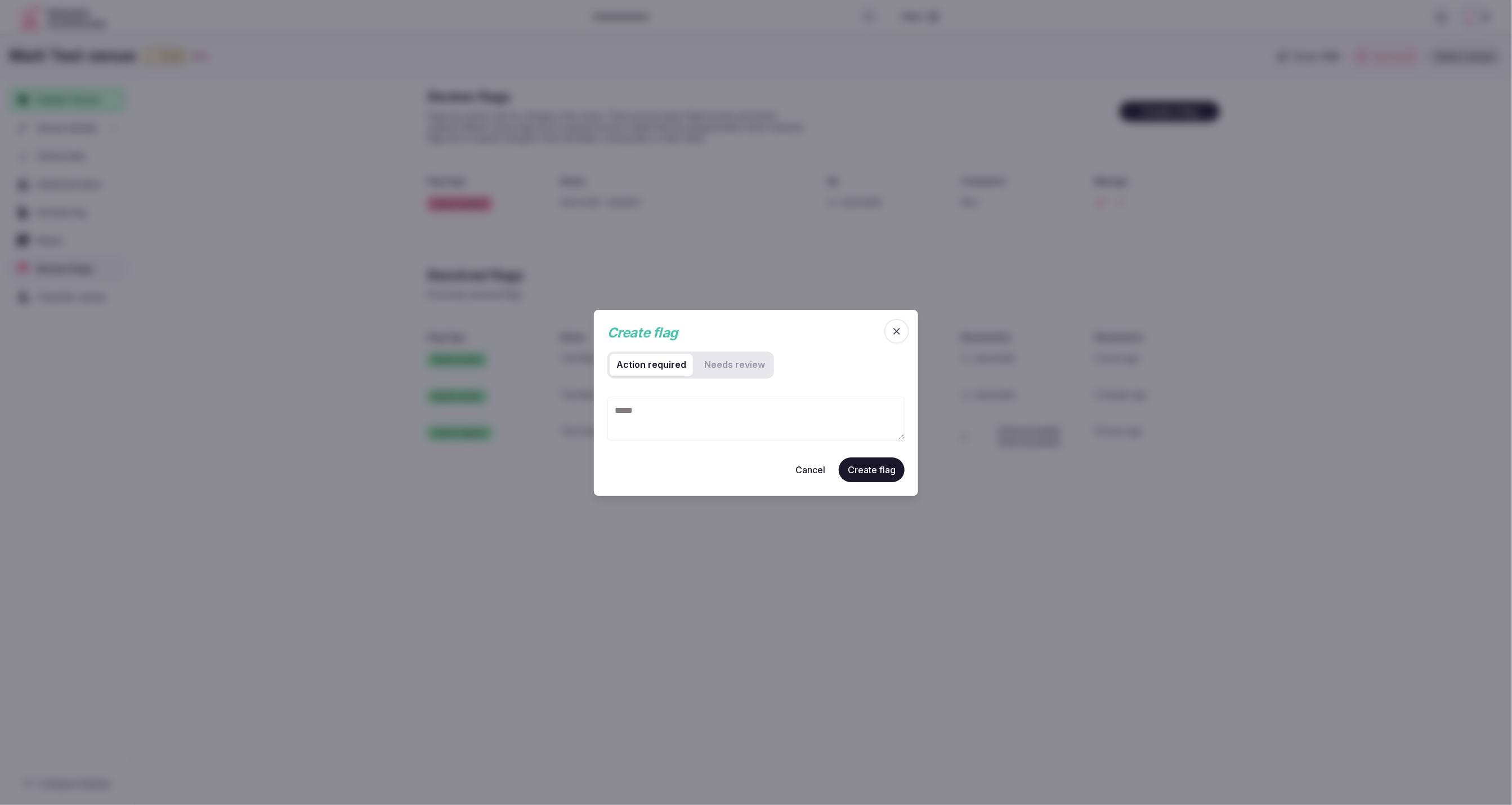
click at [714, 365] on review "Needs review" at bounding box center [735, 364] width 74 height 23
click at [675, 409] on textarea "To enrich screen reader interactions, please activate Accessibility in Grammarl…" at bounding box center [756, 418] width 297 height 44
type textarea "**********"
click at [879, 477] on button "Create flag" at bounding box center [871, 468] width 66 height 25
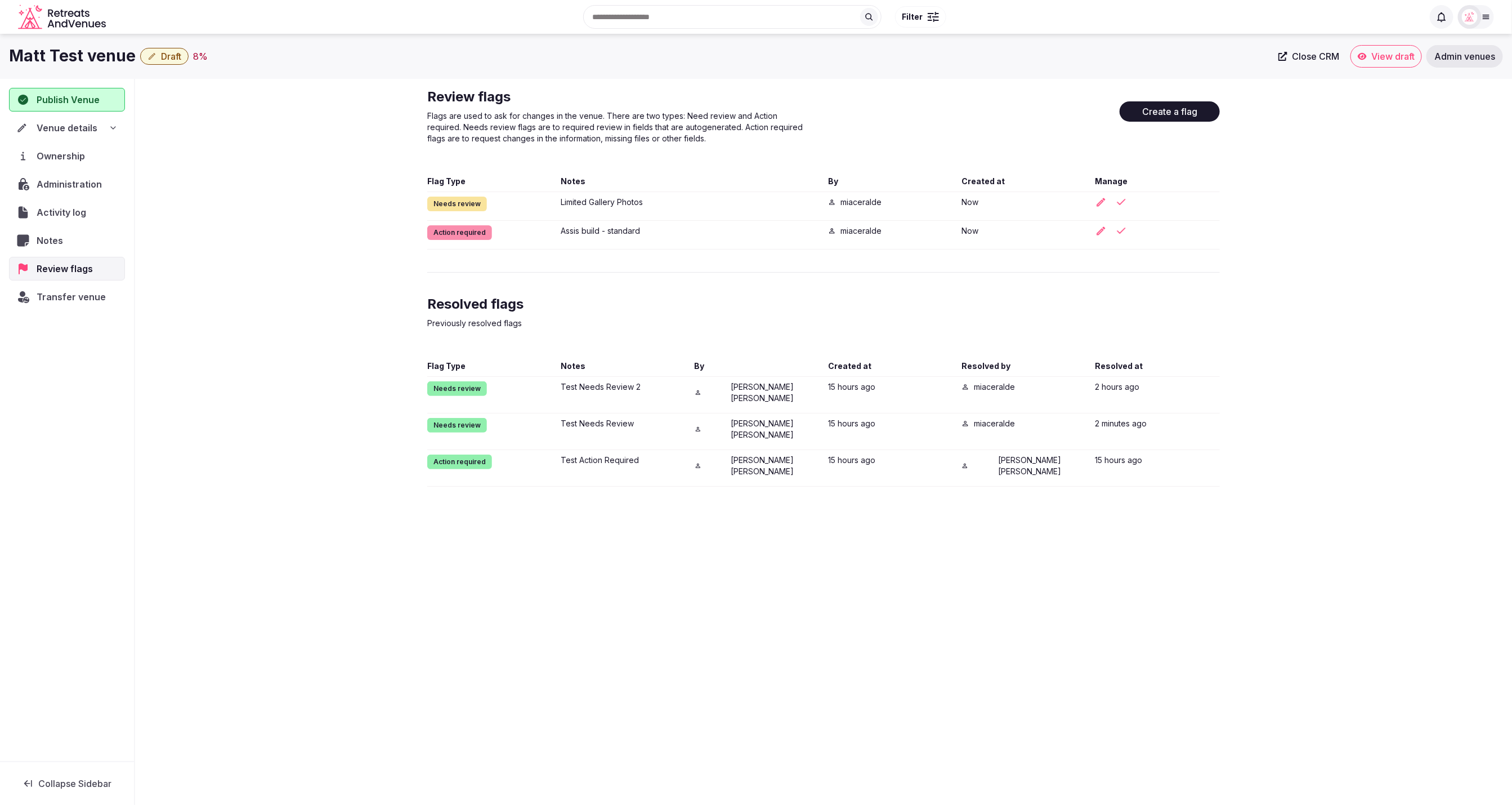
click at [1384, 245] on div "Review flags Flags are used to ask for changes in the venue. There are two type…" at bounding box center [823, 287] width 1377 height 417
click at [1123, 229] on icon "button" at bounding box center [1121, 230] width 7 height 5
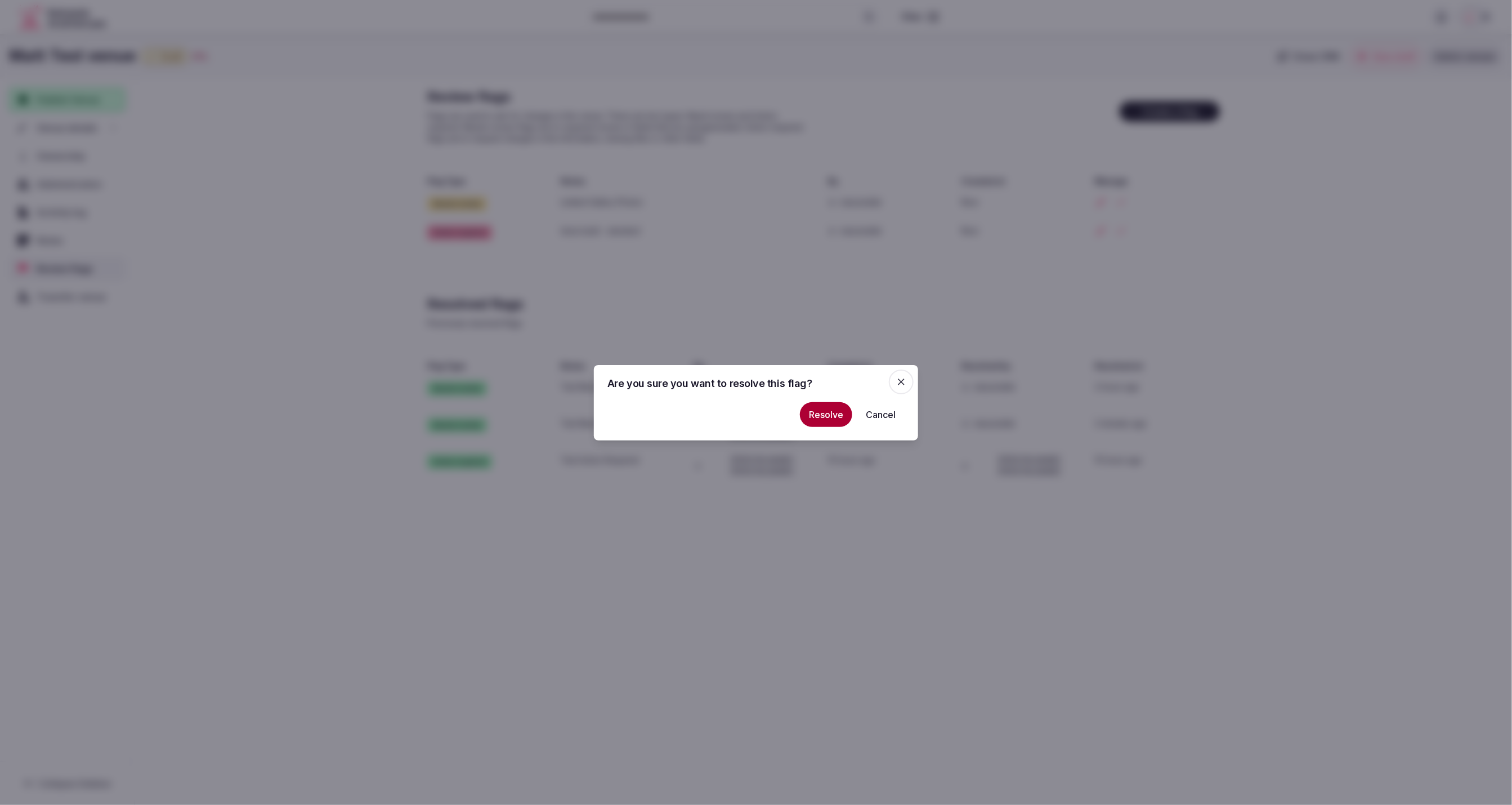
click at [821, 416] on button "Resolve" at bounding box center [826, 414] width 52 height 25
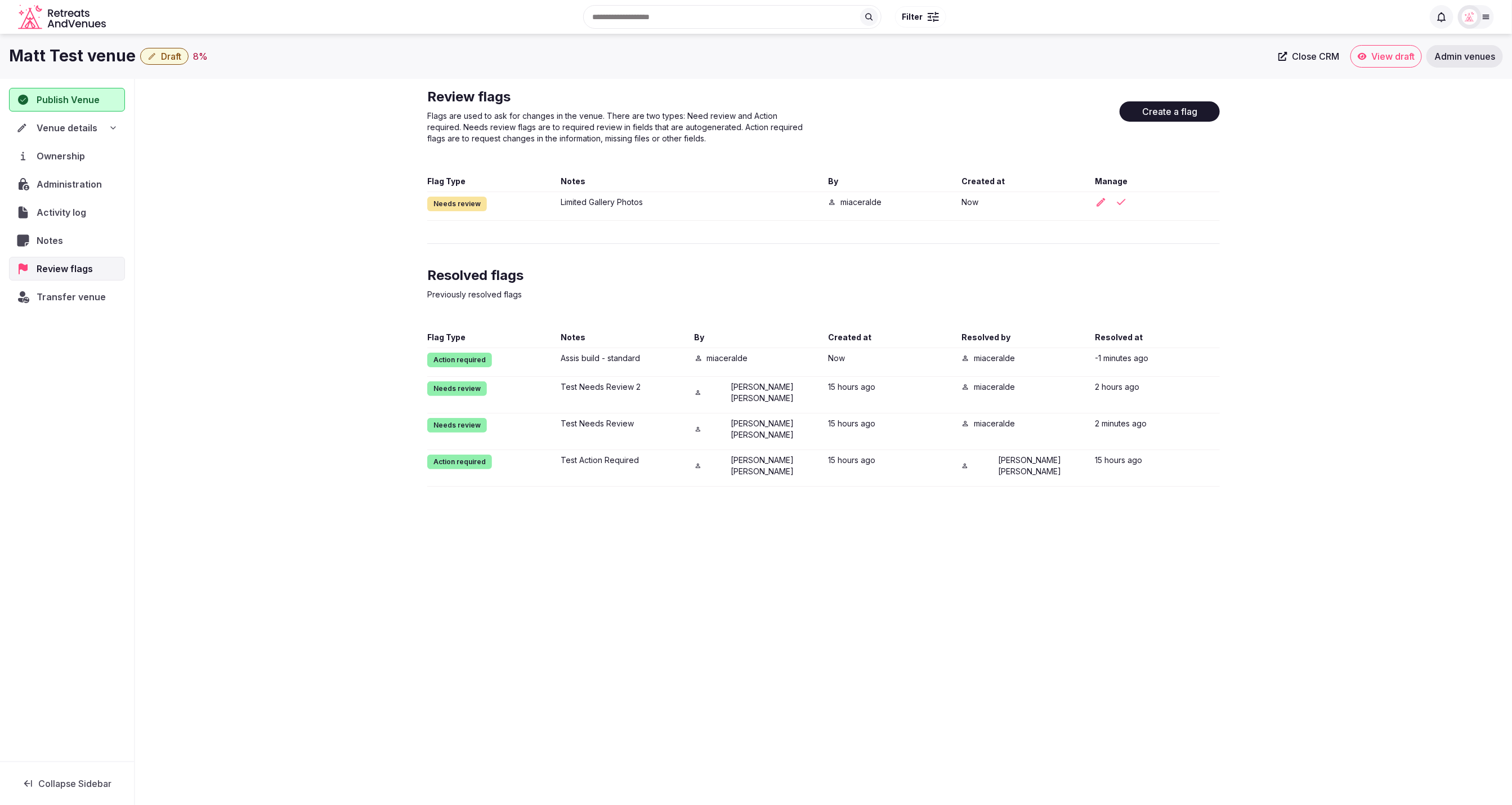
drag, startPoint x: 1135, startPoint y: 309, endPoint x: 1114, endPoint y: 239, distance: 73.1
click at [1133, 307] on div "Resolved flags Previously resolved flags" at bounding box center [824, 290] width 793 height 48
click at [1125, 202] on icon "button" at bounding box center [1121, 201] width 11 height 11
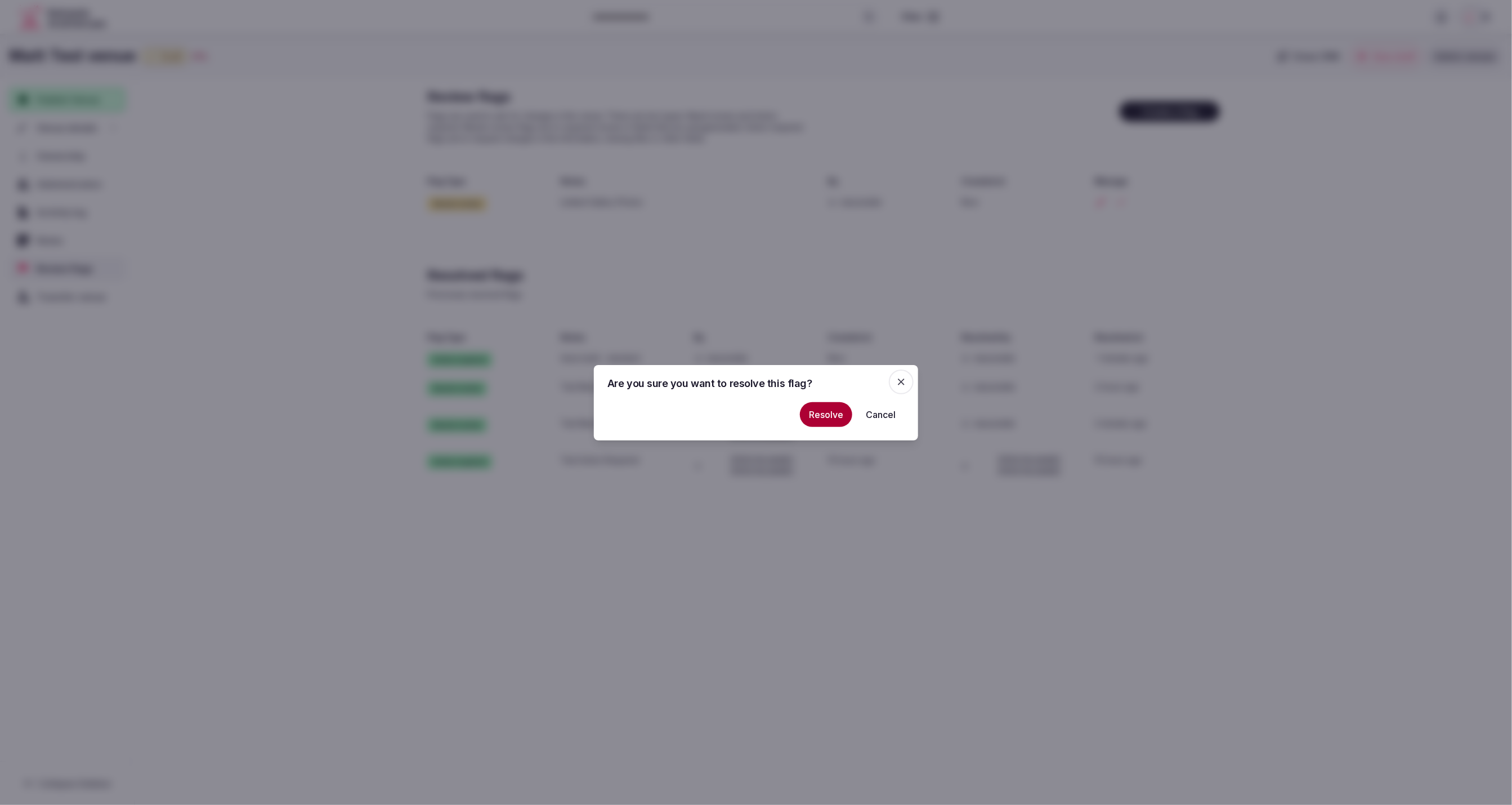
click at [814, 421] on button "Resolve" at bounding box center [826, 414] width 52 height 25
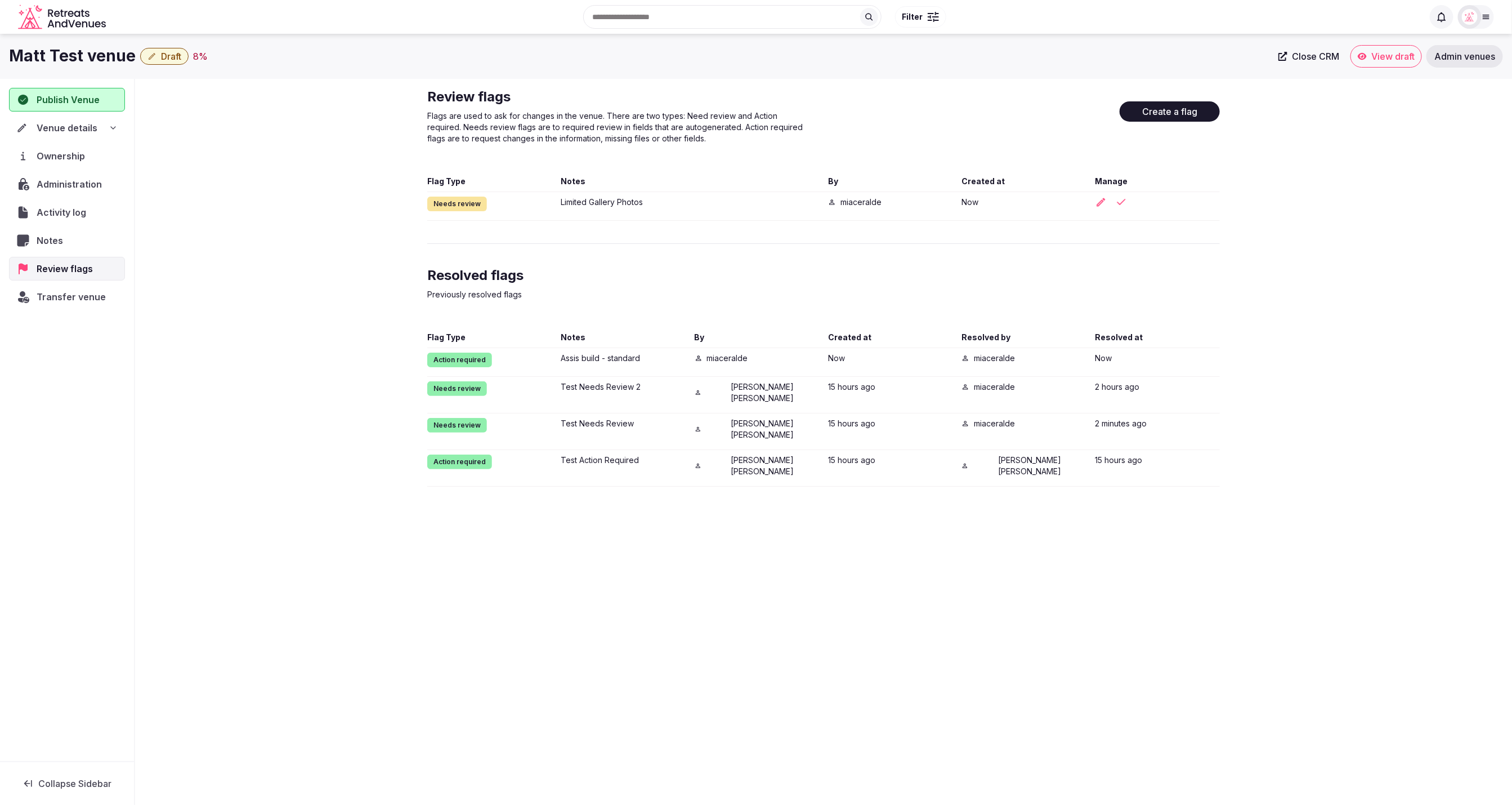
click at [1387, 193] on div "Review flags Flags are used to ask for changes in the venue. There are two type…" at bounding box center [823, 287] width 1377 height 417
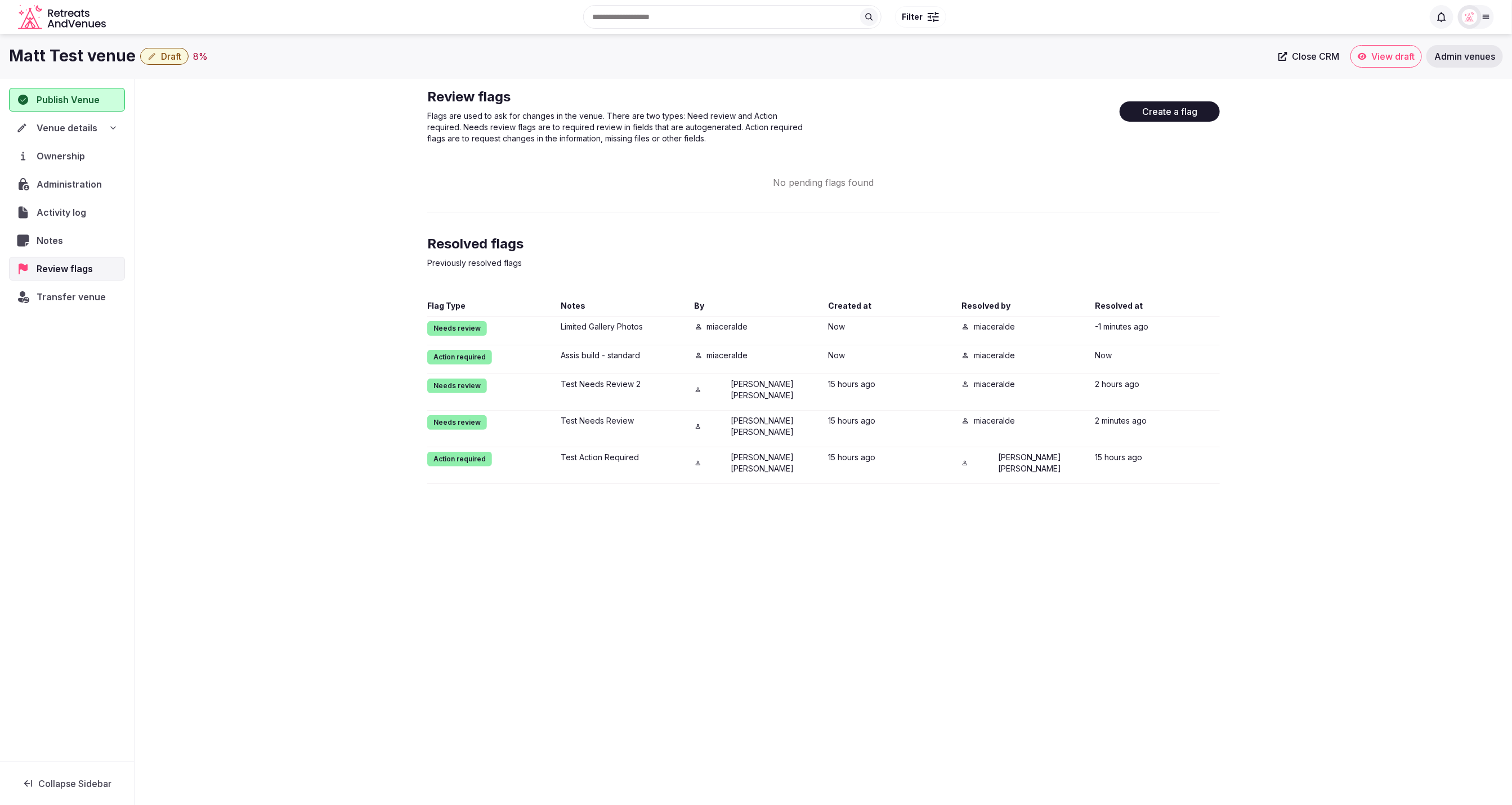
click at [1442, 18] on icon at bounding box center [1442, 16] width 11 height 11
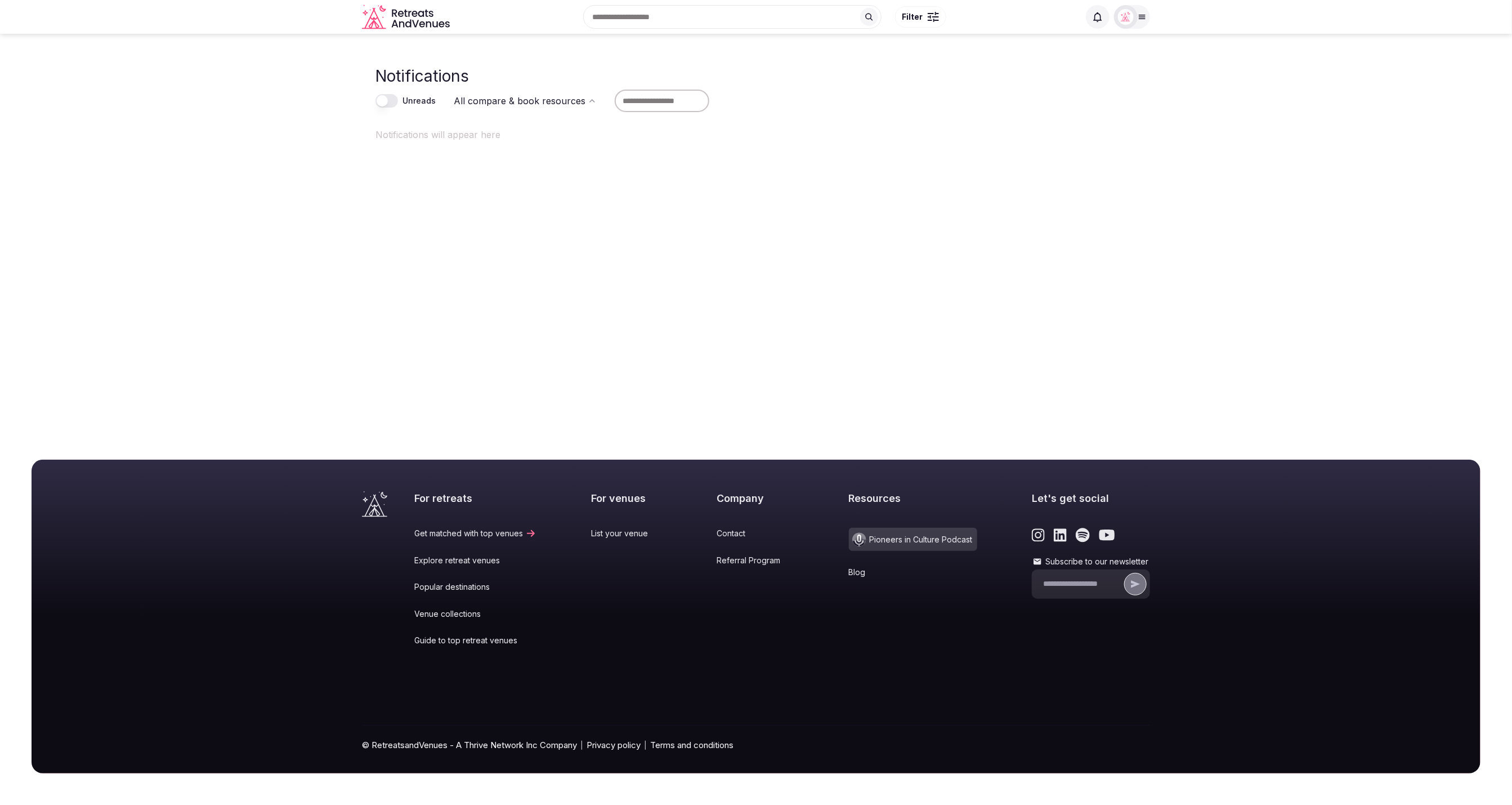
click at [228, 133] on main "Notifications Unreads All compare & book resources Notifications will appear he…" at bounding box center [756, 142] width 1512 height 216
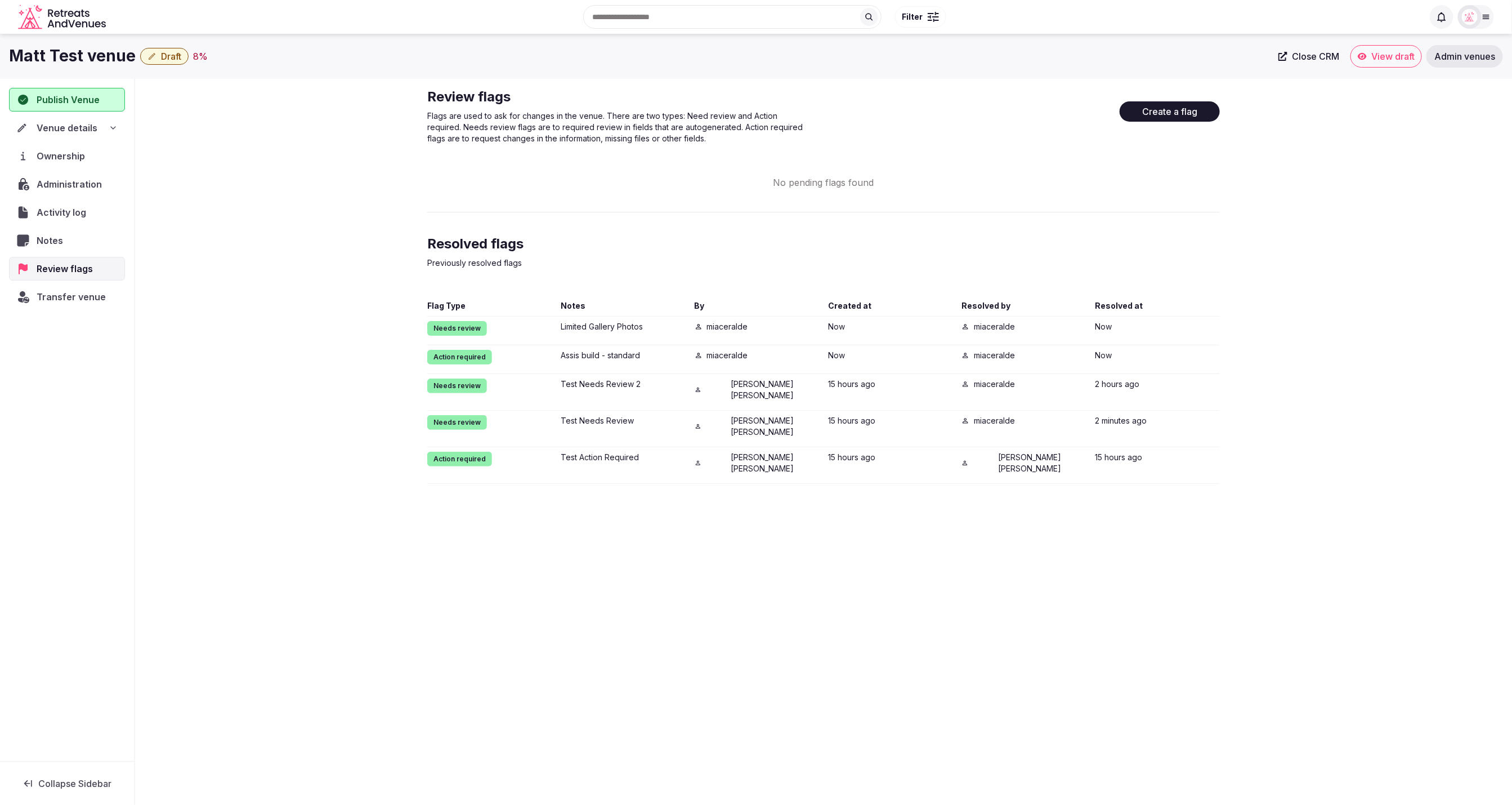
click at [1326, 248] on div "Review flags Flags are used to ask for changes in the venue. There are two type…" at bounding box center [823, 286] width 1377 height 414
click at [54, 239] on span "Notes" at bounding box center [51, 241] width 31 height 14
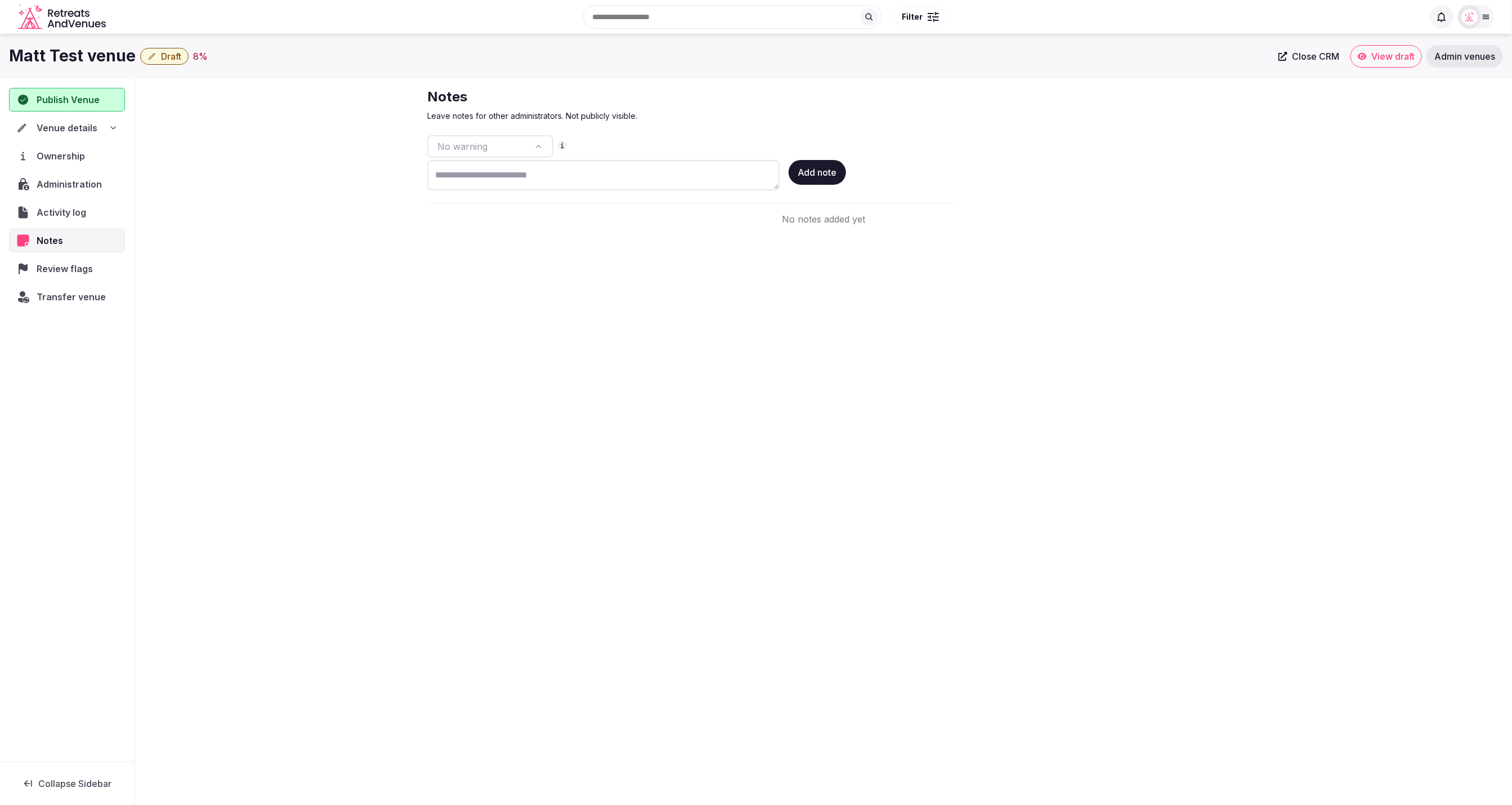
click at [1010, 309] on div "**********" at bounding box center [756, 416] width 1512 height 764
click at [536, 142] on html "**********" at bounding box center [756, 402] width 1512 height 805
click at [637, 274] on html "**********" at bounding box center [756, 402] width 1512 height 805
click at [546, 145] on html "**********" at bounding box center [756, 402] width 1512 height 805
click at [635, 229] on html "**********" at bounding box center [756, 402] width 1512 height 805
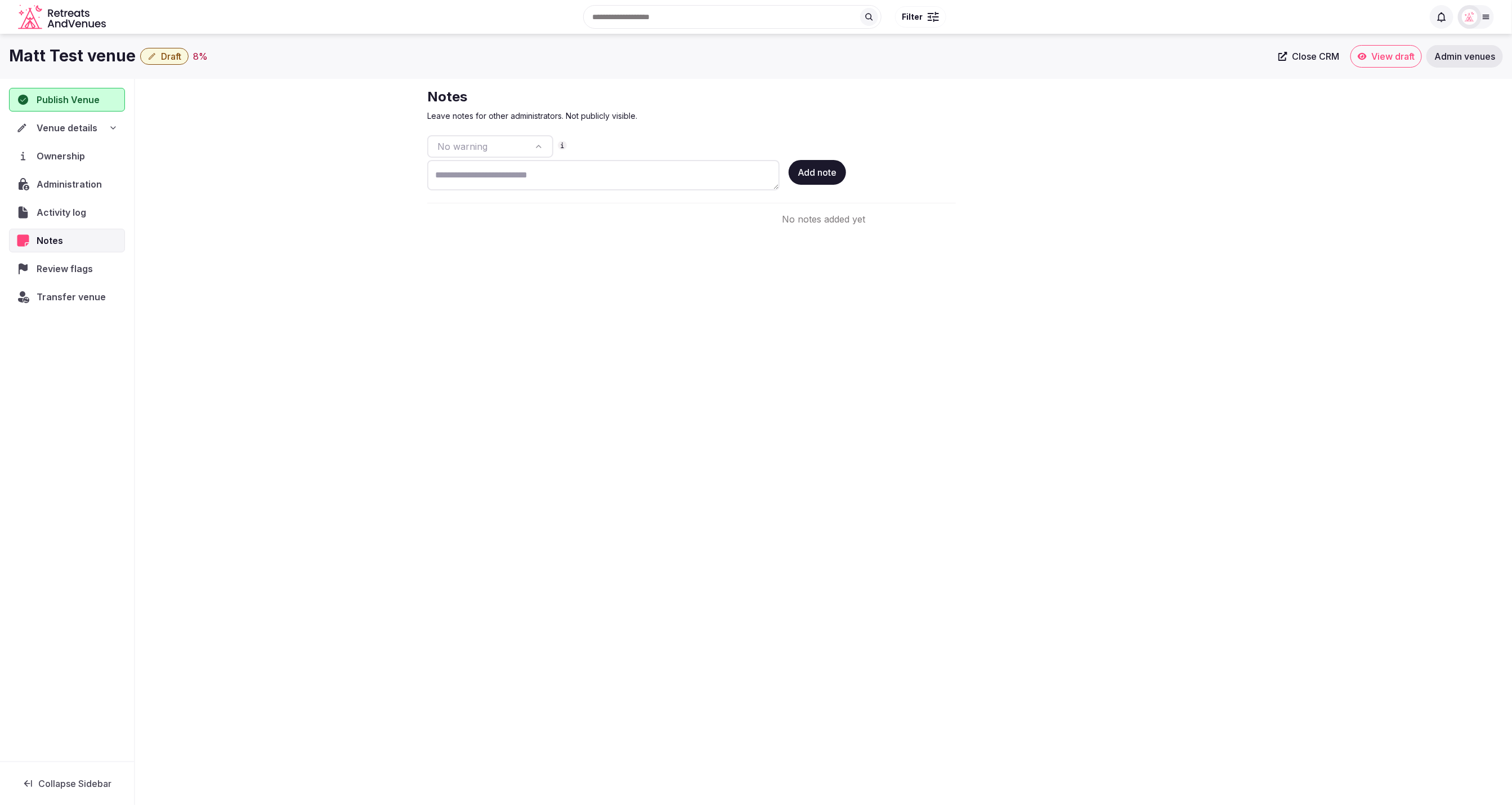
click at [635, 229] on div "**********" at bounding box center [824, 157] width 811 height 156
click at [537, 143] on html "**********" at bounding box center [756, 402] width 1512 height 805
click at [1235, 161] on html "**********" at bounding box center [756, 402] width 1512 height 805
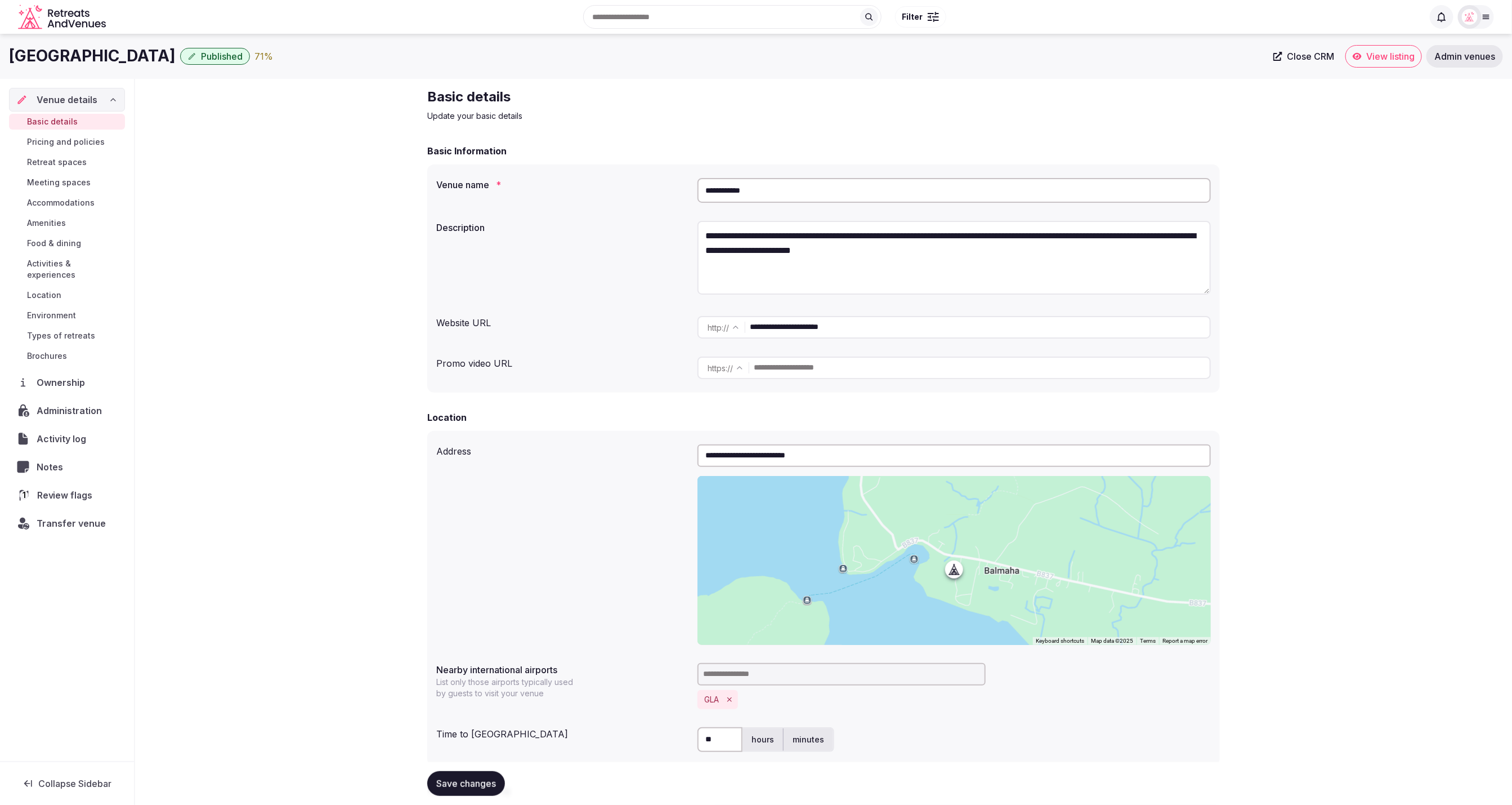
click at [70, 488] on span "Review flags" at bounding box center [67, 495] width 59 height 14
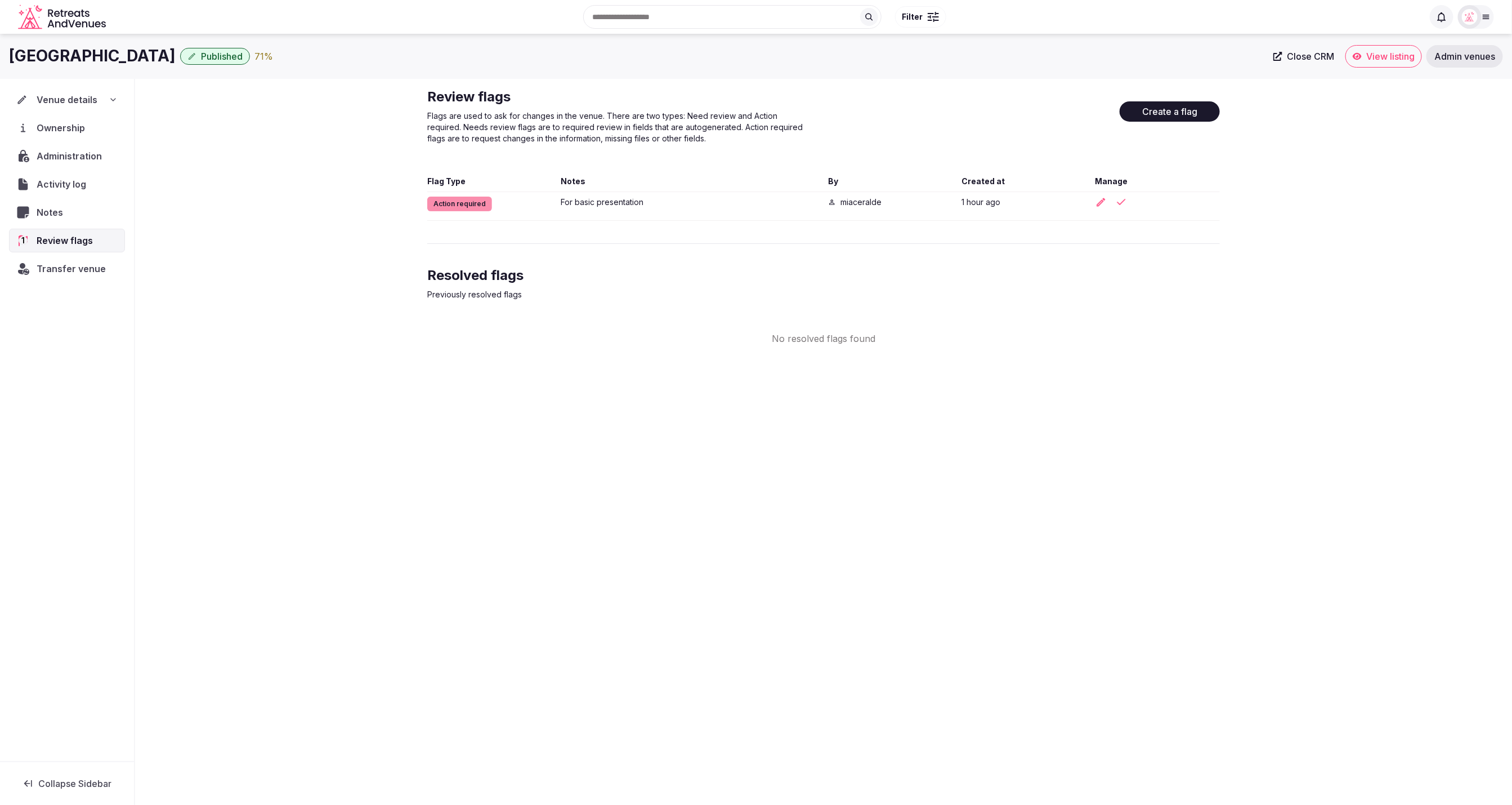
click at [754, 515] on div "[GEOGRAPHIC_DATA] Published 71 % Close CRM View listing Admin venues Venue deta…" at bounding box center [756, 416] width 1512 height 764
click at [1103, 204] on icon "button" at bounding box center [1101, 201] width 11 height 11
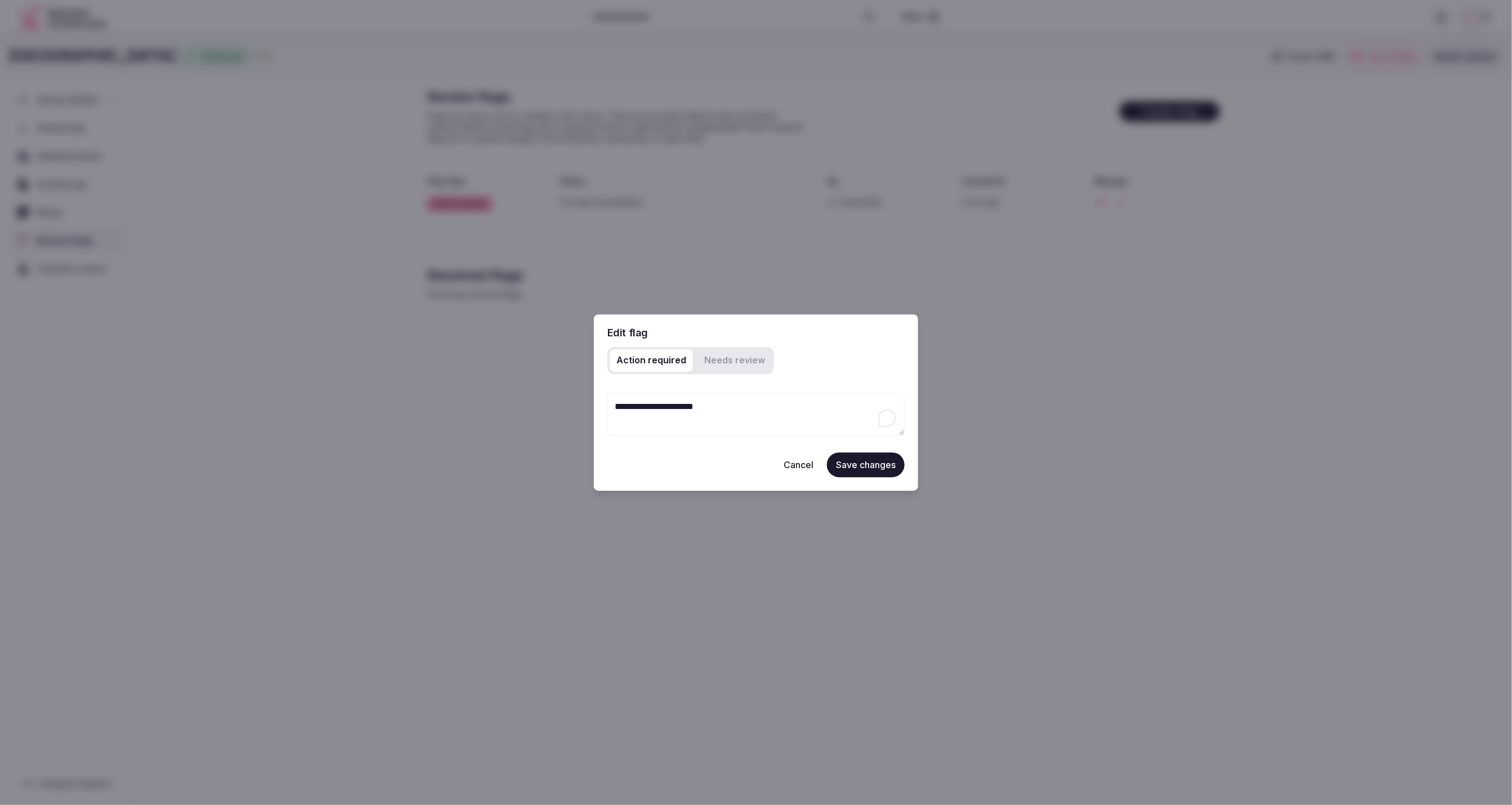
drag, startPoint x: 613, startPoint y: 408, endPoint x: 586, endPoint y: 407, distance: 27.0
click at [586, 407] on body "Search Popular Destinations [GEOGRAPHIC_DATA], [GEOGRAPHIC_DATA] [GEOGRAPHIC_DA…" at bounding box center [756, 402] width 1512 height 805
click at [798, 461] on button "Cancel" at bounding box center [798, 464] width 48 height 25
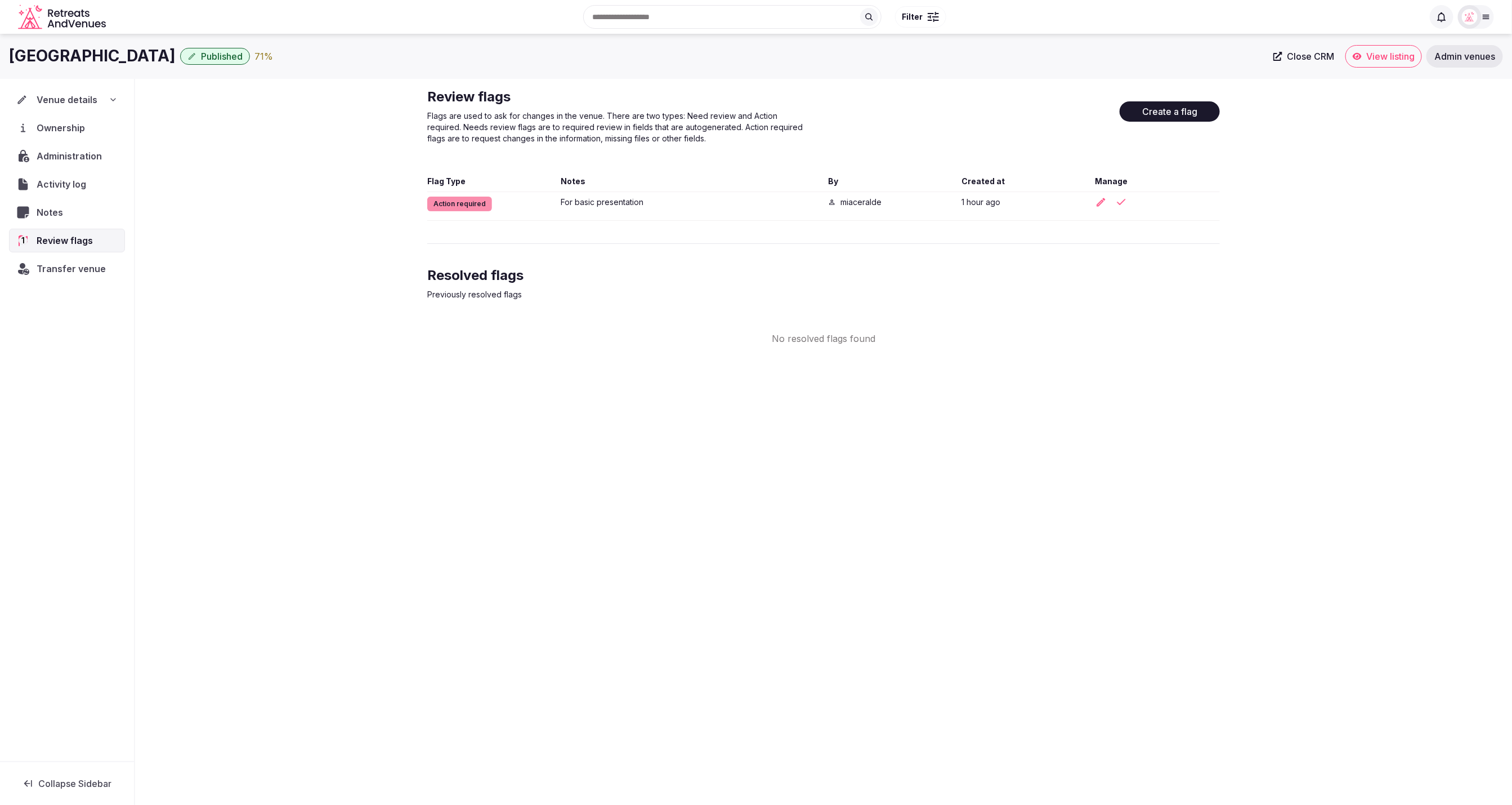
click at [1053, 465] on div "[GEOGRAPHIC_DATA] Published 71 % Close CRM View listing Admin venues Venue deta…" at bounding box center [756, 416] width 1512 height 764
click at [1248, 233] on div "Review flags Flags are used to ask for changes in the venue. There are two type…" at bounding box center [823, 217] width 1377 height 275
click at [344, 157] on div "Review flags Flags are used to ask for changes in the venue. There are two type…" at bounding box center [823, 217] width 1377 height 275
click at [1171, 112] on button "Create a flag" at bounding box center [1169, 111] width 100 height 20
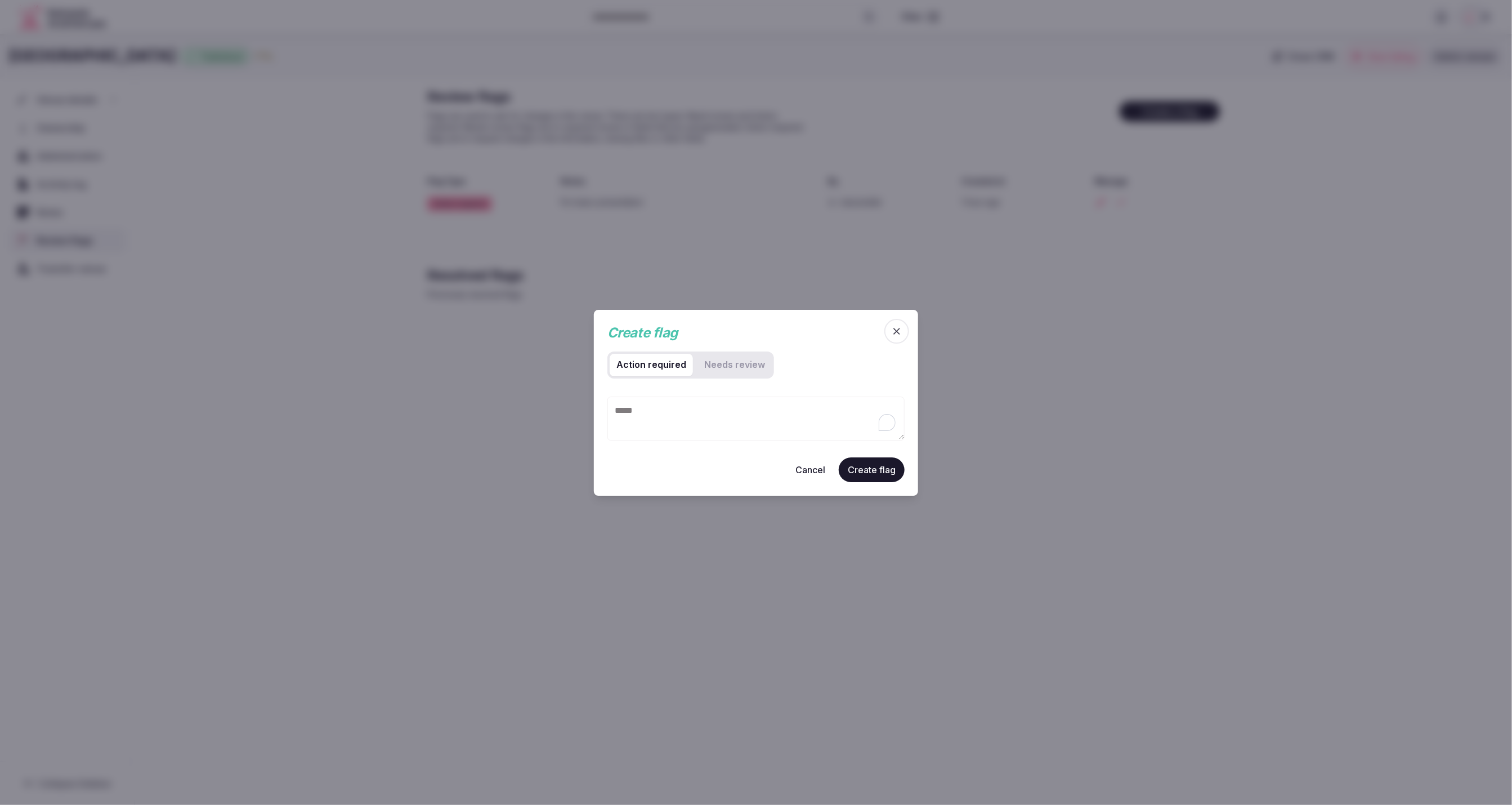
click at [677, 420] on textarea "To enrich screen reader interactions, please activate Accessibility in Grammarl…" at bounding box center [756, 418] width 297 height 44
drag, startPoint x: 673, startPoint y: 413, endPoint x: 604, endPoint y: 413, distance: 69.0
click at [604, 413] on div "Create flag Create flag Action required Needs review Cancel Create flag" at bounding box center [756, 403] width 325 height 186
click at [671, 461] on div "Cancel Create flag" at bounding box center [756, 468] width 297 height 25
click at [800, 469] on button "Cancel" at bounding box center [810, 468] width 48 height 25
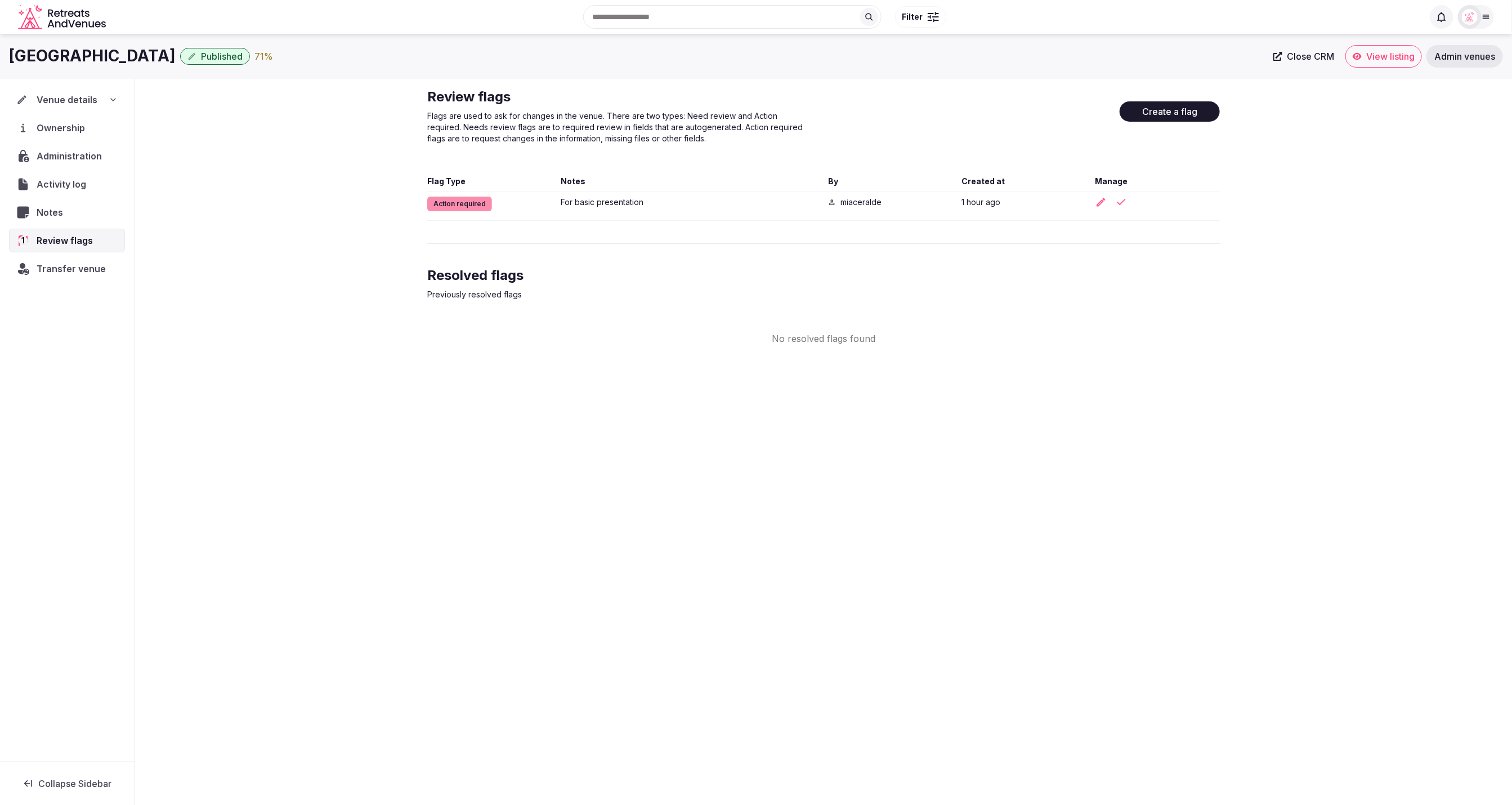
click at [1172, 261] on div "Review flags Flags are used to ask for changes in the venue. There are two type…" at bounding box center [824, 217] width 793 height 257
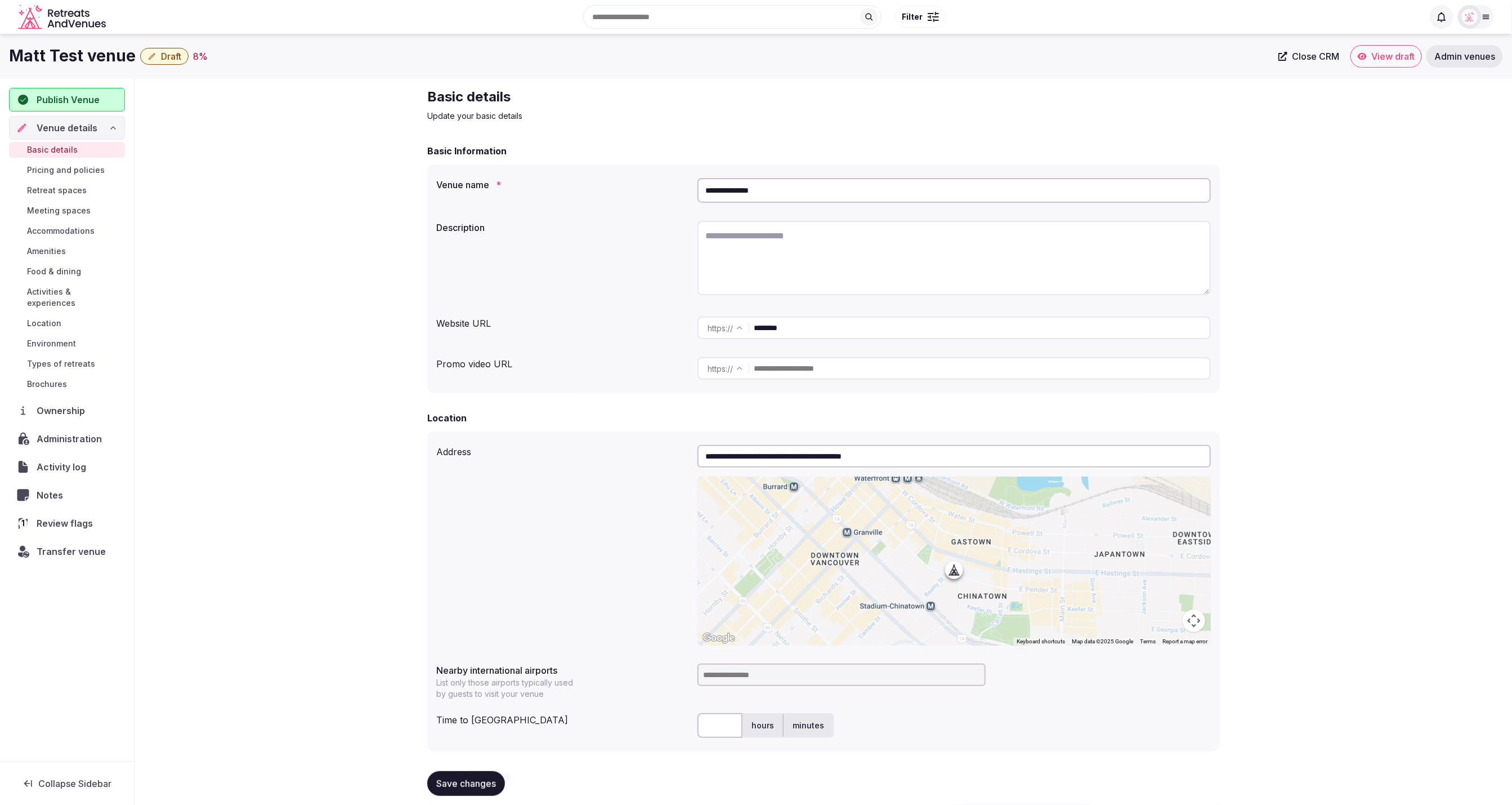
click at [69, 516] on span "Review flags" at bounding box center [66, 523] width 60 height 14
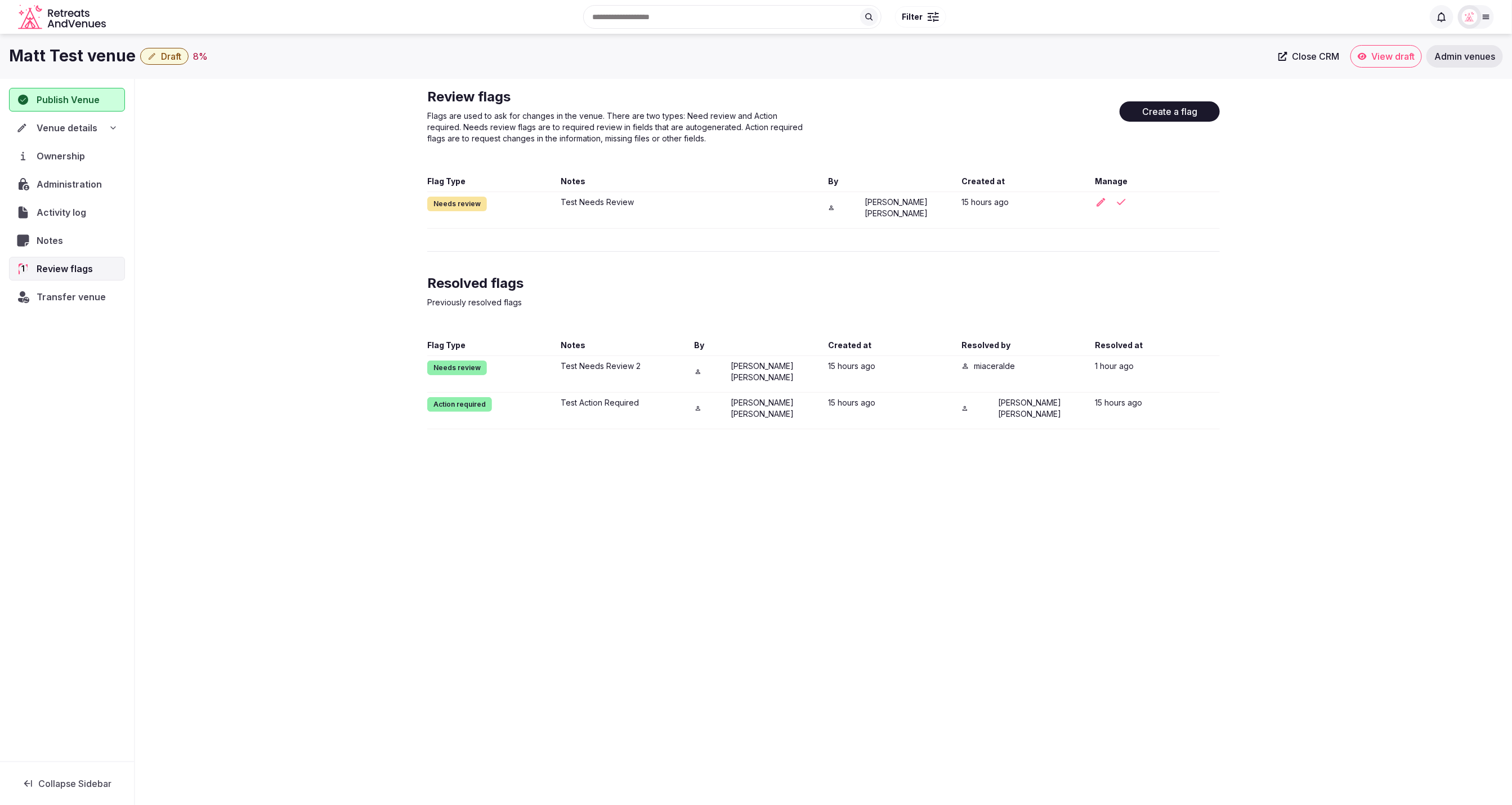
click at [1223, 245] on div "Review flags Flags are used to ask for changes in the venue. There are two type…" at bounding box center [824, 258] width 811 height 359
click at [838, 477] on div "Matt Test venue Draft 8 % Close CRM View draft Admin venues Publish Venue Venue…" at bounding box center [756, 416] width 1512 height 764
click at [836, 477] on div "Matt Test venue Draft 8 % Close CRM View draft Admin venues Publish Venue Venue…" at bounding box center [756, 416] width 1512 height 764
click at [362, 477] on div "Matt Test venue Draft 8 % Close CRM View draft Admin venues Publish Venue Venue…" at bounding box center [756, 416] width 1512 height 764
click at [1442, 20] on icon at bounding box center [1442, 18] width 9 height 10
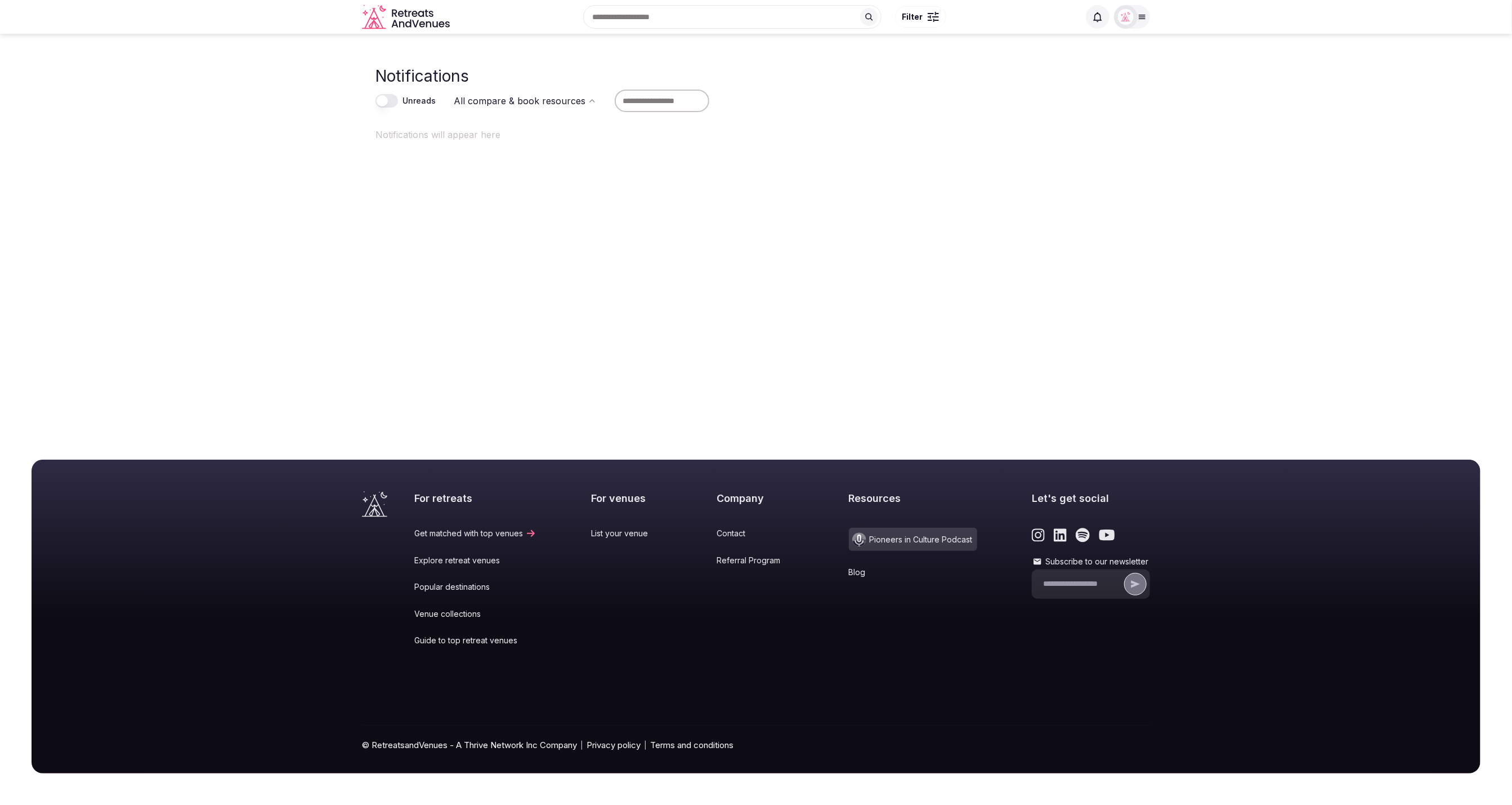
click at [1107, 199] on main "Notifications Unreads All compare & book resources Notifications will appear he…" at bounding box center [756, 142] width 1512 height 216
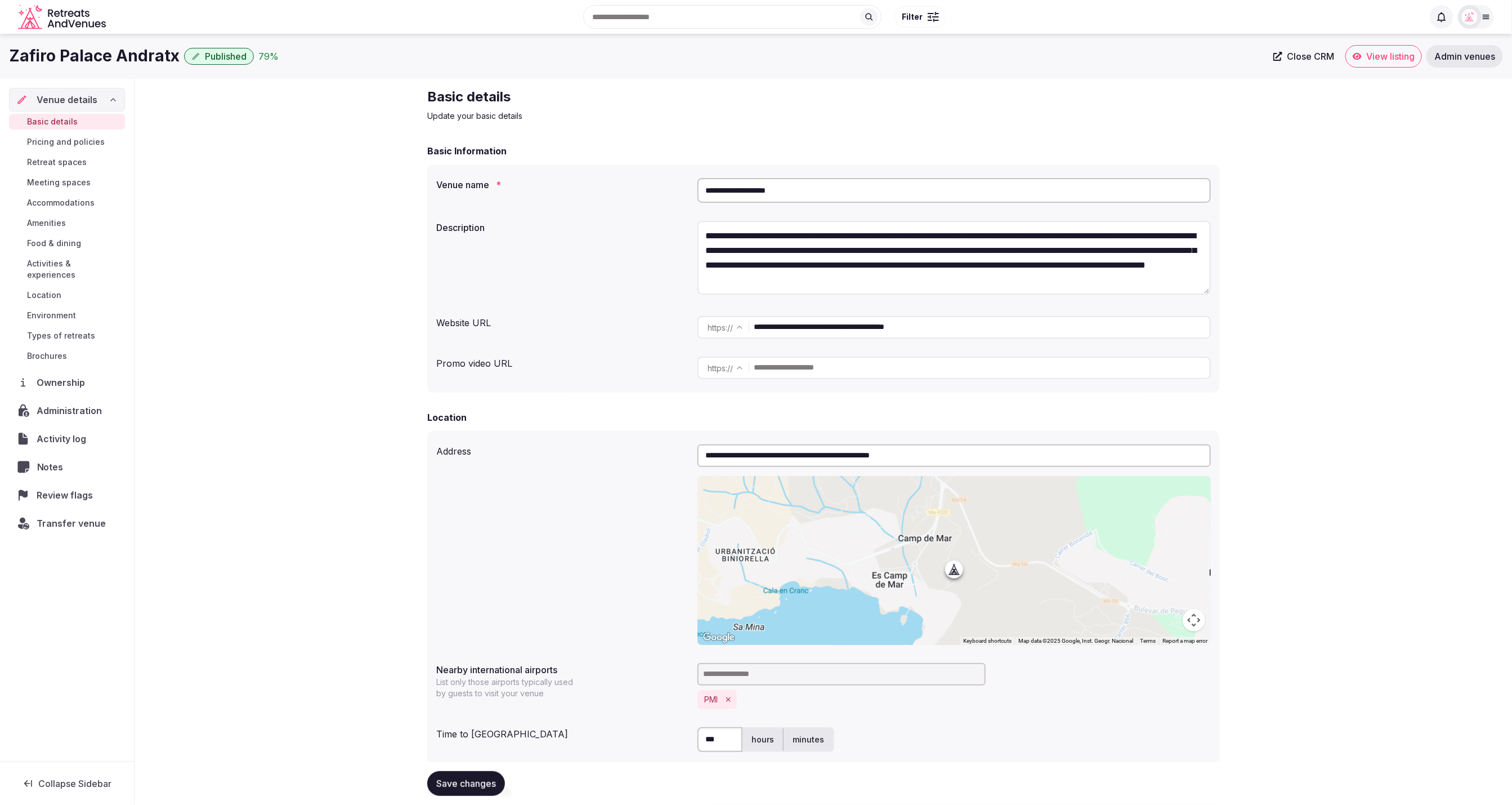
click at [52, 460] on span "Notes" at bounding box center [52, 467] width 31 height 14
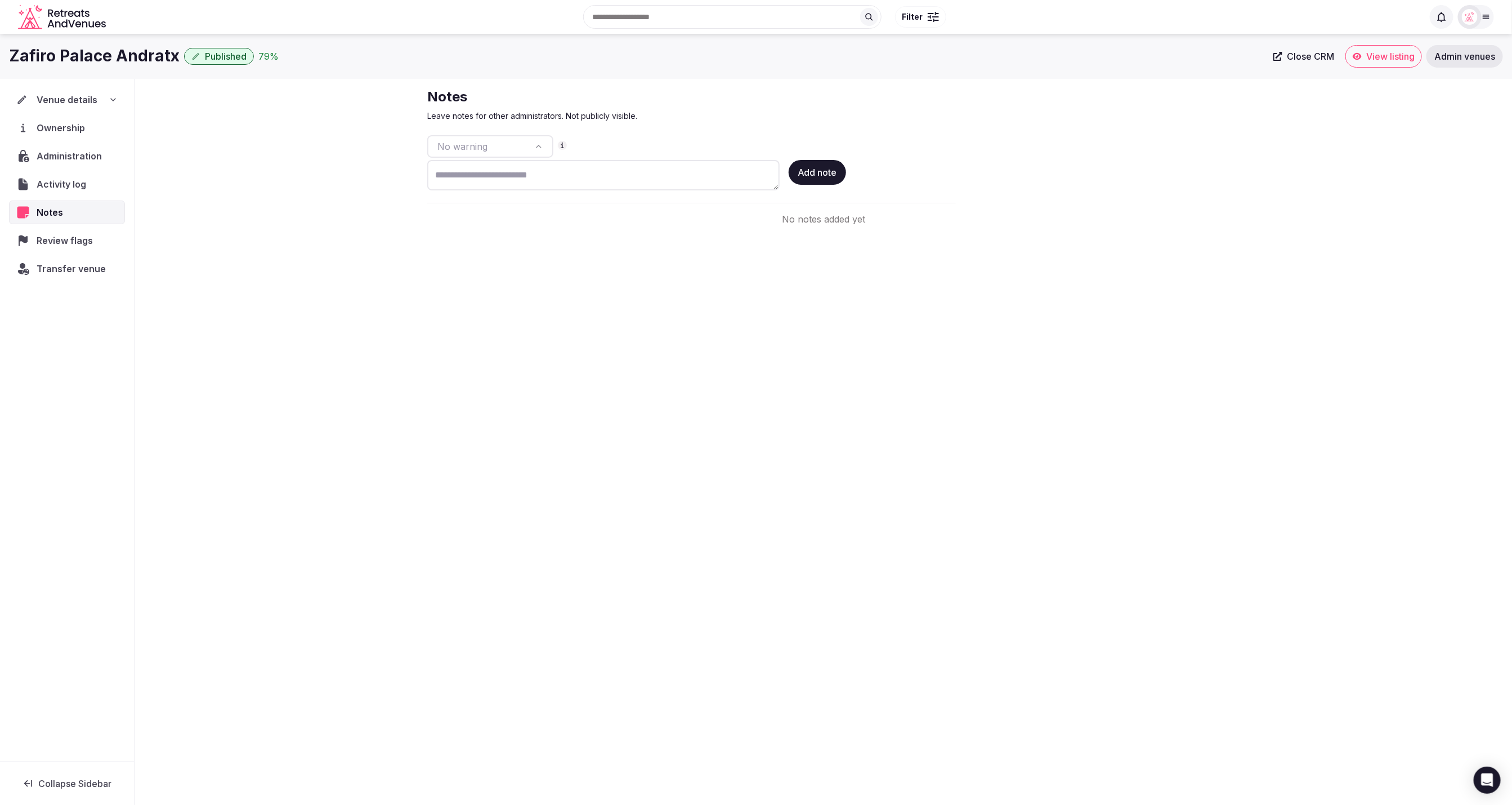
click at [537, 152] on html "**********" at bounding box center [756, 402] width 1512 height 805
click at [527, 144] on html "**********" at bounding box center [756, 402] width 1512 height 805
click at [530, 143] on html "**********" at bounding box center [756, 402] width 1512 height 805
select select "****"
click at [864, 282] on div "**********" at bounding box center [756, 416] width 1512 height 764
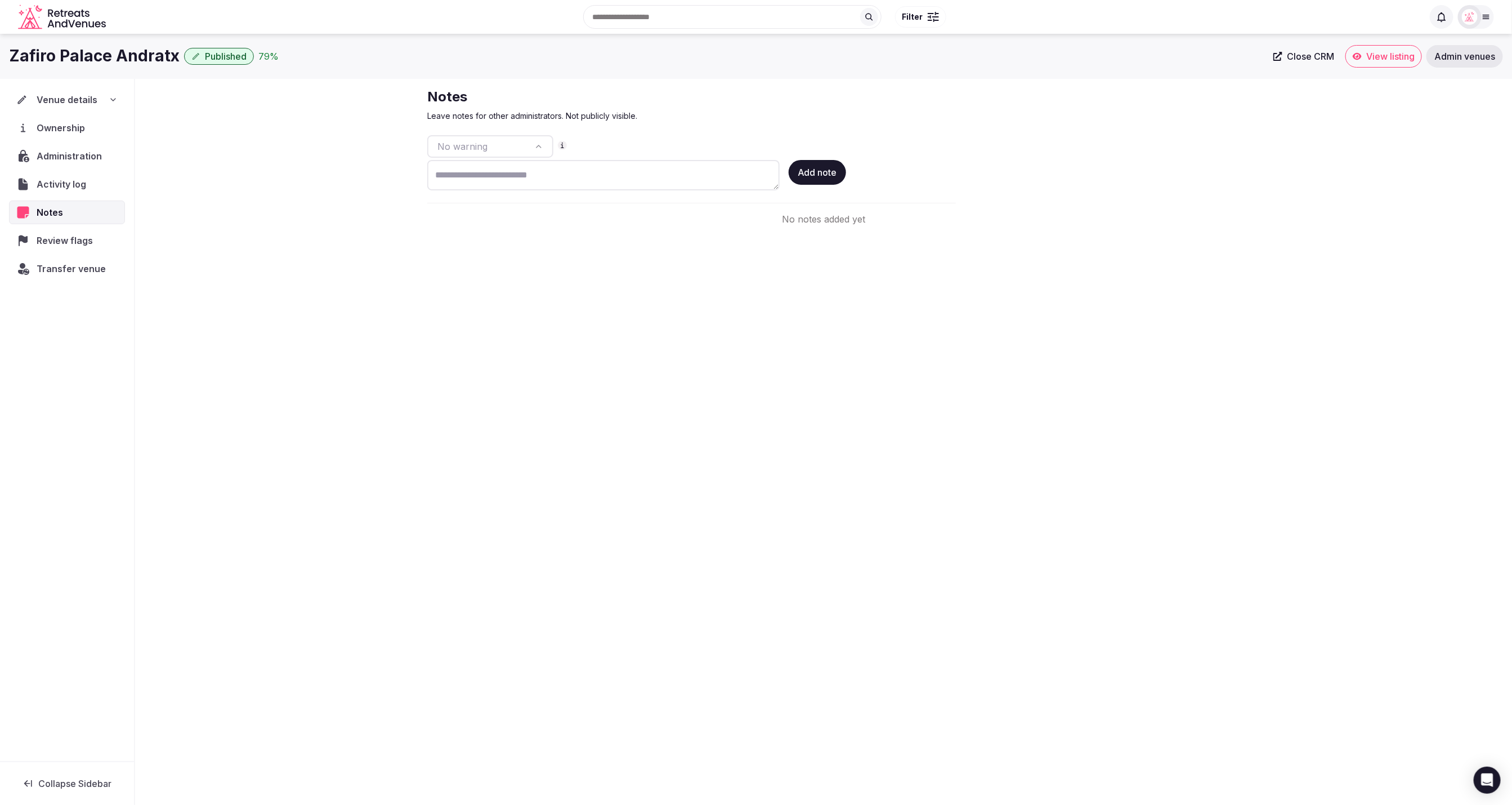
click at [1024, 203] on div "**********" at bounding box center [824, 156] width 793 height 138
click at [1072, 264] on div "**********" at bounding box center [756, 416] width 1512 height 764
